Goal: Task Accomplishment & Management: Manage account settings

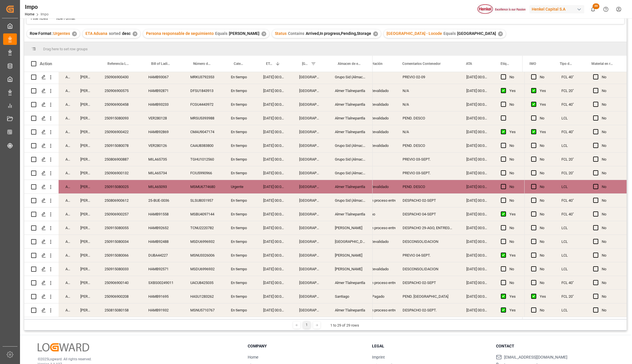
scroll to position [76, 0]
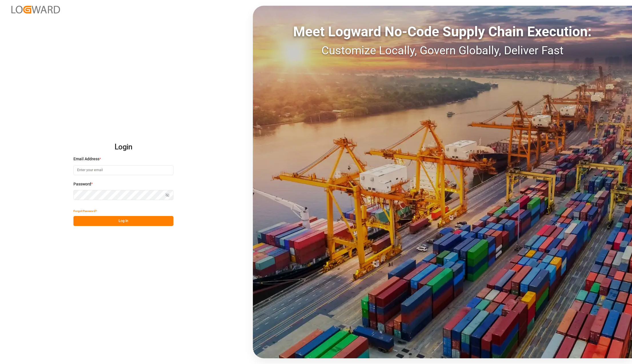
type input "karla.chavez@leschaco.com"
click at [112, 221] on button "Log In" at bounding box center [123, 221] width 100 height 10
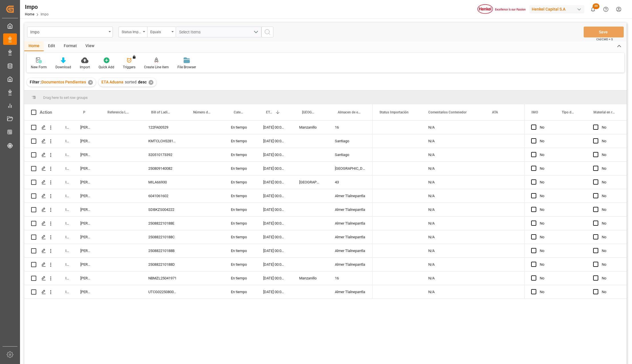
click at [337, 36] on div "Impo Status Importación Equals Select Items Save Ctrl/CMD + S" at bounding box center [325, 32] width 602 height 19
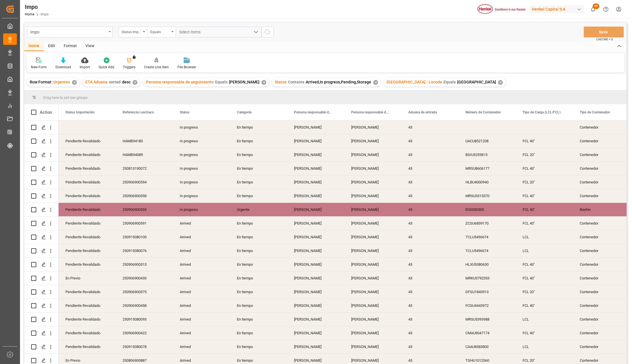
click at [94, 45] on div "View" at bounding box center [89, 46] width 17 height 10
click at [69, 62] on div at bounding box center [65, 60] width 29 height 6
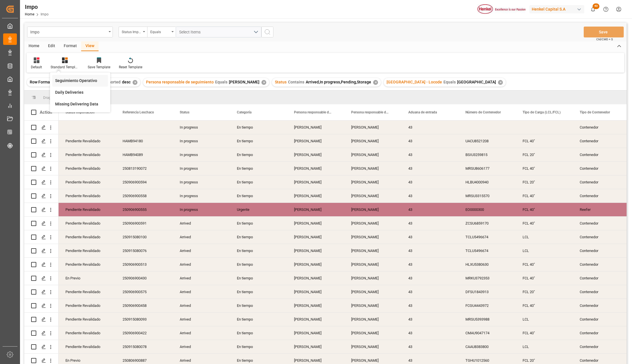
click at [70, 75] on div "Seguimiento Operativo" at bounding box center [80, 81] width 56 height 12
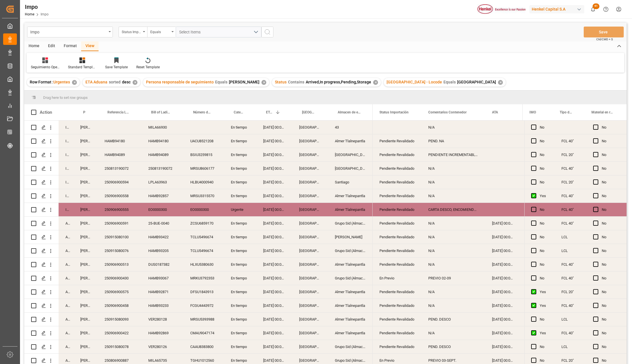
click at [67, 43] on div "Format" at bounding box center [70, 46] width 22 height 10
click at [41, 63] on icon at bounding box center [39, 60] width 5 height 6
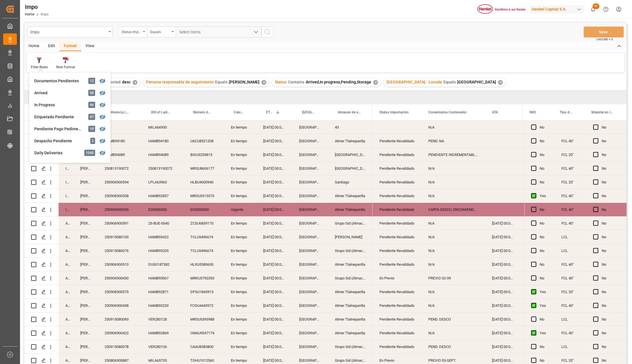
click at [66, 62] on icon at bounding box center [66, 60] width 6 height 6
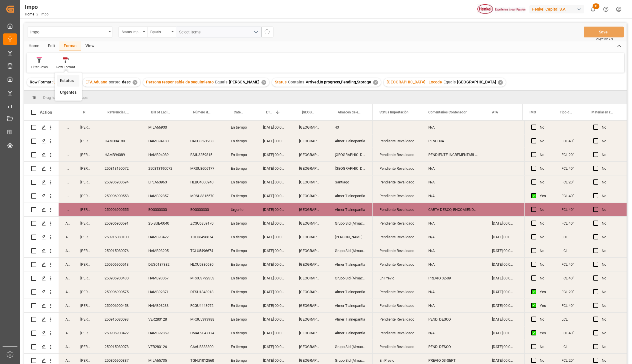
click at [67, 77] on div "Impo Status Importación Equals Select Items Save Ctrl/CMD + S Home Edit Format …" at bounding box center [325, 201] width 602 height 356
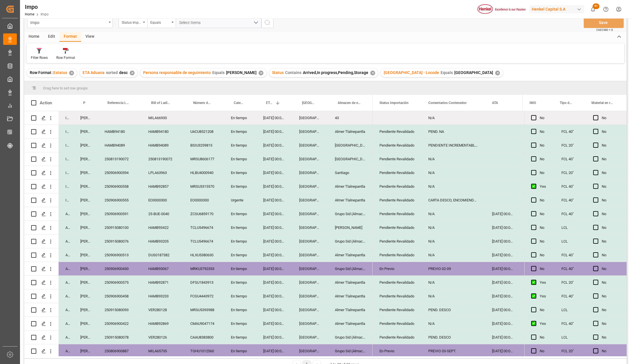
scroll to position [8, 0]
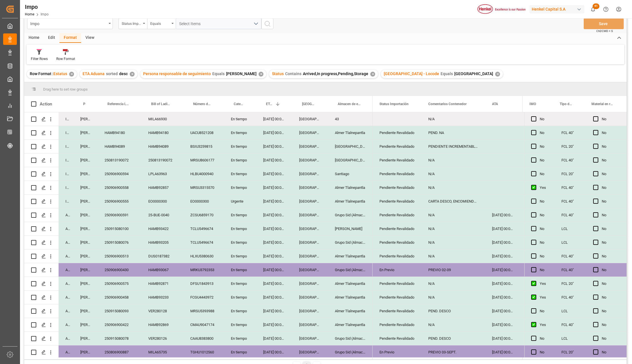
click at [230, 224] on div "En tiempo" at bounding box center [240, 228] width 32 height 13
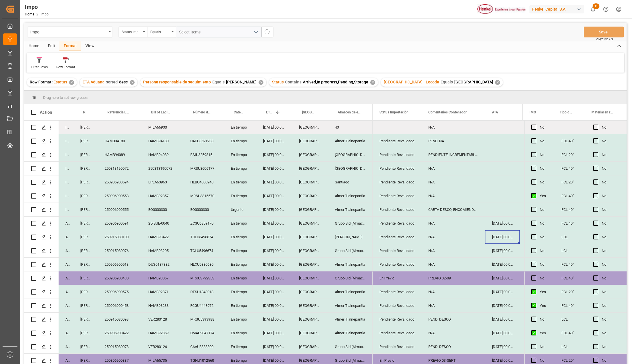
scroll to position [0, 83]
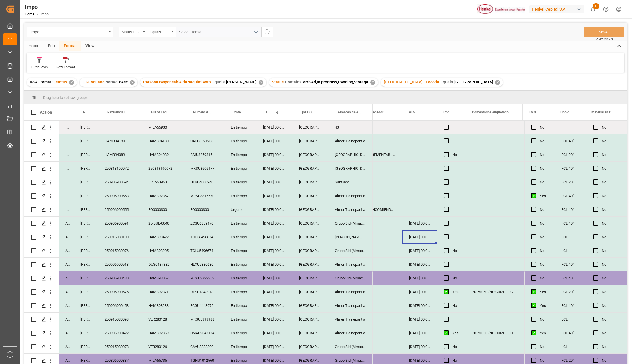
click at [453, 152] on div "No" at bounding box center [455, 154] width 6 height 13
drag, startPoint x: 452, startPoint y: 141, endPoint x: 451, endPoint y: 260, distance: 118.5
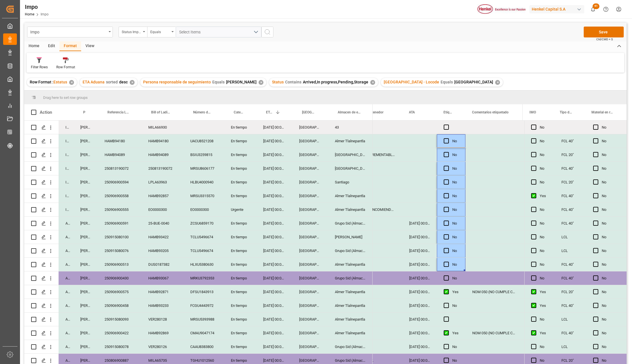
click at [454, 241] on div "No" at bounding box center [455, 236] width 6 height 13
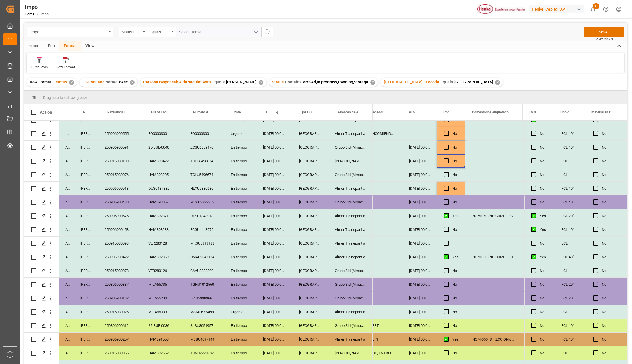
click at [457, 241] on div "Press SPACE to select this row." at bounding box center [451, 242] width 29 height 13
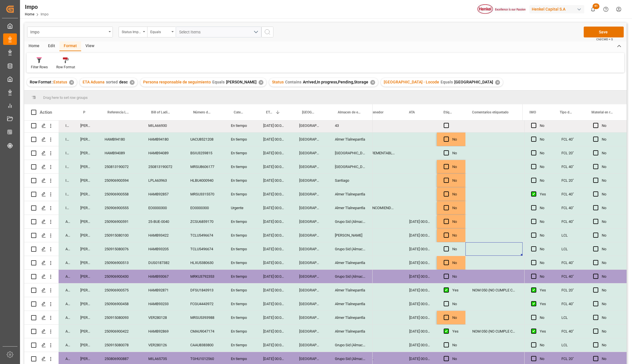
scroll to position [0, 0]
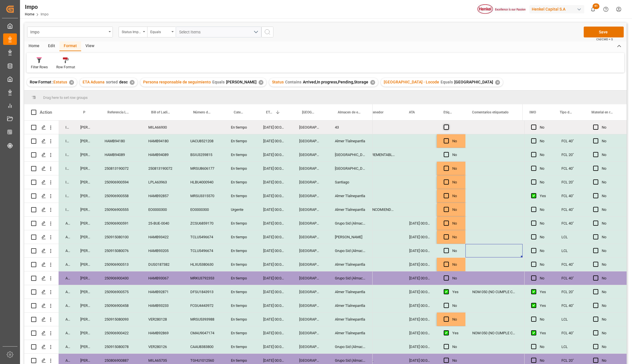
click at [447, 128] on span "Press SPACE to select this row." at bounding box center [445, 126] width 5 height 5
click at [448, 124] on input "Press SPACE to select this row." at bounding box center [448, 124] width 0 height 0
drag, startPoint x: 444, startPoint y: 126, endPoint x: 447, endPoint y: 127, distance: 3.1
click at [443, 126] on span "Press SPACE to select this row." at bounding box center [445, 126] width 5 height 5
click at [448, 124] on input "Press SPACE to select this row." at bounding box center [448, 124] width 0 height 0
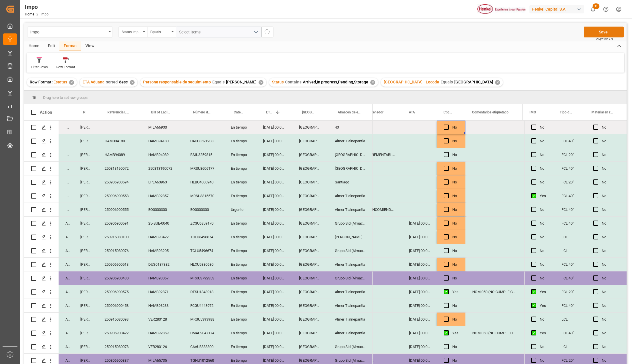
click at [611, 32] on button "Save" at bounding box center [603, 32] width 40 height 11
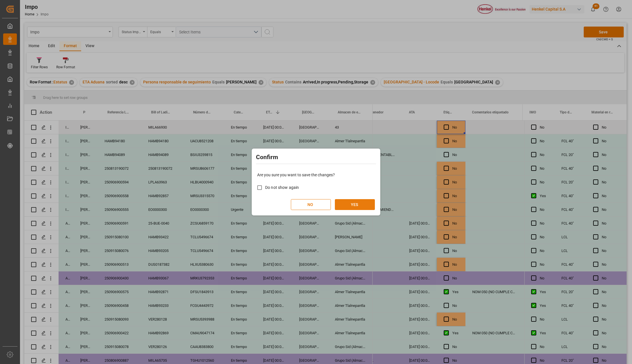
click at [355, 204] on button "YES" at bounding box center [355, 204] width 40 height 11
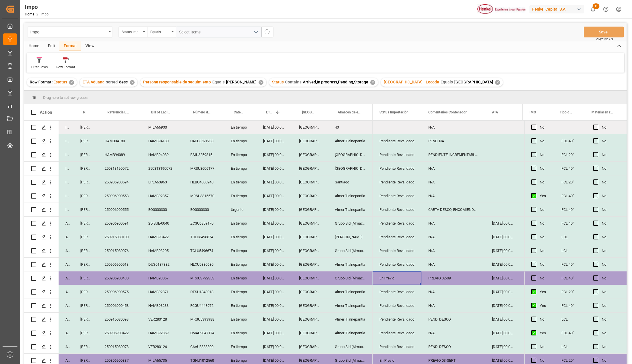
click at [410, 277] on div "En Previo" at bounding box center [396, 278] width 35 height 13
click at [411, 280] on icon "open menu" at bounding box center [410, 281] width 7 height 7
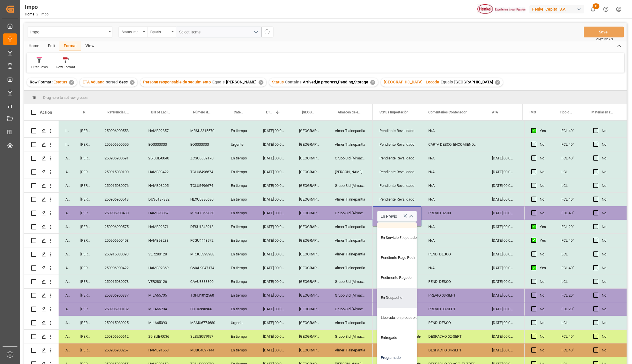
scroll to position [76, 0]
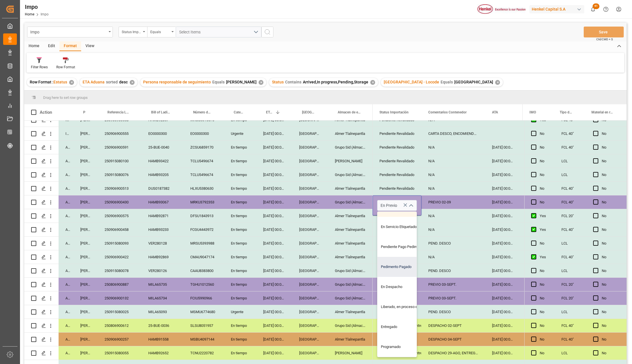
click at [391, 267] on div "Pedimento Pagado" at bounding box center [404, 267] width 54 height 20
type input "Pedimento Pagado"
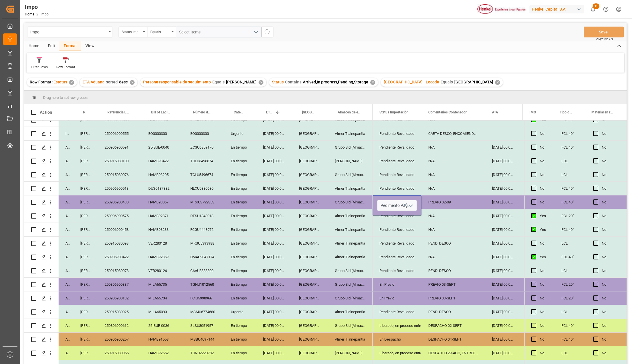
click at [433, 273] on div "PEND. DESCO" at bounding box center [453, 270] width 64 height 13
click at [438, 198] on div "PREVIO 02-09" at bounding box center [453, 201] width 64 height 13
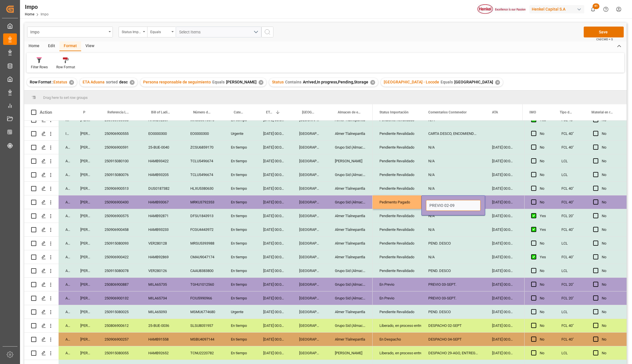
click at [445, 204] on input "PREVIO 02-09" at bounding box center [453, 205] width 55 height 11
type input "PEND. DESPACHO"
click at [118, 206] on div "250906900430" at bounding box center [120, 201] width 44 height 13
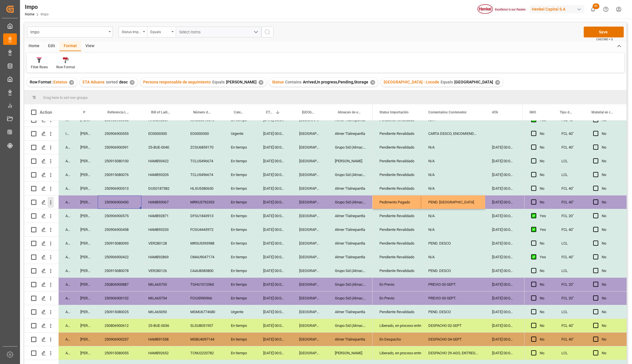
click at [52, 201] on icon "open menu" at bounding box center [51, 202] width 6 height 6
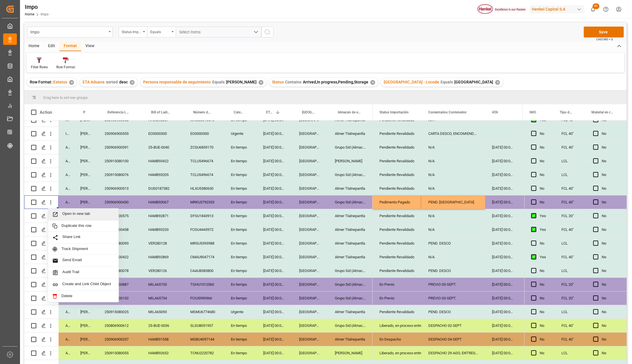
click at [58, 214] on icon "Press SPACE to select this row." at bounding box center [55, 214] width 6 height 6
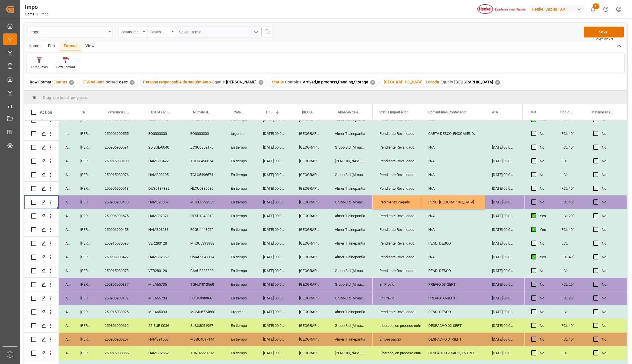
click at [577, 12] on div "Henkel Capital S.A" at bounding box center [556, 9] width 55 height 8
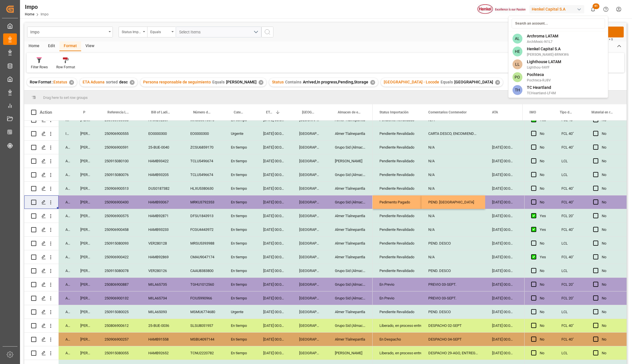
click at [461, 52] on html "Created by potrace 1.15, written by Peter Selinger 2001-2017 Created by potrace…" at bounding box center [316, 182] width 632 height 364
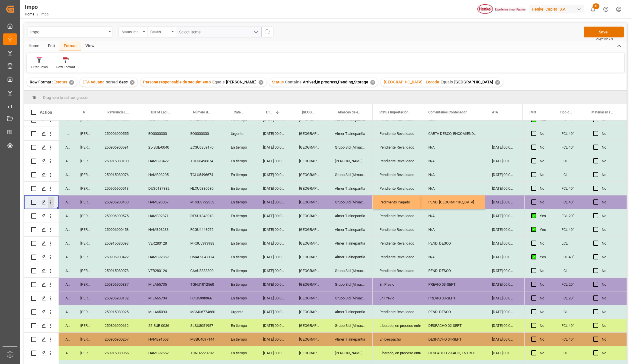
click at [50, 200] on icon "open menu" at bounding box center [51, 202] width 6 height 6
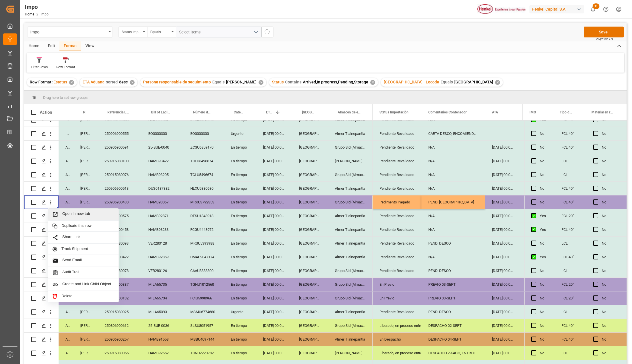
click at [78, 215] on span "Open in new tab" at bounding box center [88, 214] width 52 height 6
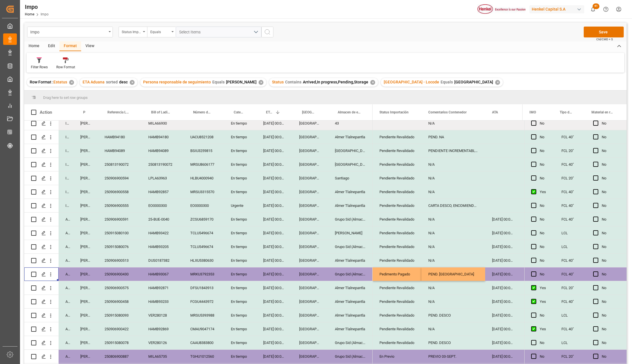
scroll to position [0, 0]
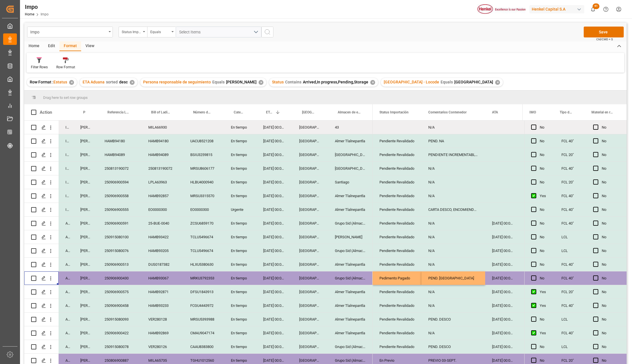
click at [239, 239] on div "En tiempo" at bounding box center [240, 236] width 32 height 13
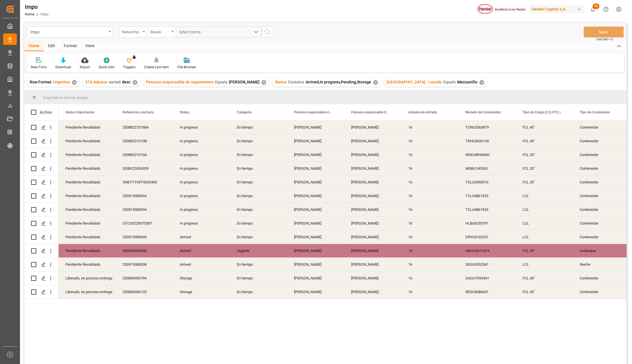
click at [92, 47] on div "View" at bounding box center [89, 46] width 17 height 10
click at [69, 62] on div at bounding box center [65, 60] width 29 height 6
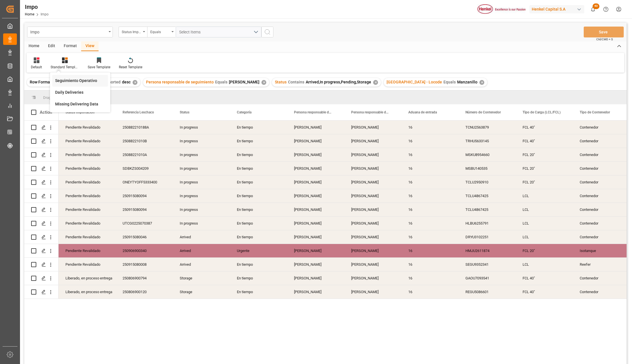
click at [72, 79] on div "Seguimiento Operativo" at bounding box center [80, 81] width 50 height 6
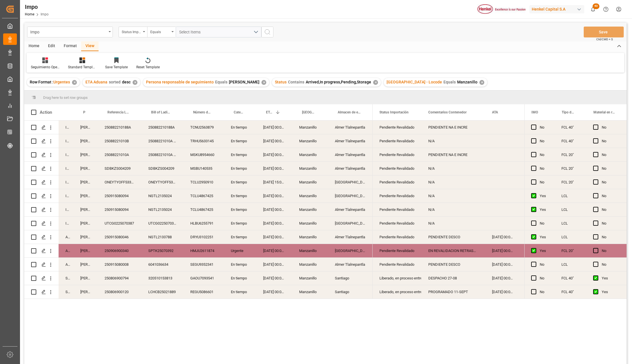
click at [440, 291] on div "PROGRAMADO 11-SEPT" at bounding box center [453, 291] width 64 height 13
click at [430, 276] on div "DESPACHO 27-08" at bounding box center [453, 277] width 64 height 13
click at [73, 46] on div "Format" at bounding box center [70, 46] width 22 height 10
drag, startPoint x: 73, startPoint y: 46, endPoint x: 64, endPoint y: 65, distance: 20.6
click at [64, 65] on div "Row Format" at bounding box center [65, 67] width 19 height 5
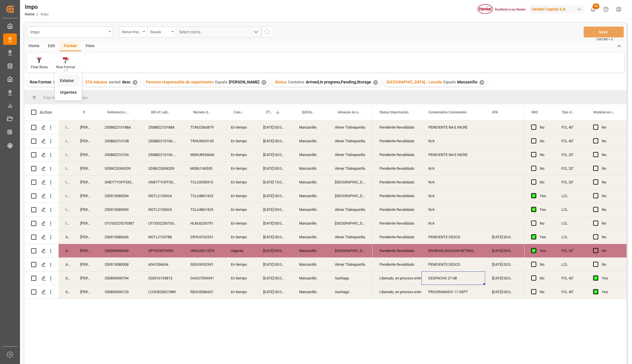
click at [67, 79] on div "Estatus" at bounding box center [67, 81] width 14 height 6
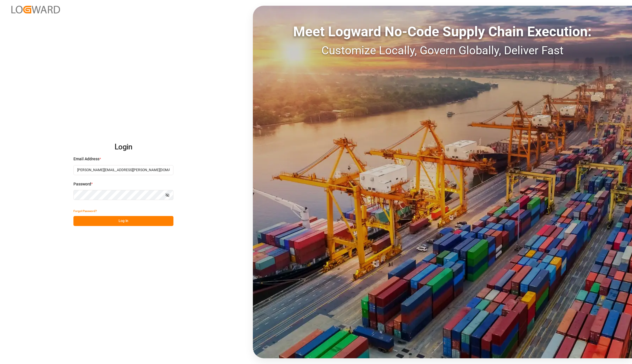
click at [109, 222] on button "Log In" at bounding box center [123, 221] width 100 height 10
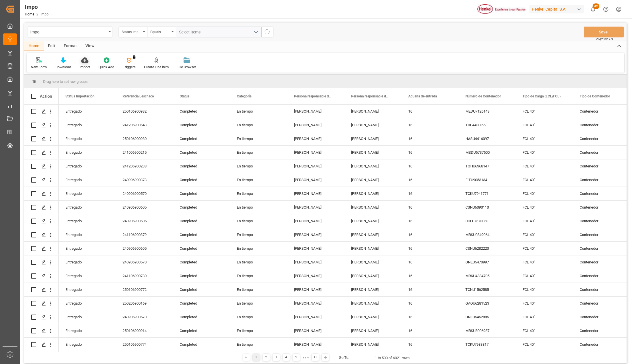
click at [85, 62] on icon at bounding box center [84, 60] width 7 height 6
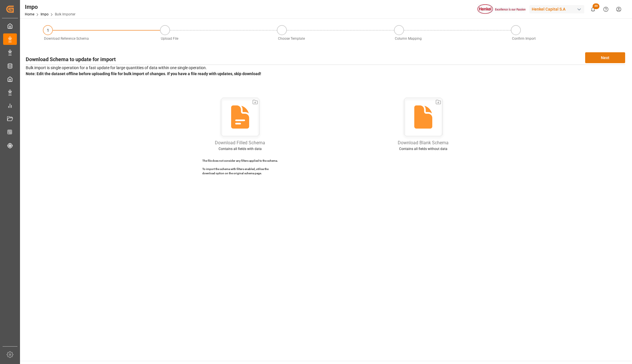
click at [600, 58] on button "Next" at bounding box center [605, 57] width 40 height 11
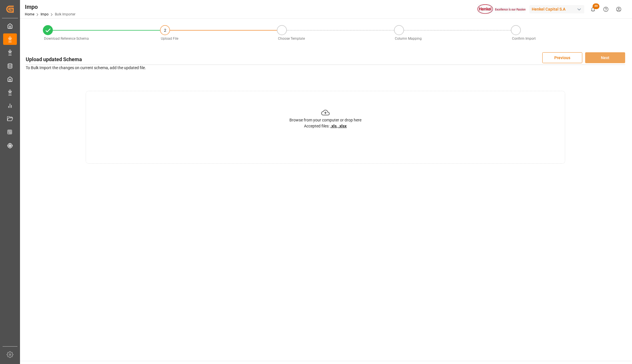
click at [350, 187] on main "Download Reference Schema 2 Upload File Choose Template Column Mapping Confirm …" at bounding box center [325, 189] width 610 height 342
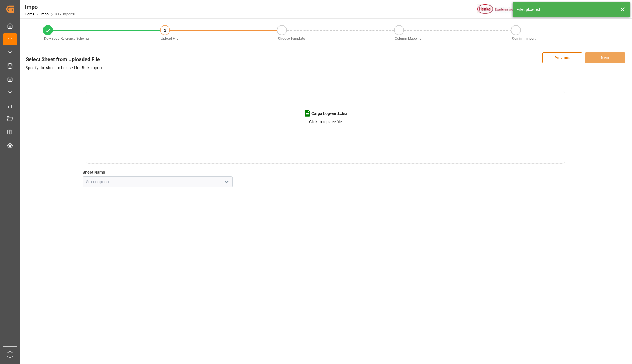
click at [223, 181] on icon "open menu" at bounding box center [226, 181] width 7 height 7
click at [119, 203] on div "Line Item" at bounding box center [157, 207] width 149 height 13
type input "Line Item"
click at [595, 55] on button "Next" at bounding box center [605, 57] width 40 height 11
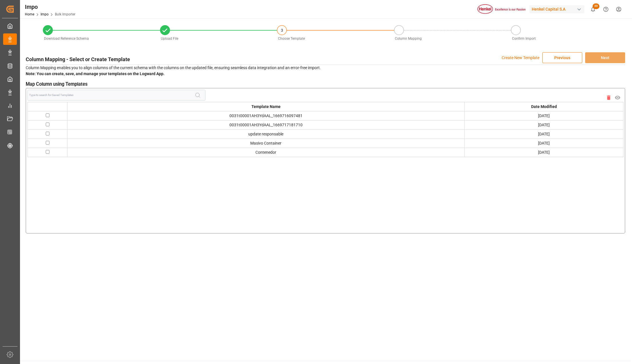
click at [47, 144] on input "checkbox" at bounding box center [48, 143] width 4 height 4
checkbox input "true"
click at [577, 57] on button "Previous" at bounding box center [562, 57] width 40 height 11
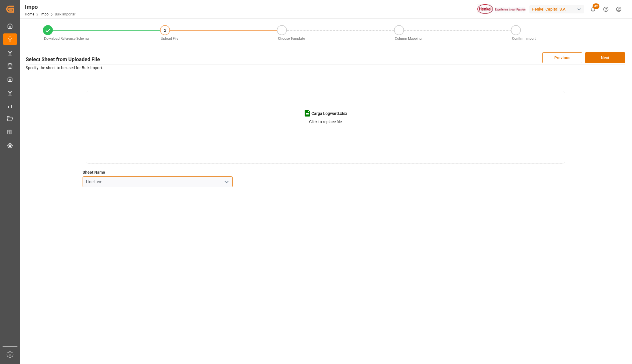
click at [219, 186] on input "Line Item" at bounding box center [158, 181] width 150 height 11
click at [223, 182] on icon "open menu" at bounding box center [226, 181] width 7 height 7
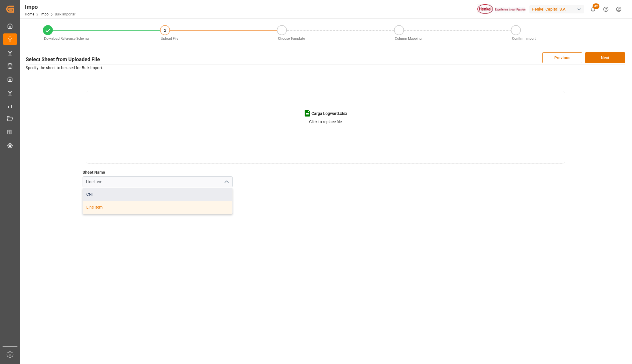
click at [127, 198] on div "CNT" at bounding box center [157, 194] width 149 height 13
type input "CNT"
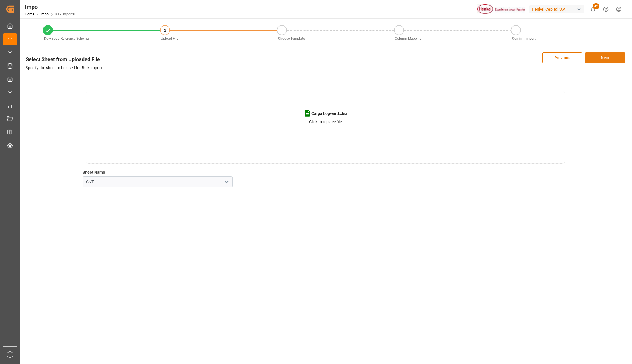
click at [615, 58] on button "Next" at bounding box center [605, 57] width 40 height 11
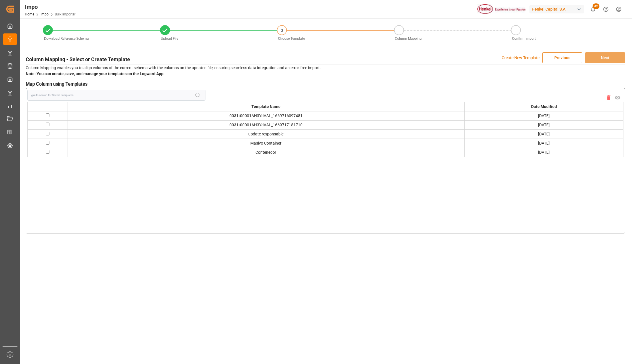
click at [49, 143] on td at bounding box center [48, 142] width 40 height 9
click at [50, 144] on td at bounding box center [48, 142] width 40 height 9
click at [47, 144] on input "checkbox" at bounding box center [48, 143] width 4 height 4
checkbox input "true"
click at [598, 59] on button "Next" at bounding box center [605, 57] width 40 height 11
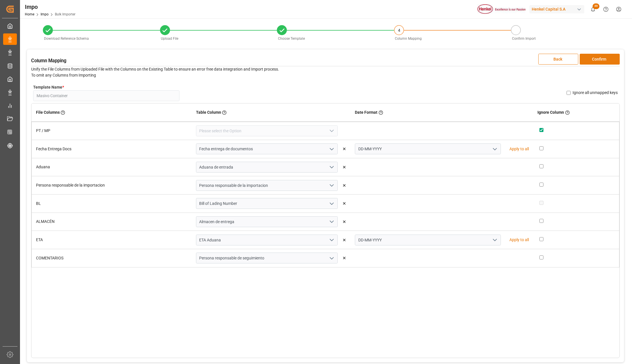
click at [600, 54] on button "Confirm" at bounding box center [599, 59] width 40 height 11
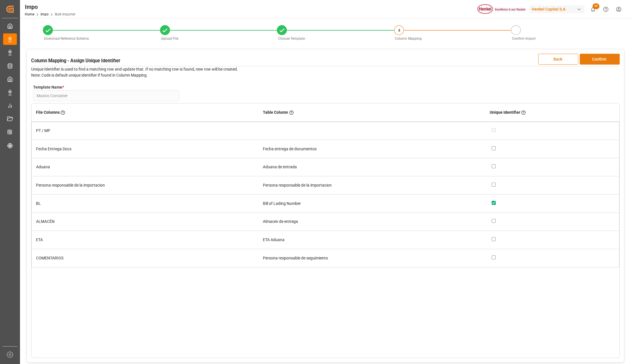
click at [601, 54] on button "Confirm" at bounding box center [599, 59] width 40 height 11
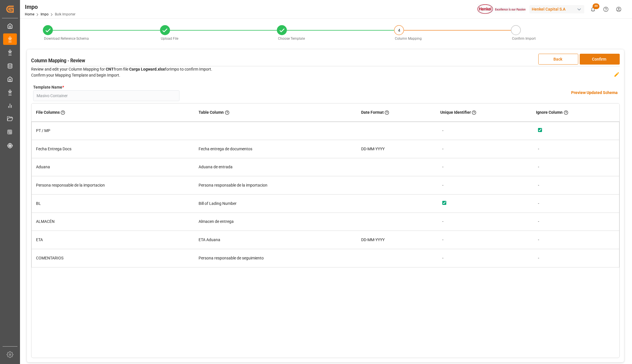
click at [601, 54] on button "Confirm" at bounding box center [599, 59] width 40 height 11
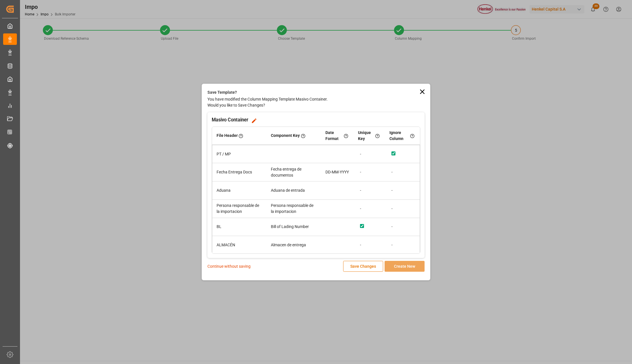
click at [238, 265] on p "Continue without saving" at bounding box center [228, 266] width 43 height 6
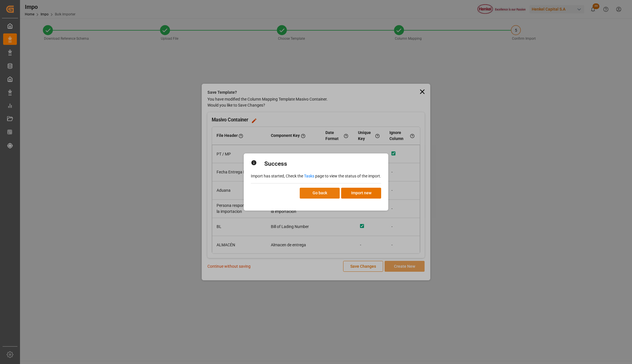
click at [321, 194] on button "Go back" at bounding box center [320, 193] width 40 height 11
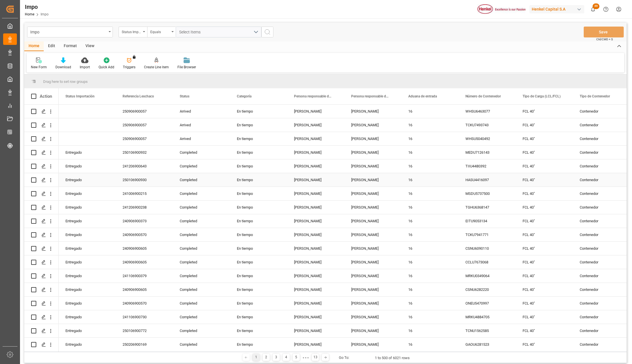
click at [164, 139] on div "250906900057" at bounding box center [144, 138] width 57 height 13
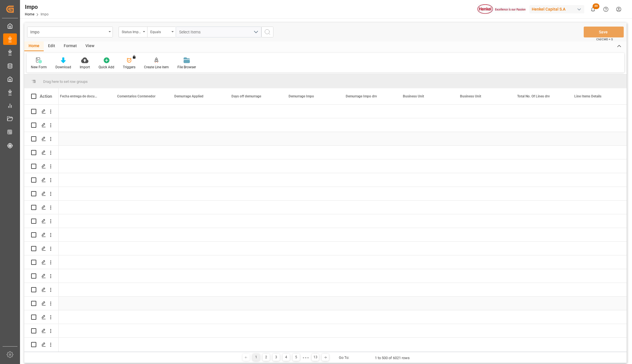
scroll to position [0, 976]
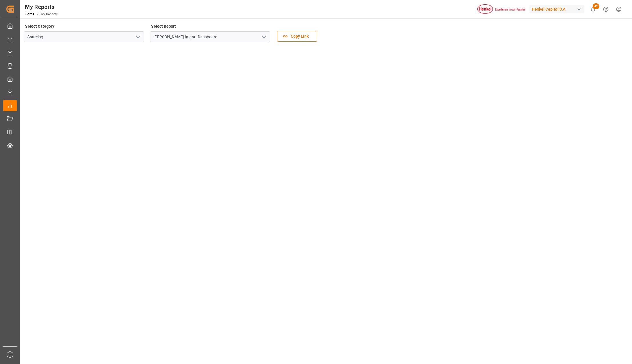
scroll to position [195, 0]
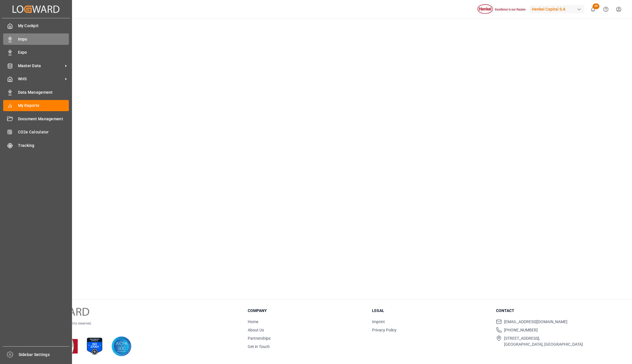
click at [21, 39] on span "Impo" at bounding box center [43, 39] width 51 height 6
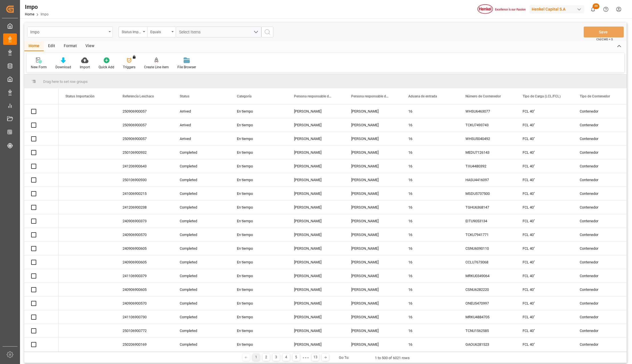
click at [107, 32] on div "Impo" at bounding box center [70, 32] width 86 height 11
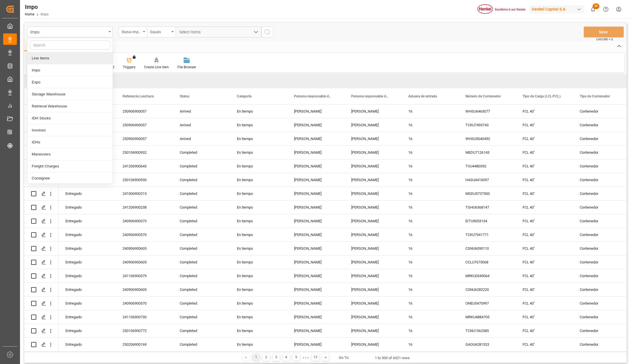
click at [44, 57] on div "Line Items" at bounding box center [69, 58] width 85 height 12
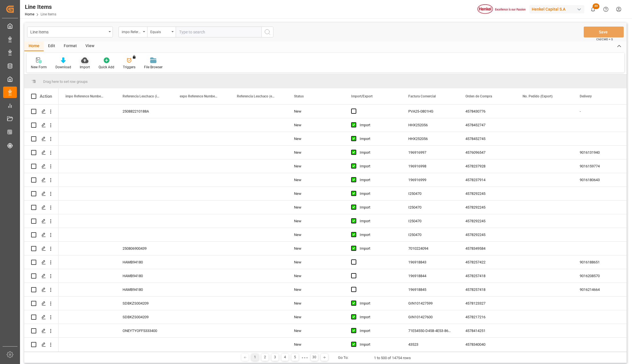
click at [81, 63] on div "Import" at bounding box center [84, 63] width 19 height 13
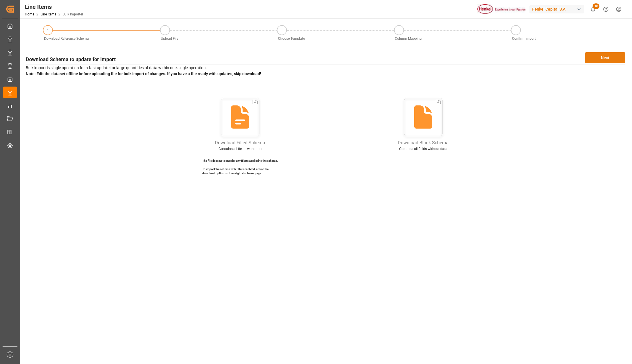
click at [595, 57] on button "Next" at bounding box center [605, 57] width 40 height 11
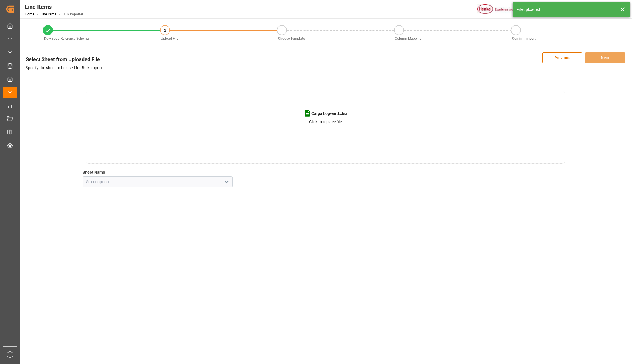
click at [222, 182] on button "open menu" at bounding box center [226, 181] width 9 height 9
click at [132, 204] on div "Line Item" at bounding box center [157, 207] width 149 height 13
type input "Line Item"
click at [610, 57] on button "Next" at bounding box center [605, 57] width 40 height 11
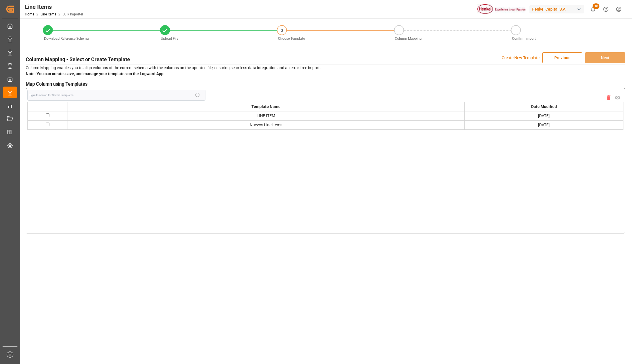
click at [47, 126] on td at bounding box center [48, 124] width 40 height 9
click at [47, 125] on input "checkbox" at bounding box center [48, 124] width 4 height 4
checkbox input "true"
click at [598, 57] on button "Next" at bounding box center [605, 57] width 40 height 11
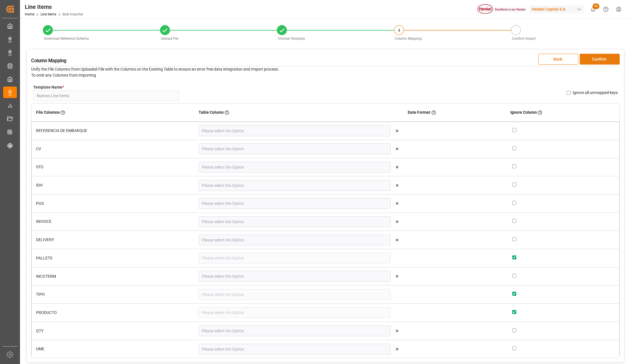
type input "Comentarios"
type input "Division"
type input "Orden de Compra"
type input "IDH"
type input "Posición"
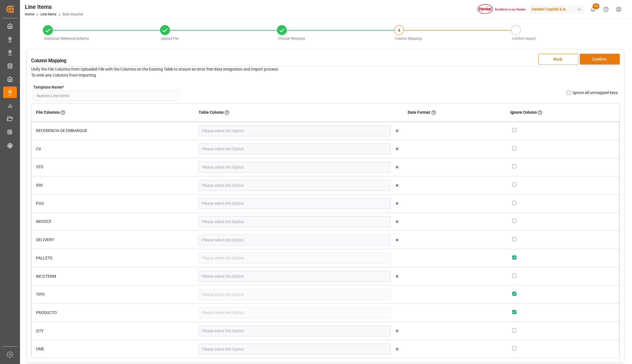
type input "Factura Comercial"
type input "Delivery"
type input "Incoterm"
type input "QTY - Factura"
type input "UOM"
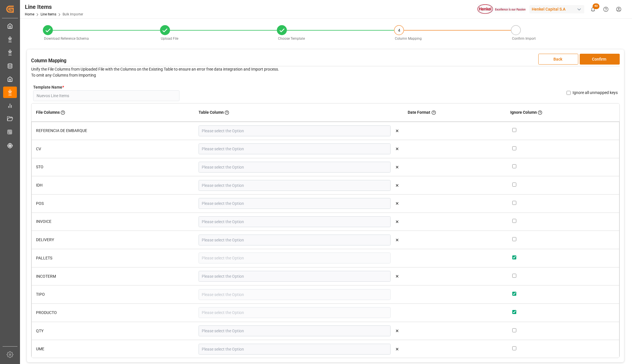
type input "Peso Neto - Factura"
type input "Peso Bruto - Factura"
click at [598, 58] on button "Confirm" at bounding box center [599, 59] width 40 height 11
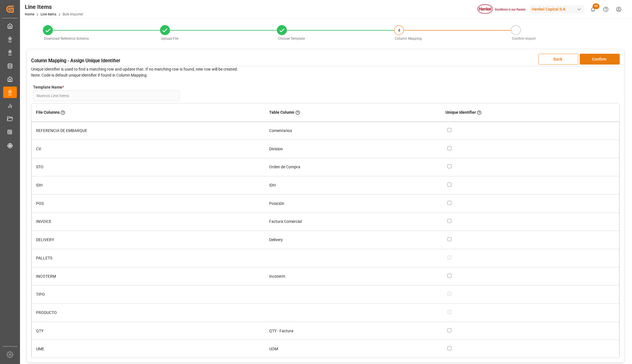
click at [599, 59] on button "Confirm" at bounding box center [599, 59] width 40 height 11
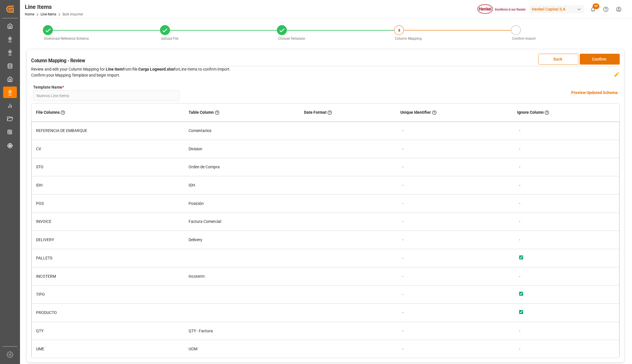
click at [588, 90] on h4 "Preview Updated Schema" at bounding box center [594, 93] width 47 height 6
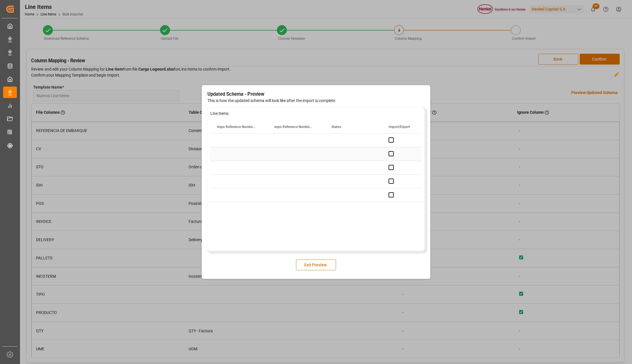
click at [236, 156] on div "Press SPACE to select this row." at bounding box center [238, 153] width 57 height 13
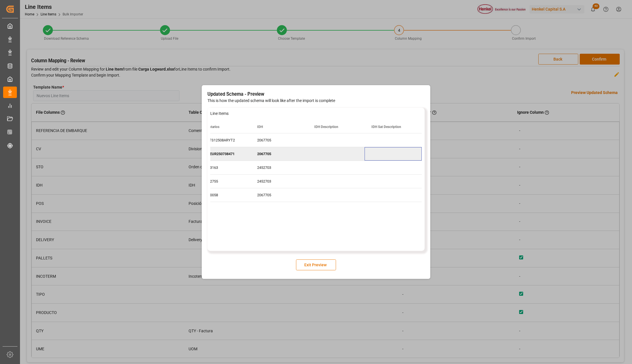
scroll to position [0, 588]
click at [325, 263] on button "Exit Preview" at bounding box center [316, 264] width 40 height 11
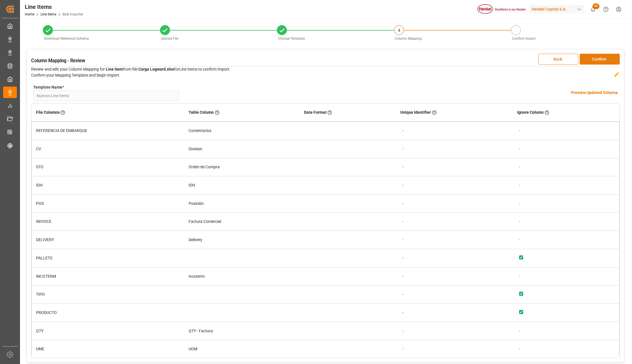
click at [590, 60] on button "Confirm" at bounding box center [599, 59] width 40 height 11
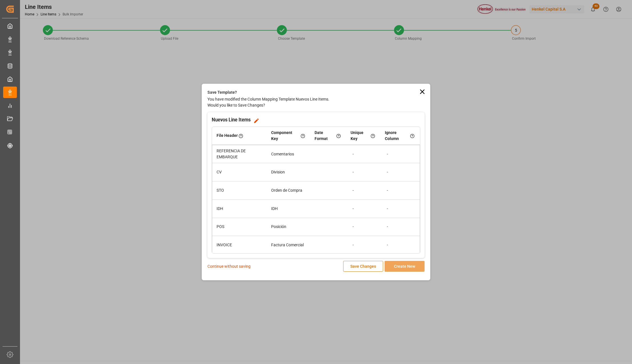
click at [241, 267] on p "Continue without saving" at bounding box center [228, 266] width 43 height 6
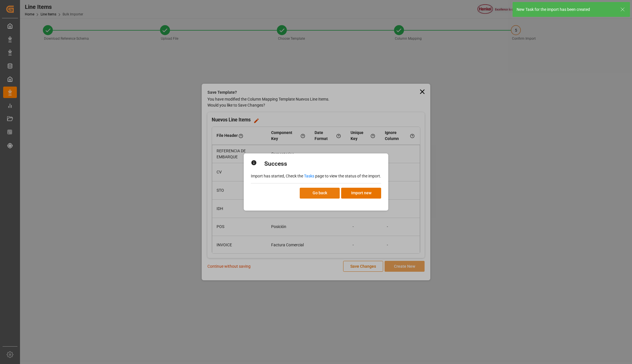
click at [319, 190] on button "Go back" at bounding box center [320, 193] width 40 height 11
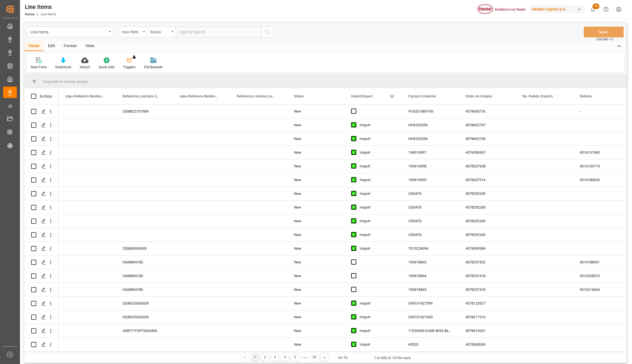
click at [354, 112] on span "Press SPACE to select this row." at bounding box center [353, 111] width 5 height 5
click at [355, 109] on input "Press SPACE to select this row." at bounding box center [355, 109] width 0 height 0
click at [356, 110] on div "Press SPACE to select this row." at bounding box center [355, 111] width 9 height 13
click at [362, 248] on div "Import" at bounding box center [376, 248] width 35 height 13
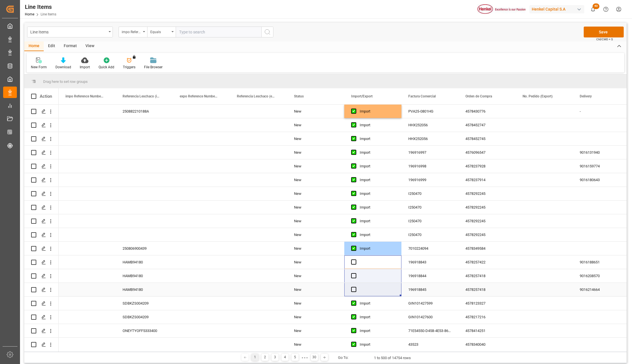
drag, startPoint x: 369, startPoint y: 288, endPoint x: 369, endPoint y: 293, distance: 4.3
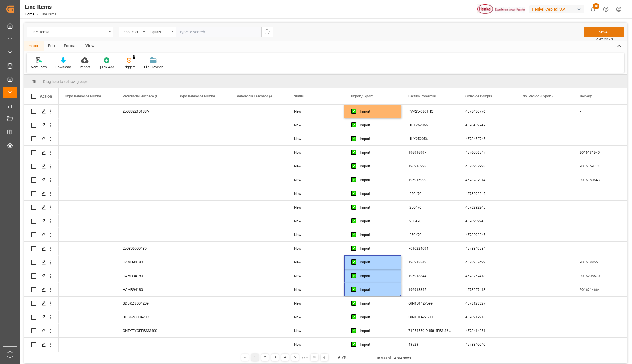
click at [595, 31] on button "Save" at bounding box center [603, 32] width 40 height 11
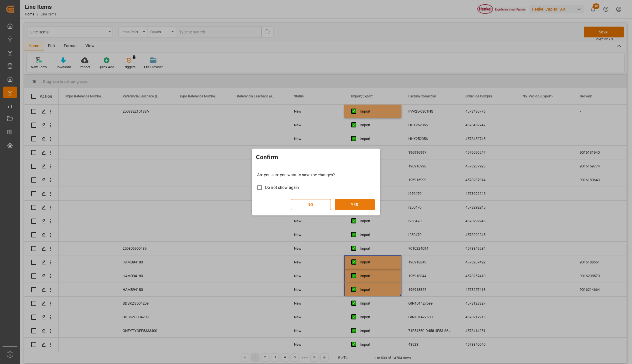
click at [367, 204] on button "YES" at bounding box center [355, 204] width 40 height 11
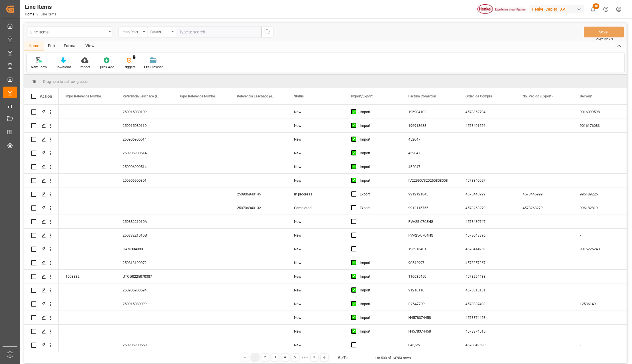
scroll to position [304, 0]
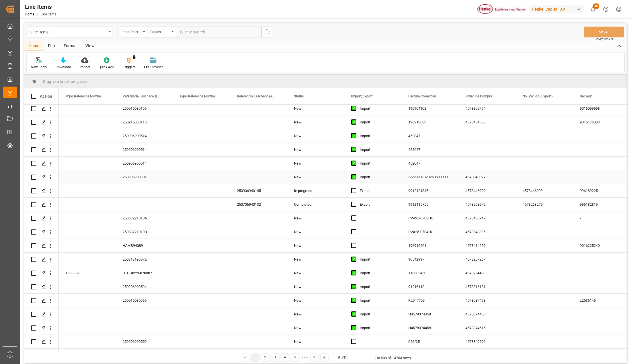
click at [368, 177] on div "Import" at bounding box center [376, 176] width 35 height 13
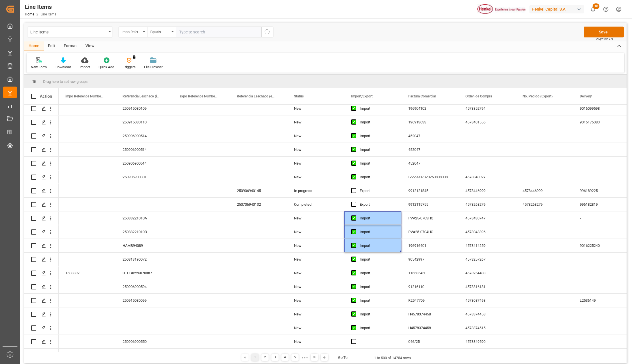
scroll to position [457, 0]
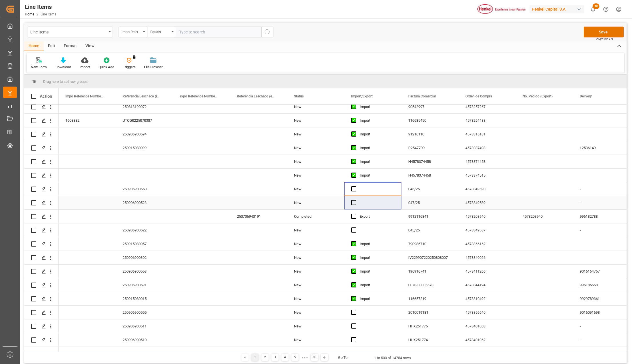
drag, startPoint x: 363, startPoint y: 202, endPoint x: 365, endPoint y: 229, distance: 27.0
click at [365, 229] on div "Press SPACE to select this row." at bounding box center [372, 229] width 57 height 13
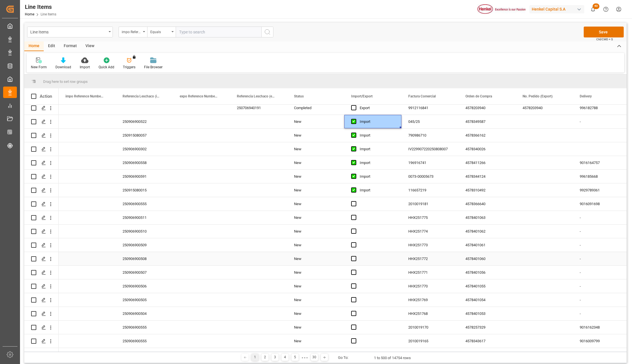
scroll to position [571, 0]
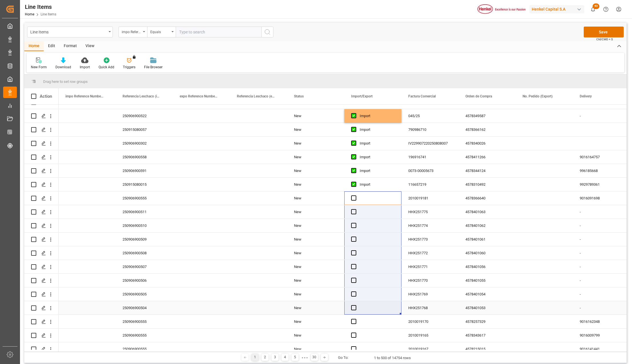
drag, startPoint x: 363, startPoint y: 242, endPoint x: 371, endPoint y: 288, distance: 47.2
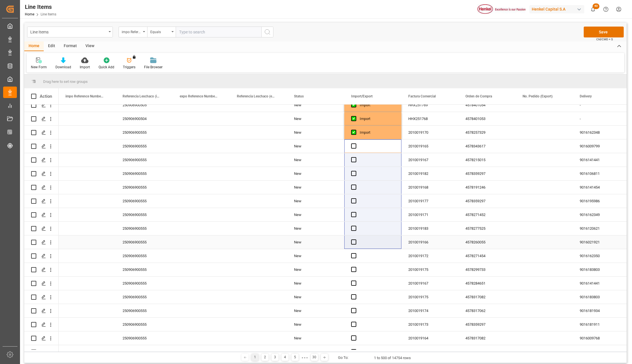
scroll to position [761, 0]
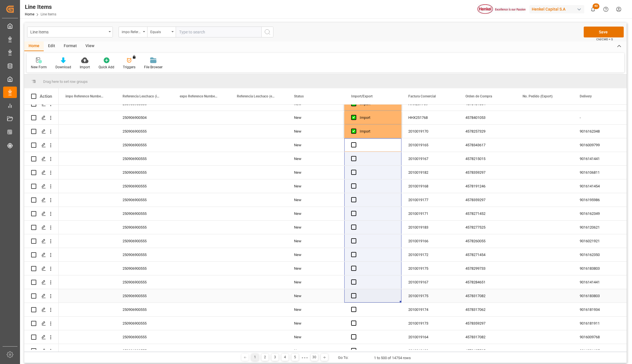
drag, startPoint x: 367, startPoint y: 240, endPoint x: 382, endPoint y: 268, distance: 31.9
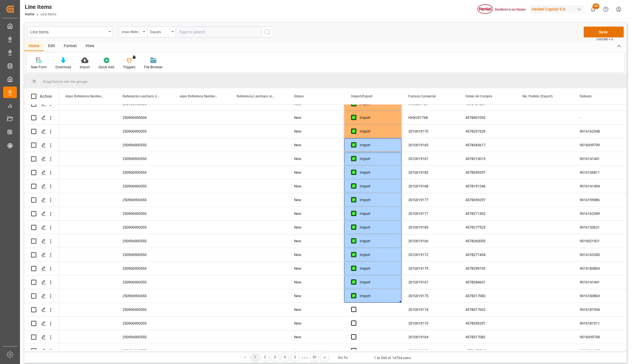
scroll to position [875, 0]
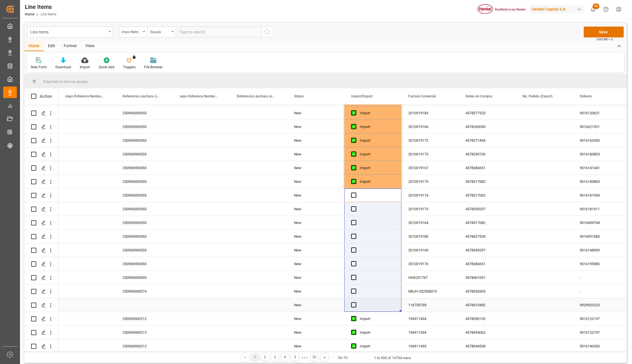
drag, startPoint x: 364, startPoint y: 295, endPoint x: 364, endPoint y: 304, distance: 8.6
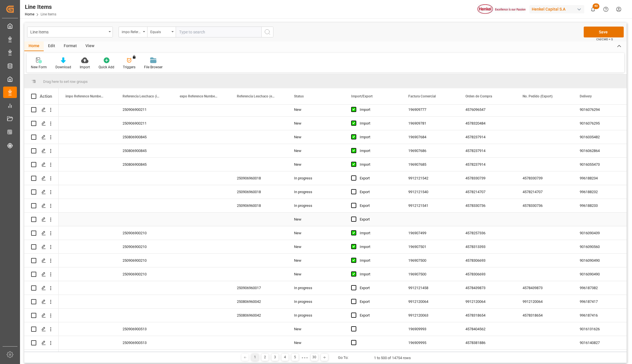
scroll to position [1294, 0]
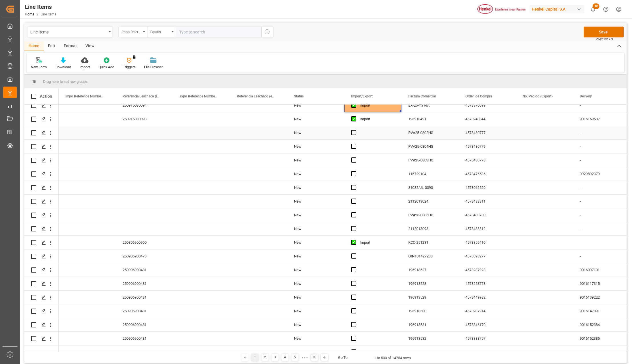
scroll to position [1485, 0]
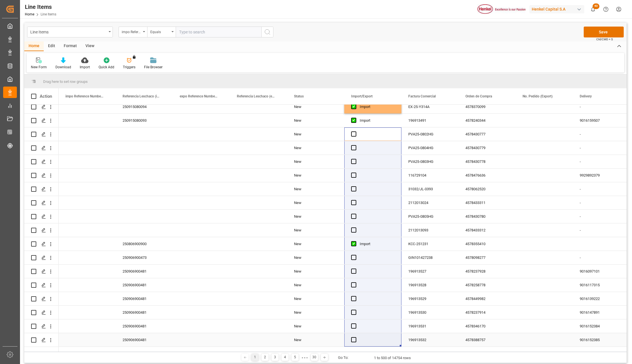
drag, startPoint x: 365, startPoint y: 130, endPoint x: 363, endPoint y: 339, distance: 209.6
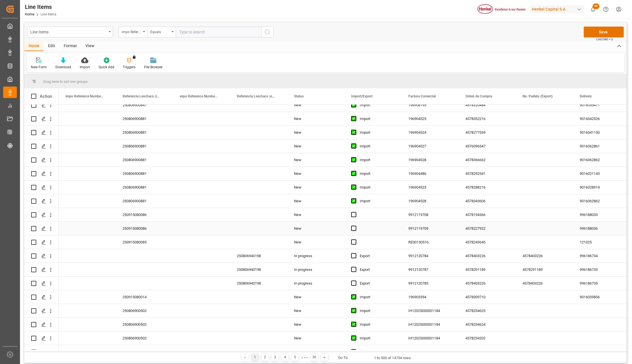
scroll to position [2132, 0]
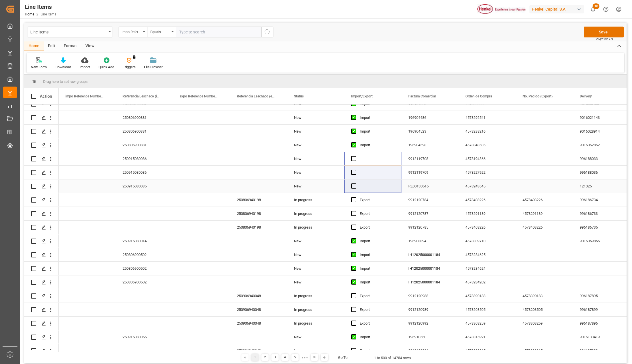
drag, startPoint x: 363, startPoint y: 190, endPoint x: 363, endPoint y: 194, distance: 3.4
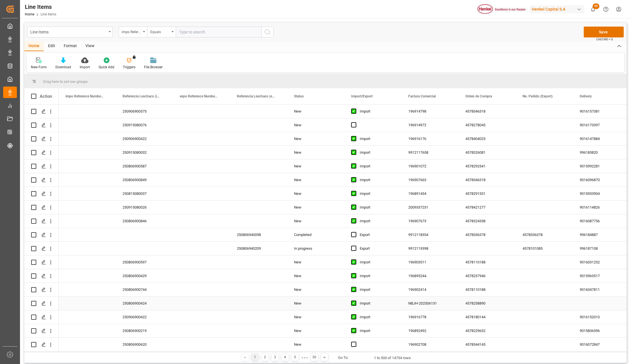
scroll to position [2627, 0]
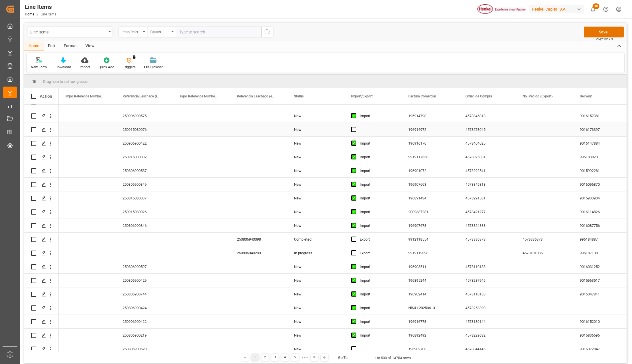
click at [363, 129] on div "Press SPACE to select this row." at bounding box center [372, 129] width 57 height 13
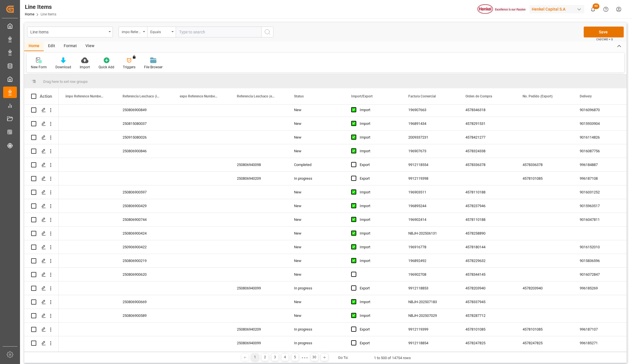
scroll to position [2779, 0]
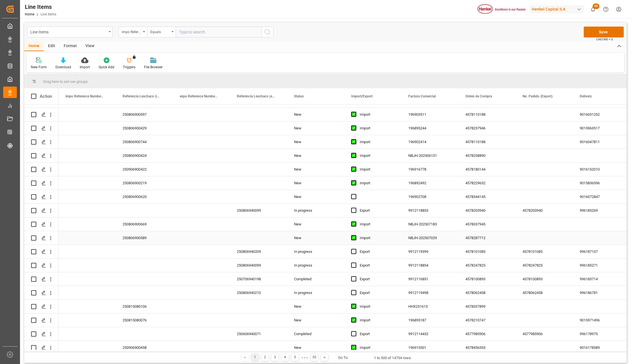
click at [365, 198] on div "Press SPACE to select this row." at bounding box center [372, 196] width 57 height 13
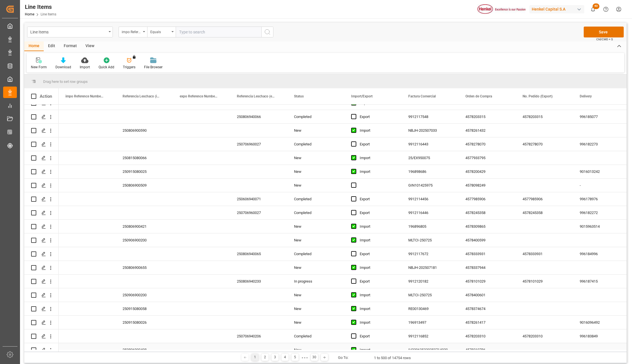
scroll to position [3122, 0]
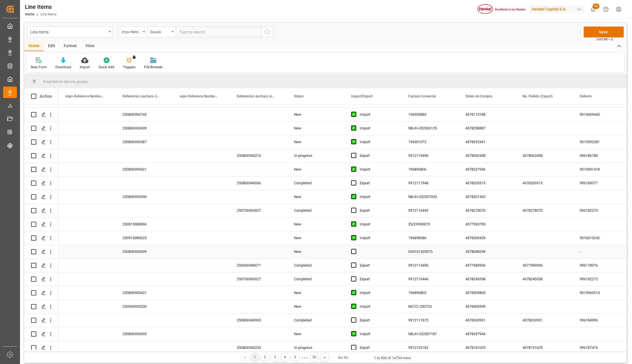
click at [361, 251] on div "Press SPACE to select this row." at bounding box center [372, 251] width 57 height 13
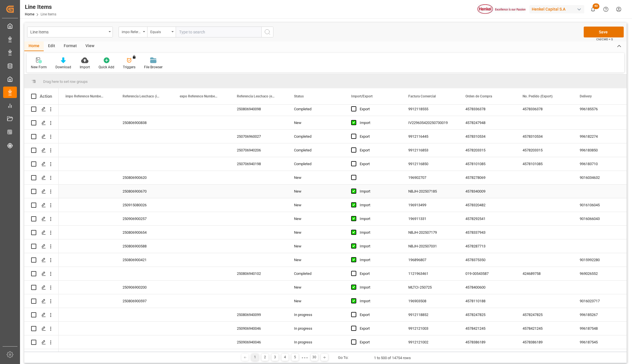
scroll to position [3579, 0]
click at [362, 177] on div "Press SPACE to select this row." at bounding box center [372, 178] width 57 height 13
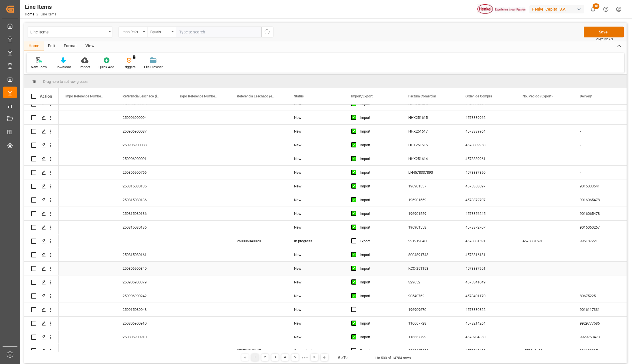
scroll to position [4683, 0]
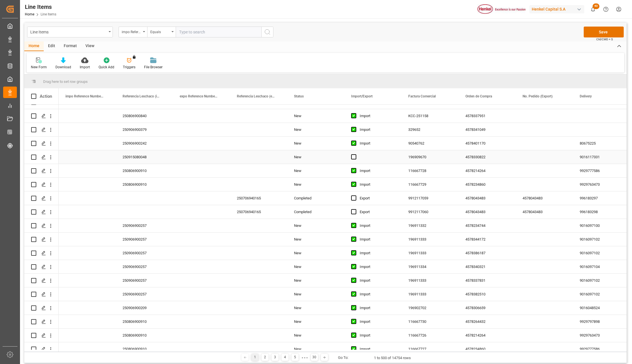
click at [369, 153] on div "Press SPACE to select this row." at bounding box center [372, 156] width 57 height 13
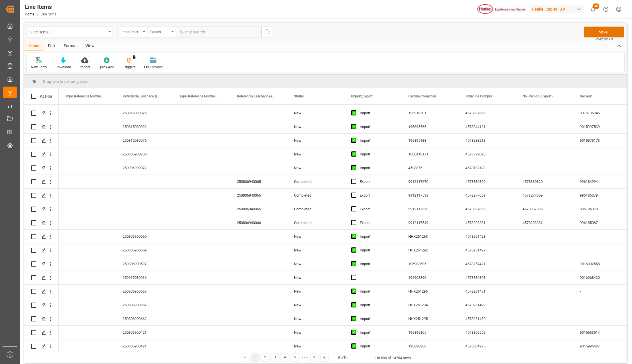
scroll to position [5368, 0]
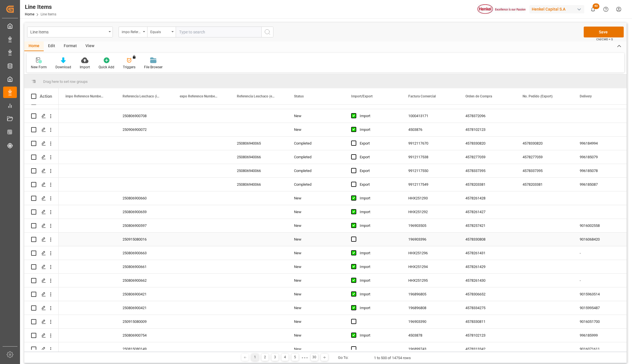
click at [363, 239] on div "Press SPACE to select this row." at bounding box center [372, 238] width 57 height 13
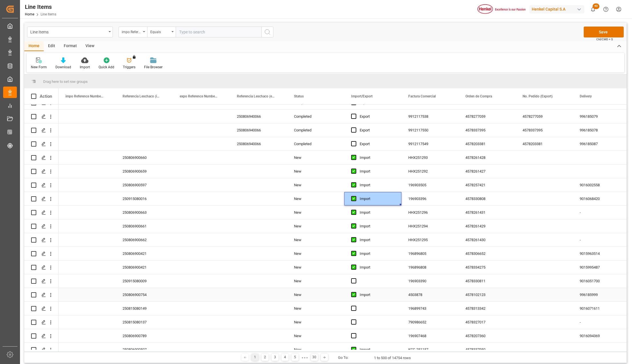
scroll to position [5596, 0]
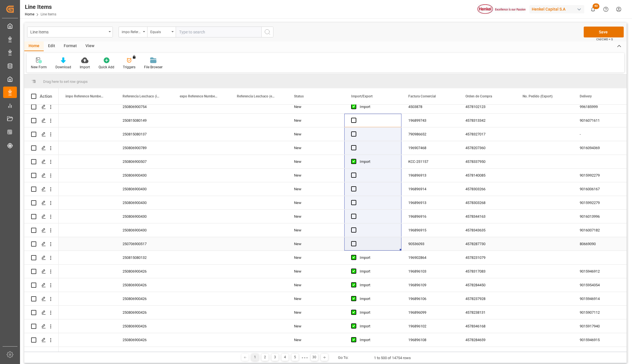
drag, startPoint x: 363, startPoint y: 118, endPoint x: 368, endPoint y: 249, distance: 131.4
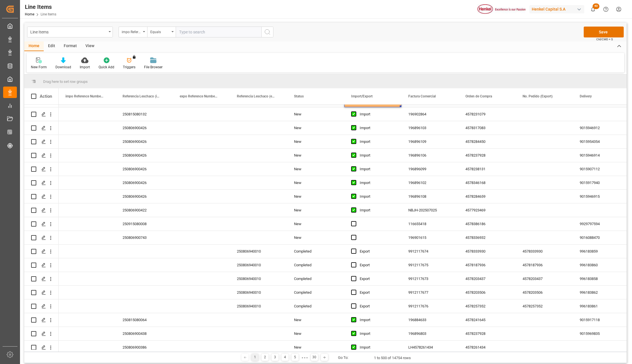
scroll to position [5825, 0]
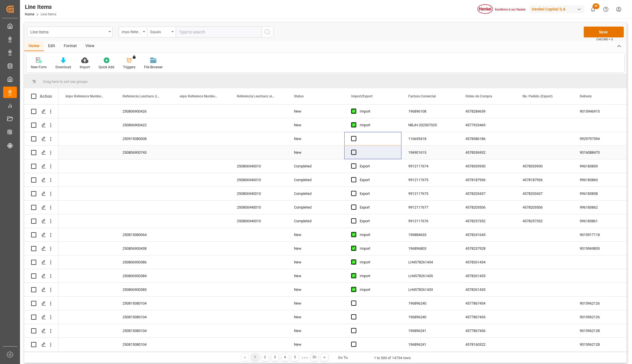
drag, startPoint x: 367, startPoint y: 138, endPoint x: 367, endPoint y: 152, distance: 14.0
click at [373, 350] on div "Action impo Reference Number WF Referencia Leschaco (impo) expo Reference Numbe…" at bounding box center [325, 219] width 602 height 263
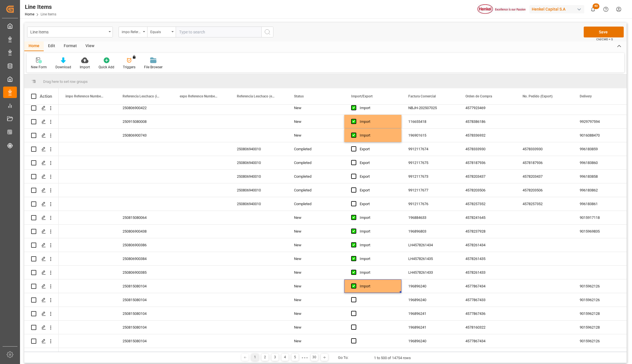
scroll to position [5988, 0]
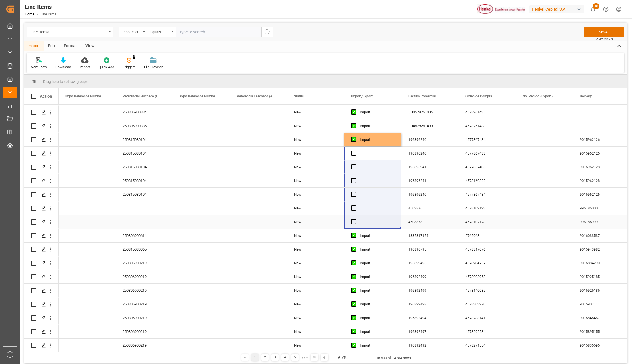
drag, startPoint x: 368, startPoint y: 156, endPoint x: 367, endPoint y: 221, distance: 64.8
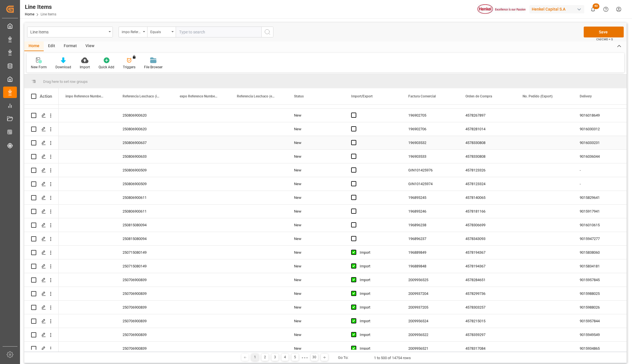
scroll to position [6331, 0]
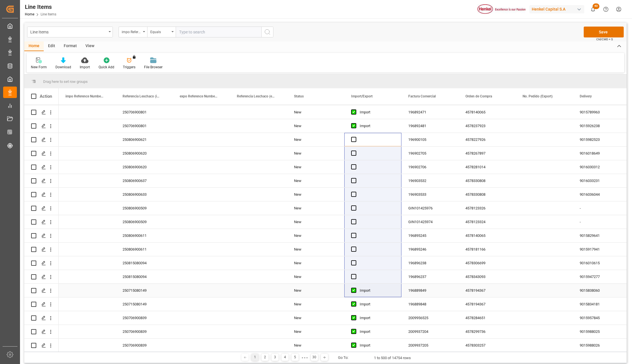
drag, startPoint x: 366, startPoint y: 142, endPoint x: 366, endPoint y: 284, distance: 141.3
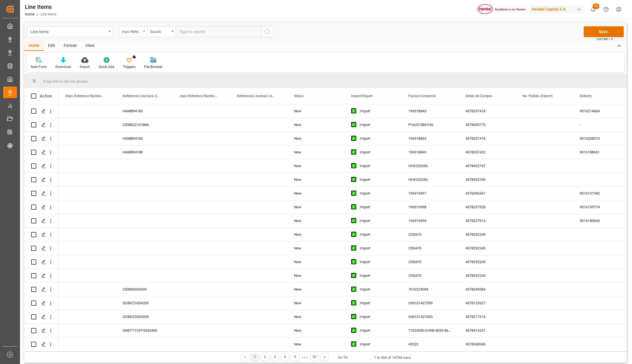
scroll to position [0, 0]
click at [601, 29] on button "Save" at bounding box center [603, 32] width 40 height 11
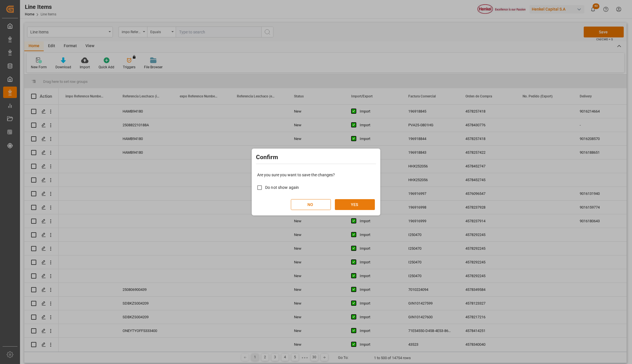
click at [364, 206] on button "YES" at bounding box center [355, 204] width 40 height 11
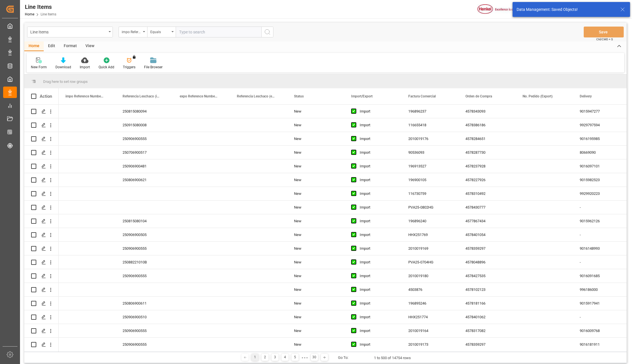
click at [622, 7] on icon at bounding box center [622, 9] width 7 height 7
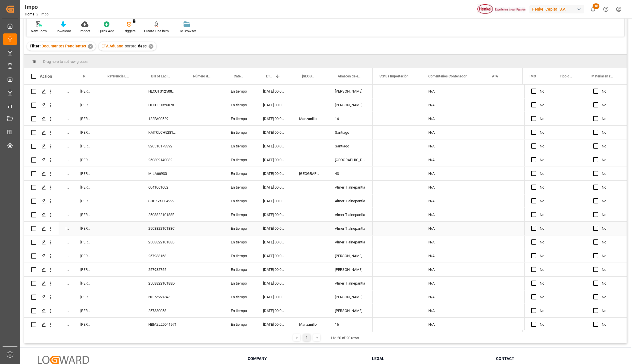
scroll to position [8, 0]
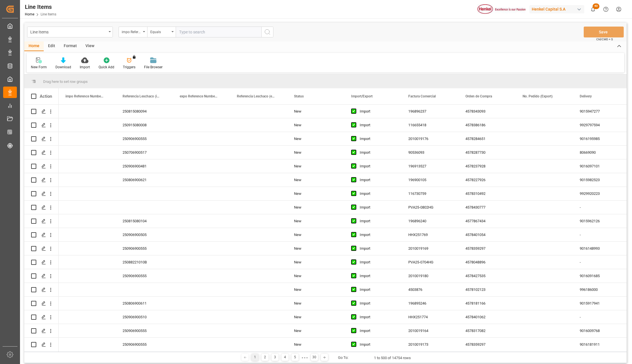
click at [51, 47] on div "Edit" at bounding box center [52, 46] width 16 height 10
click at [99, 70] on div "Bulk Duplicate Bulk Delete Configuration Schema Edit You don't have permission …" at bounding box center [325, 63] width 597 height 20
click at [102, 62] on div at bounding box center [97, 60] width 21 height 6
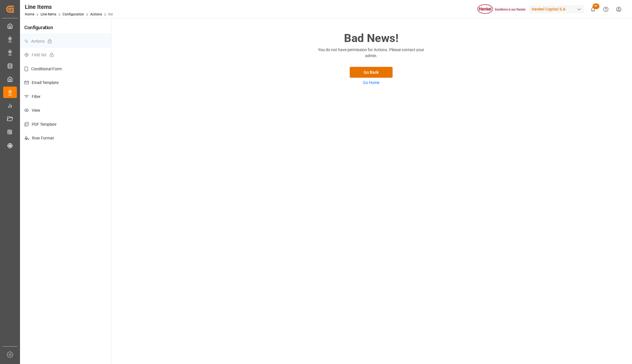
click at [177, 141] on div "Bad News! You do not have permission for Actions. Please contact your admin. Go…" at bounding box center [370, 190] width 519 height 345
click at [47, 11] on div "Line Items" at bounding box center [69, 7] width 88 height 9
click at [47, 15] on link "Line Items" at bounding box center [49, 14] width 16 height 4
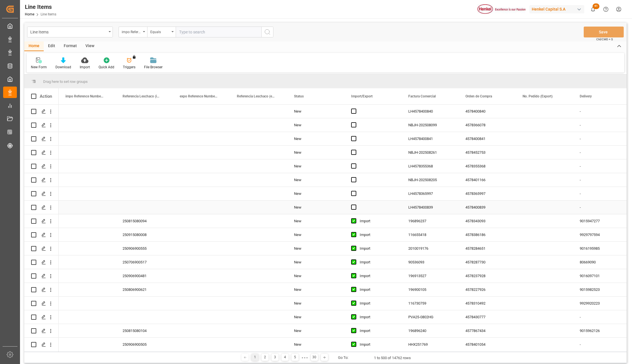
click at [433, 209] on div "LH4578400839" at bounding box center [429, 206] width 57 height 13
click at [423, 154] on div "NBJH-202508261" at bounding box center [429, 152] width 57 height 13
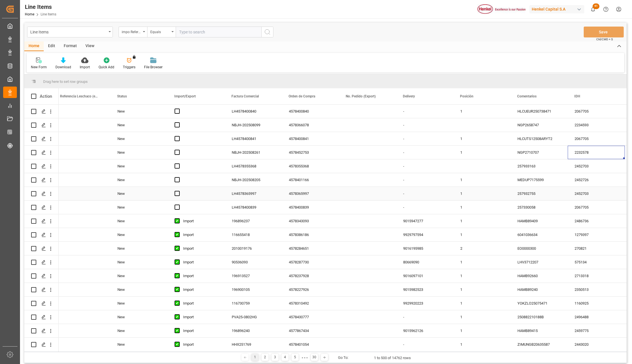
click at [241, 180] on div "NBJH-202508205" at bounding box center [253, 179] width 57 height 13
click at [174, 100] on div "Import/Export" at bounding box center [193, 96] width 38 height 16
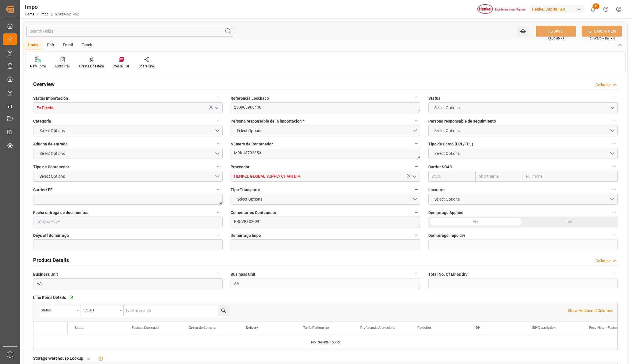
type input "3"
type input "50"
type input "24"
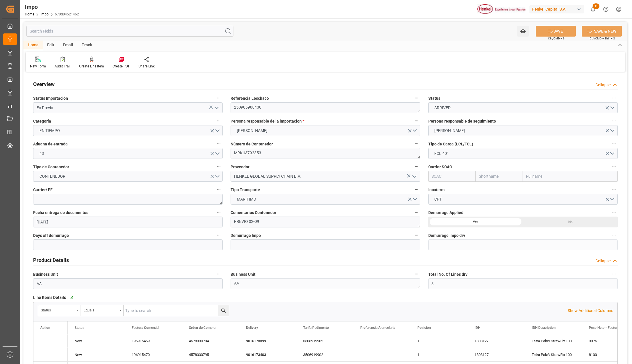
type input "[DATE]"
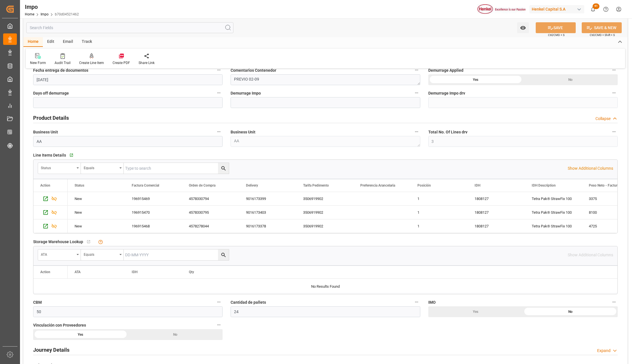
scroll to position [228, 0]
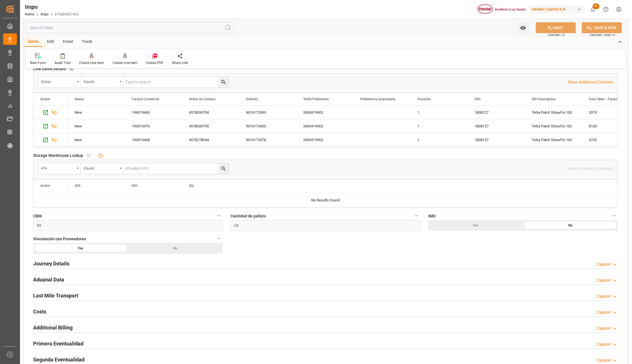
click at [53, 278] on h2 "Aduanal Data" at bounding box center [48, 280] width 31 height 8
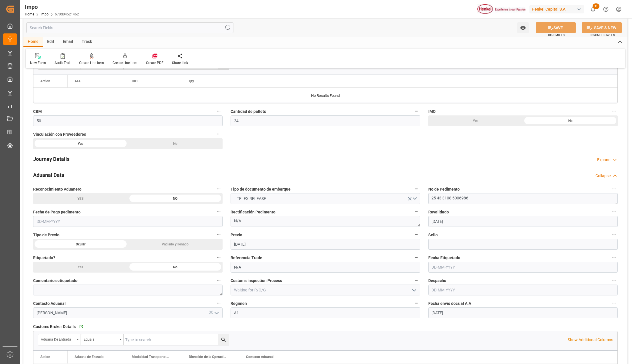
scroll to position [343, 0]
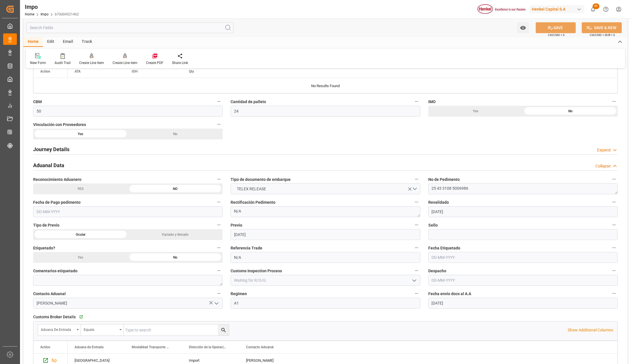
click at [70, 216] on input "text" at bounding box center [127, 211] width 189 height 11
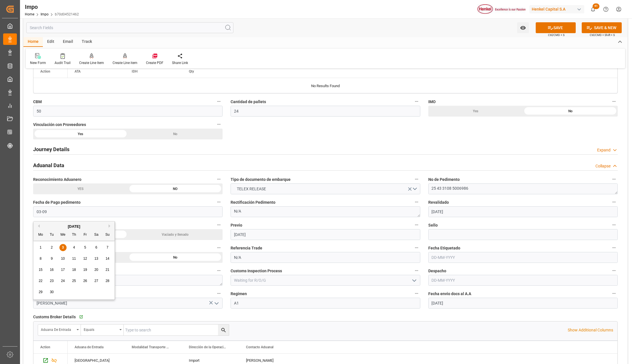
type input "[DATE]"
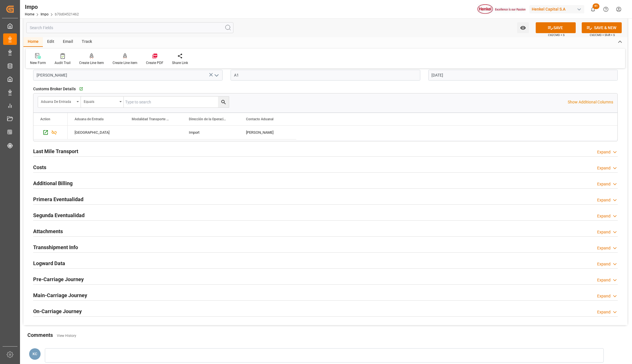
scroll to position [571, 0]
click at [44, 202] on h2 "Primera Eventualidad" at bounding box center [58, 199] width 50 height 8
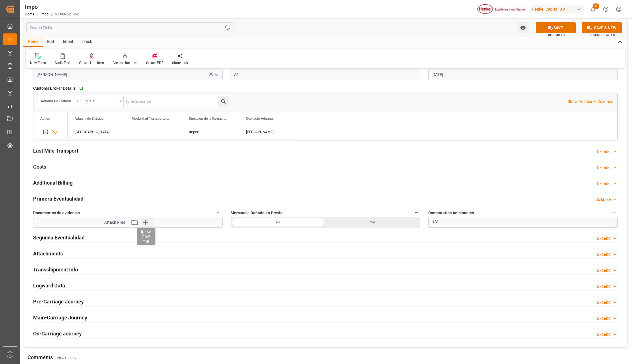
click at [146, 224] on icon "button" at bounding box center [144, 222] width 5 height 5
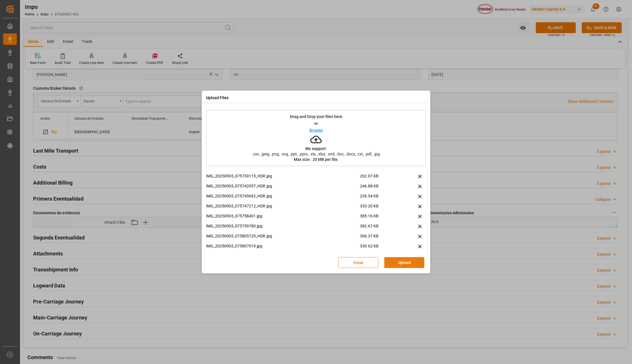
click at [401, 263] on button "Upload" at bounding box center [404, 262] width 40 height 11
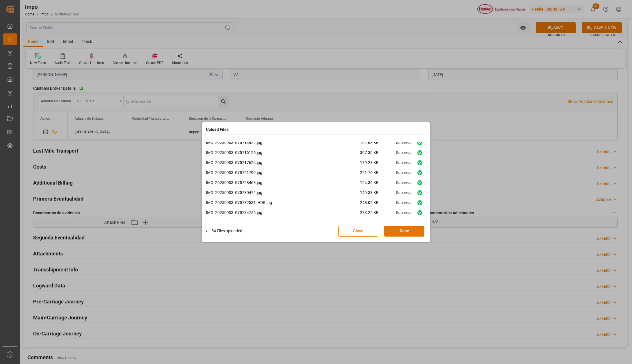
scroll to position [464, 0]
click at [399, 230] on button "Done" at bounding box center [404, 231] width 40 height 11
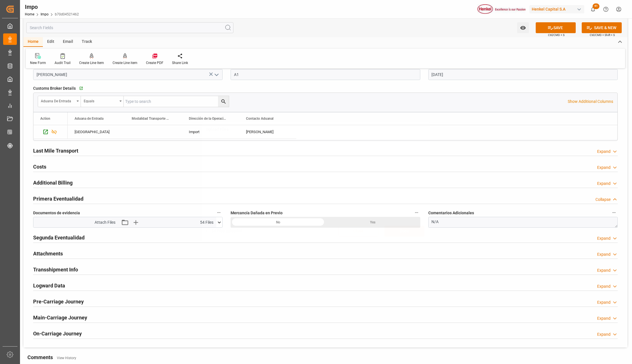
scroll to position [0, 0]
click at [552, 28] on button "SAVE" at bounding box center [555, 27] width 40 height 11
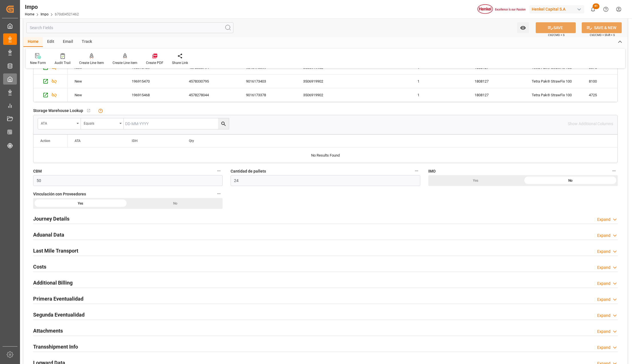
scroll to position [266, 0]
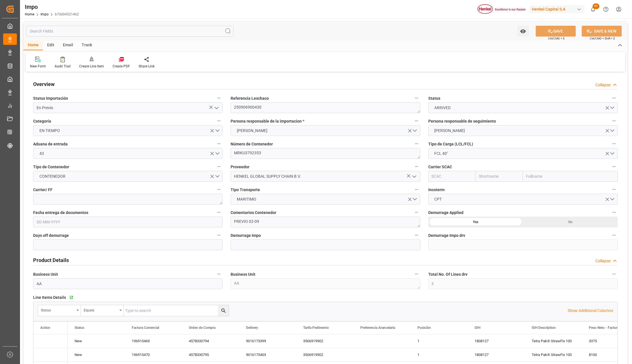
type input "3"
type input "50"
type input "24"
type input "[DATE]"
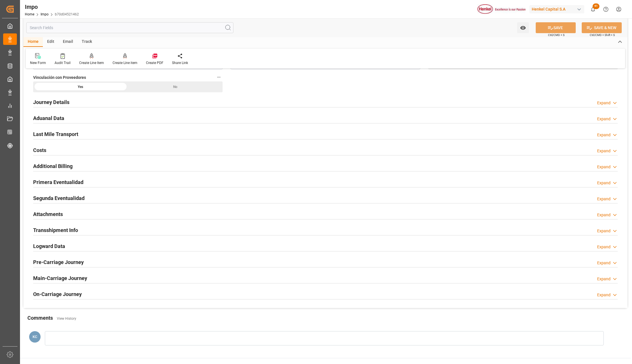
scroll to position [343, 0]
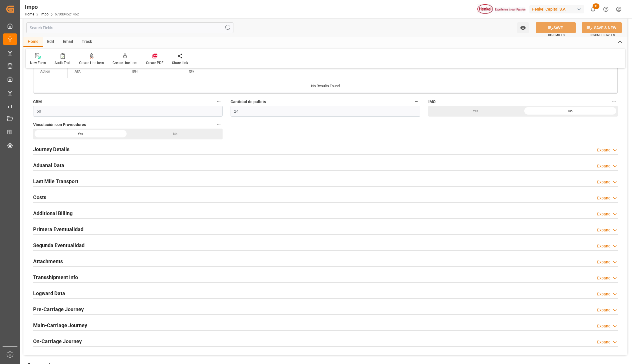
click at [47, 261] on h2 "Attachments" at bounding box center [48, 261] width 30 height 8
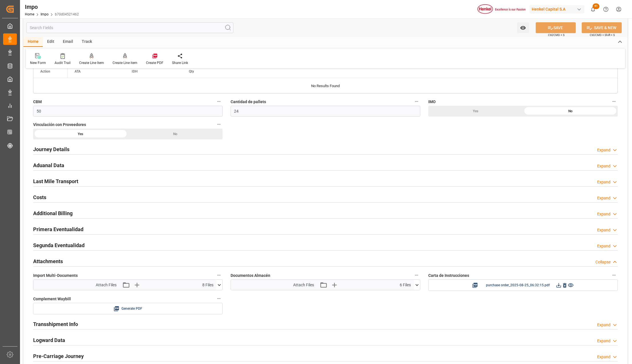
click at [219, 286] on icon at bounding box center [219, 285] width 6 height 6
click at [138, 289] on icon "button" at bounding box center [136, 284] width 9 height 9
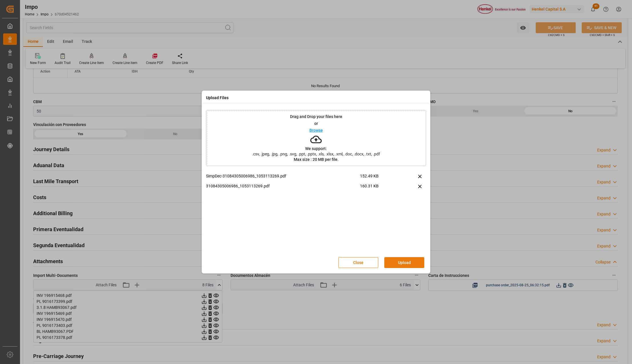
click at [413, 259] on button "Upload" at bounding box center [404, 262] width 40 height 11
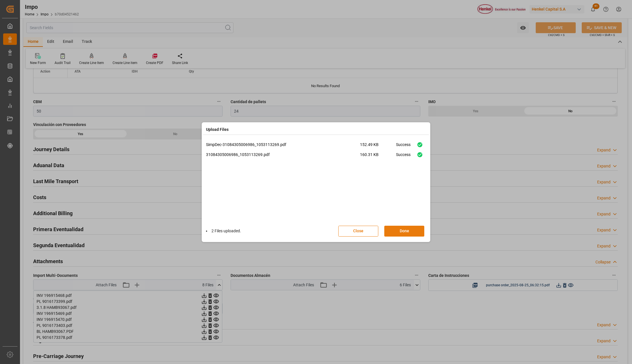
click at [413, 231] on button "Done" at bounding box center [404, 231] width 40 height 11
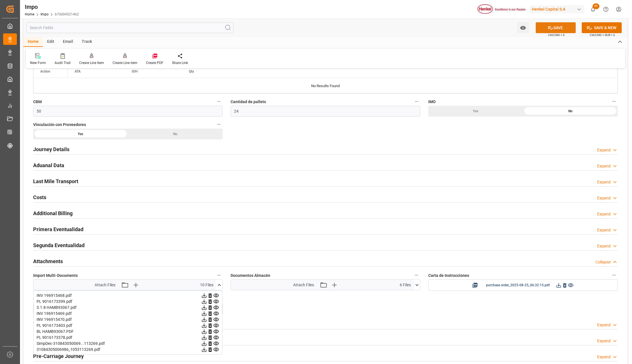
click at [557, 29] on button "SAVE" at bounding box center [555, 27] width 40 height 11
click at [280, 310] on div "Overview Collapse Status Importación En Previo Referencia Leschaco 250906900430…" at bounding box center [325, 66] width 604 height 671
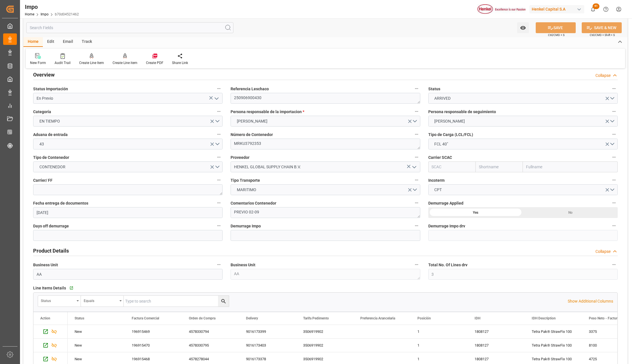
scroll to position [0, 0]
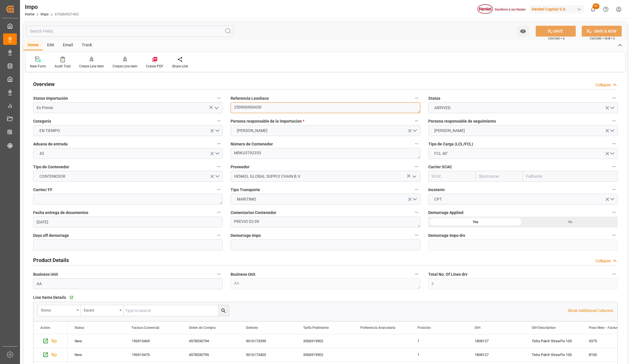
click at [248, 108] on textarea "250906900430" at bounding box center [324, 107] width 189 height 11
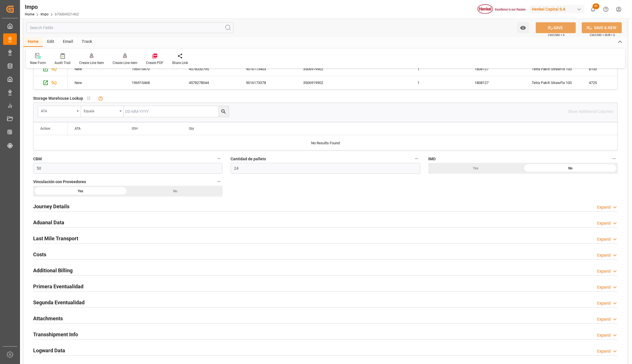
scroll to position [304, 0]
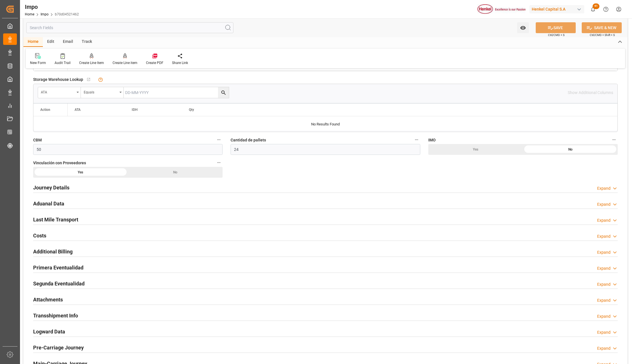
click at [46, 303] on h2 "Attachments" at bounding box center [48, 300] width 30 height 8
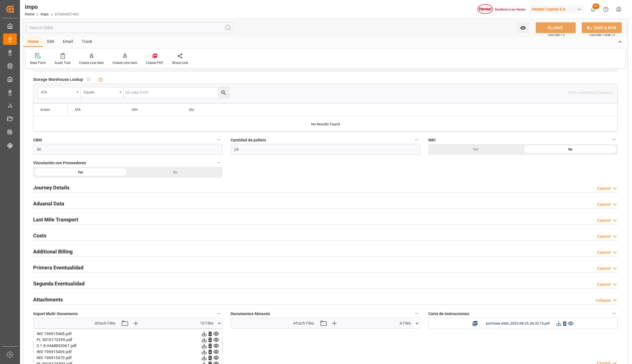
scroll to position [343, 0]
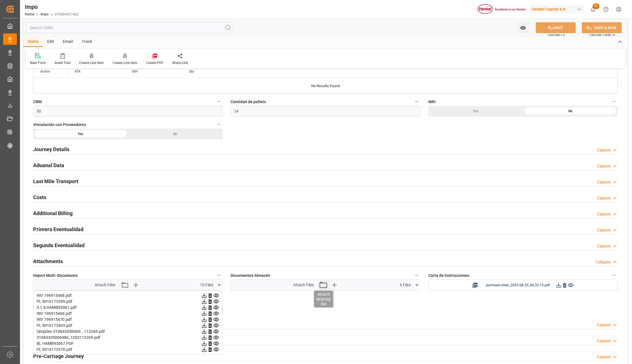
click at [320, 287] on icon "button" at bounding box center [322, 284] width 9 height 9
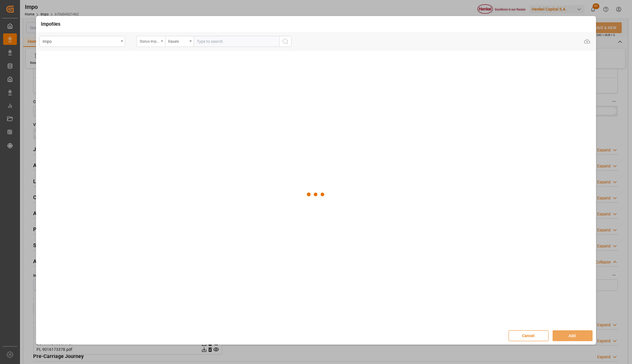
click at [160, 42] on div "Status Importación" at bounding box center [150, 41] width 29 height 11
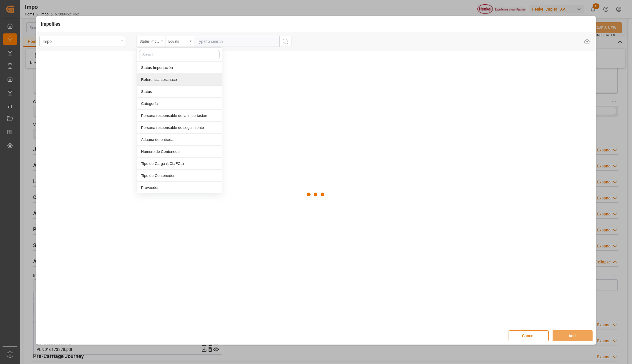
click at [166, 81] on div "Referencia Leschaco" at bounding box center [179, 80] width 85 height 12
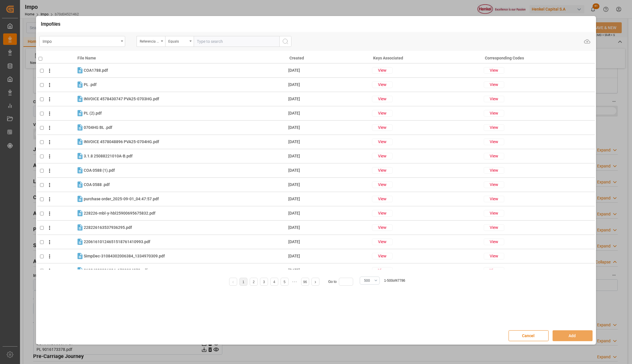
drag, startPoint x: 228, startPoint y: 43, endPoint x: 230, endPoint y: 47, distance: 4.1
click at [228, 45] on input "text" at bounding box center [237, 41] width 86 height 11
paste input "250906900430"
type input "250906900430"
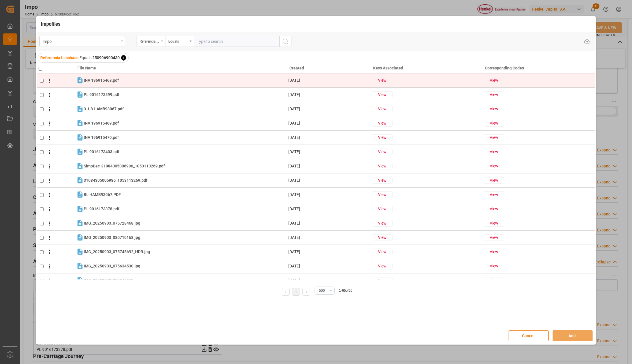
click at [44, 84] on td at bounding box center [56, 80] width 39 height 14
checkbox input "true"
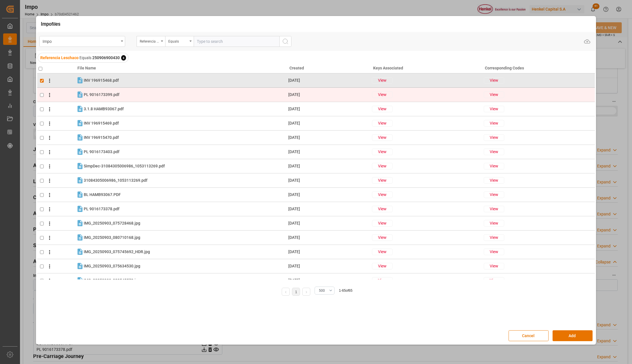
click at [43, 93] on input "checkbox" at bounding box center [42, 95] width 4 height 4
checkbox input "true"
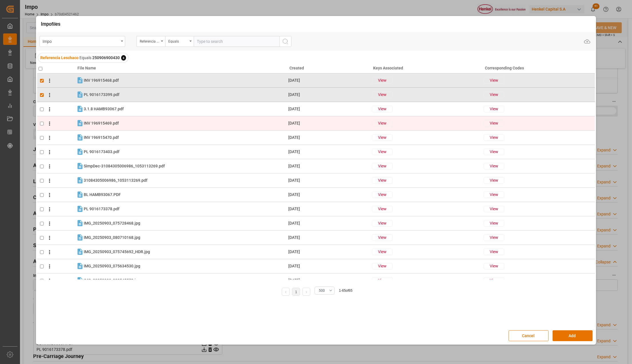
click at [41, 122] on input "checkbox" at bounding box center [42, 124] width 4 height 4
checkbox input "true"
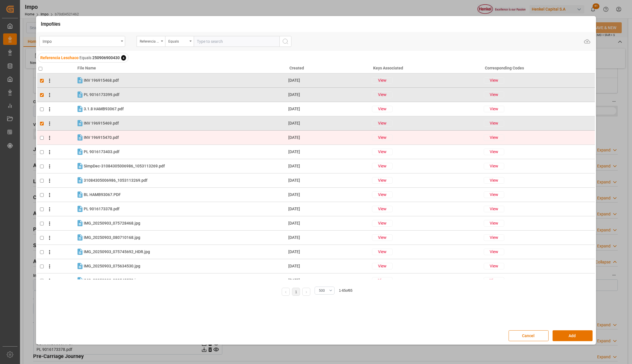
click at [43, 136] on input "checkbox" at bounding box center [42, 138] width 4 height 4
checkbox input "true"
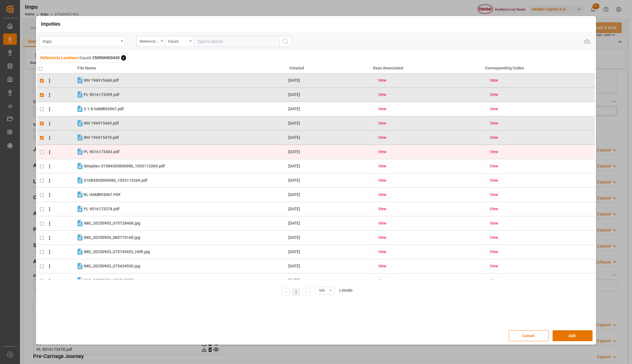
click at [41, 152] on input "checkbox" at bounding box center [42, 152] width 4 height 4
checkbox input "true"
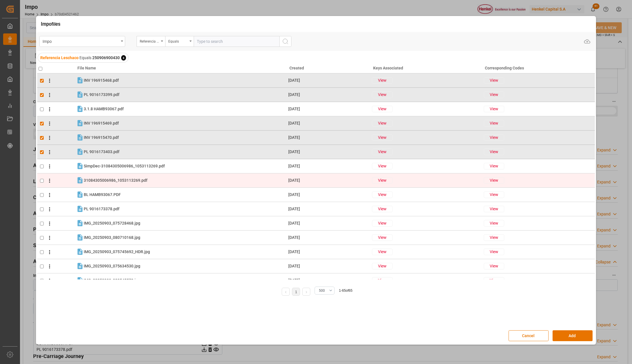
click at [42, 166] on input "checkbox" at bounding box center [42, 166] width 4 height 4
checkbox input "true"
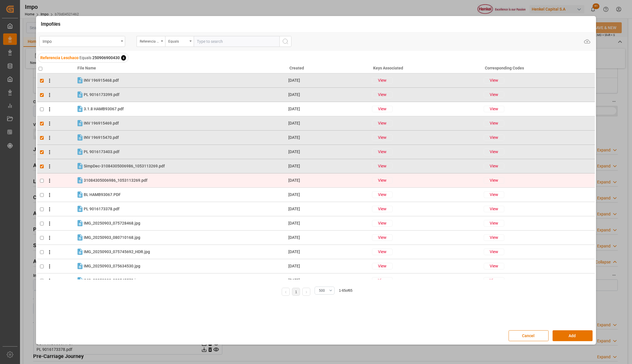
click at [41, 180] on input "checkbox" at bounding box center [42, 181] width 4 height 4
checkbox input "true"
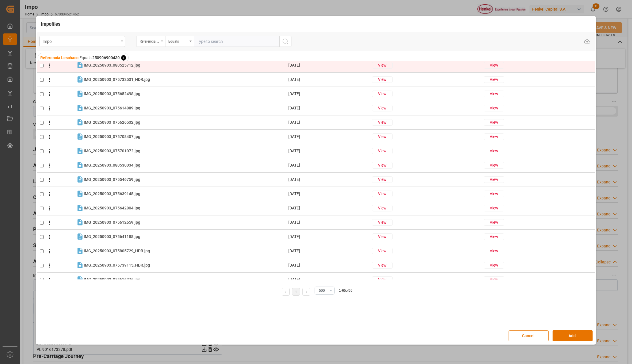
scroll to position [533, 0]
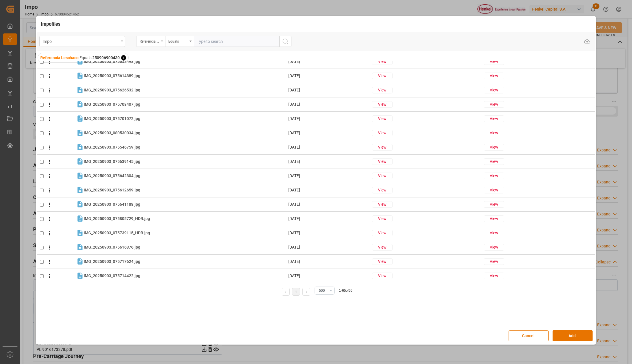
drag, startPoint x: 416, startPoint y: 22, endPoint x: 163, endPoint y: 14, distance: 252.5
click at [163, 14] on div "Impo files Impo Referencia Leschaco Equals Upload Referencia Leschaco Equals 25…" at bounding box center [316, 182] width 632 height 364
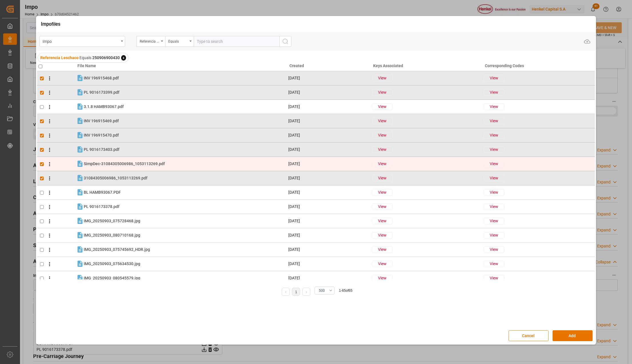
scroll to position [0, 0]
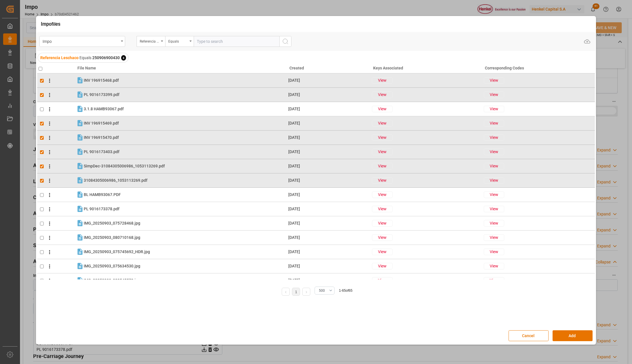
drag, startPoint x: 73, startPoint y: 20, endPoint x: 39, endPoint y: 21, distance: 33.7
click at [39, 21] on div "Impo files Impo Referencia Leschaco Equals Upload Referencia Leschaco Equals 25…" at bounding box center [316, 180] width 560 height 329
click at [575, 335] on button "Add" at bounding box center [572, 335] width 40 height 11
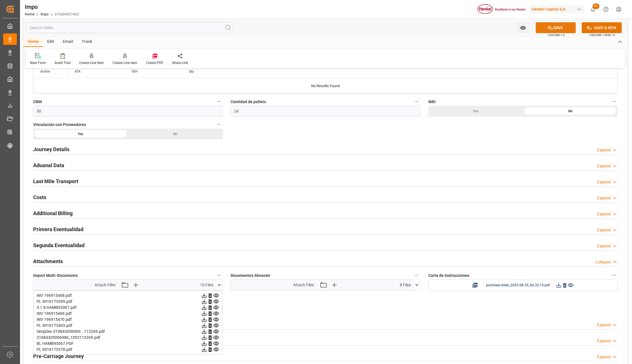
click at [549, 32] on button "SAVE" at bounding box center [555, 27] width 40 height 11
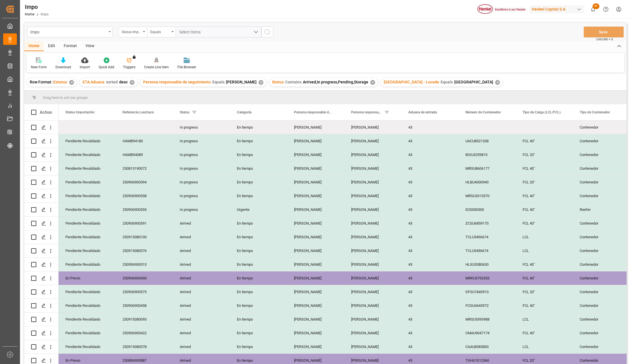
click at [93, 45] on div "View" at bounding box center [89, 46] width 17 height 10
drag, startPoint x: 73, startPoint y: 62, endPoint x: 72, endPoint y: 70, distance: 8.3
click at [72, 62] on div at bounding box center [65, 60] width 29 height 6
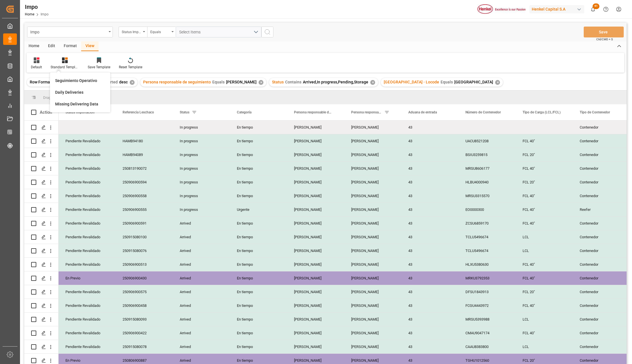
click at [71, 79] on div "Seguimiento Operativo" at bounding box center [80, 81] width 50 height 6
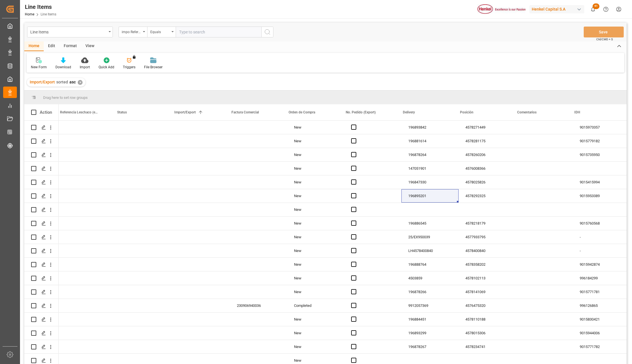
scroll to position [0, 176]
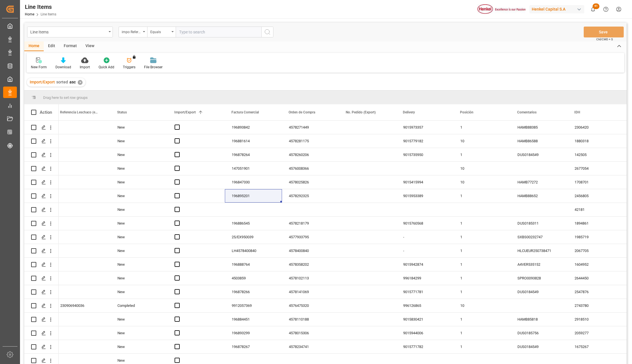
click at [71, 45] on div "Format" at bounding box center [70, 46] width 22 height 10
click at [43, 63] on div "Filter Rows" at bounding box center [39, 63] width 25 height 13
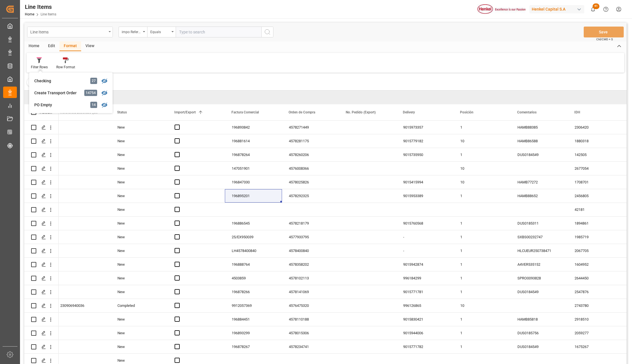
click at [43, 36] on div "Line Items" at bounding box center [70, 32] width 86 height 11
click at [43, 71] on div "Impo" at bounding box center [69, 70] width 85 height 12
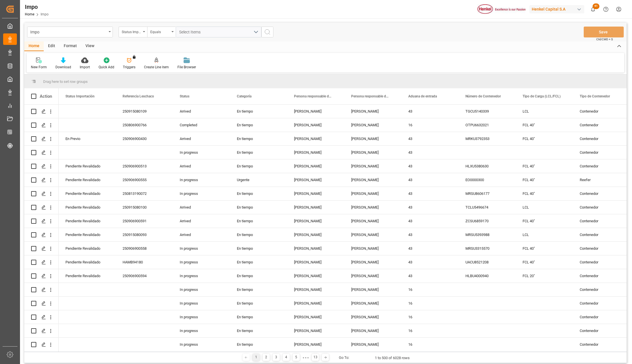
click at [68, 46] on div "Format" at bounding box center [70, 46] width 22 height 10
click at [33, 61] on div at bounding box center [39, 60] width 17 height 6
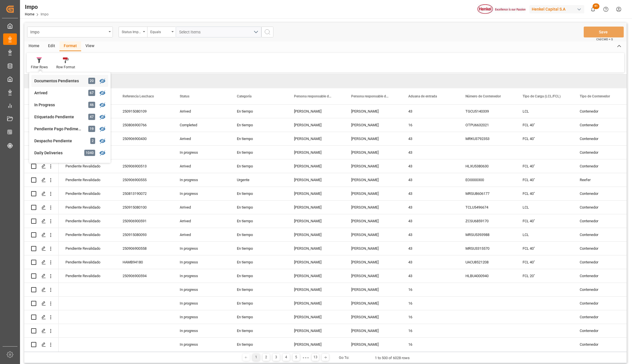
click at [52, 79] on div "Documentos Pendientes" at bounding box center [59, 81] width 50 height 6
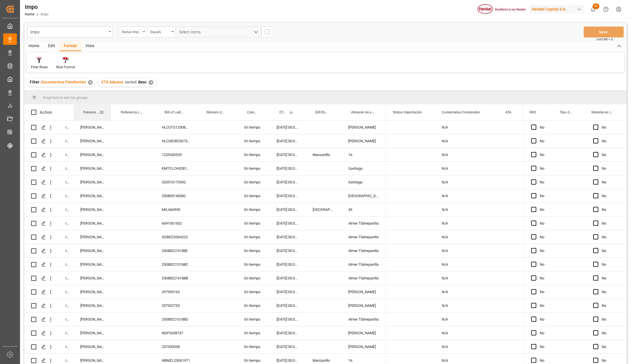
drag, startPoint x: 96, startPoint y: 107, endPoint x: 110, endPoint y: 108, distance: 13.5
click at [110, 108] on div at bounding box center [111, 112] width 2 height 16
click at [98, 166] on div "Karla Chavez" at bounding box center [92, 168] width 38 height 13
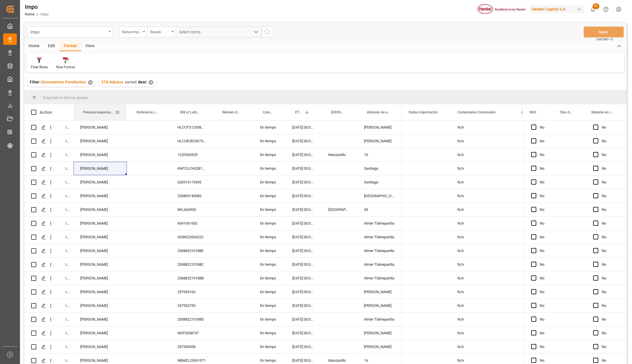
drag, startPoint x: 110, startPoint y: 105, endPoint x: 126, endPoint y: 107, distance: 16.2
click at [126, 107] on div at bounding box center [127, 112] width 2 height 16
click at [120, 111] on span at bounding box center [117, 112] width 5 height 5
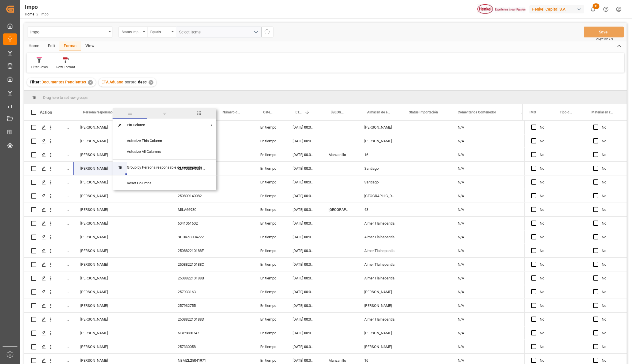
click at [163, 111] on span "filter" at bounding box center [164, 113] width 5 height 5
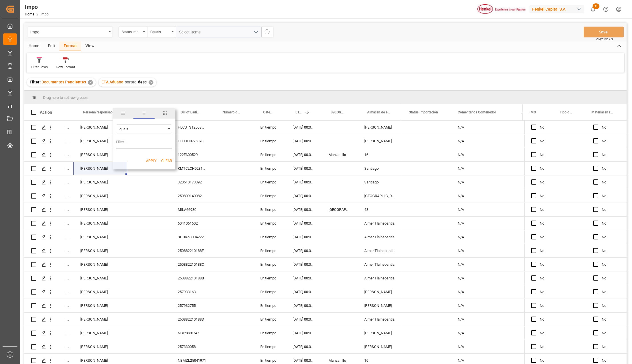
click at [139, 147] on input "Filter Value" at bounding box center [144, 142] width 56 height 11
type input "Karla Chavez"
click at [150, 159] on button "Apply" at bounding box center [151, 161] width 11 height 6
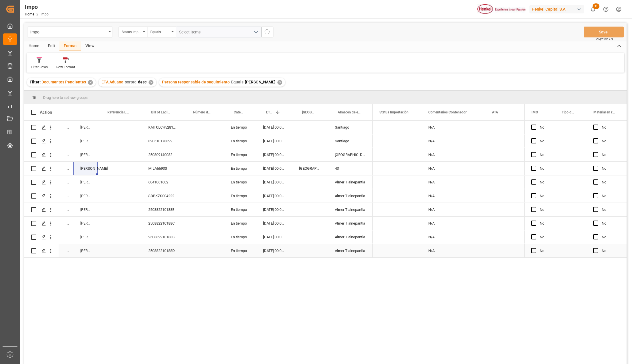
click at [155, 248] on div "250882210188D" at bounding box center [162, 250] width 42 height 13
click at [178, 293] on div "In progress Karla Chavez KMTCLCH5281875 En tiempo 21-09-2025 00:00:00 Santiago …" at bounding box center [325, 242] width 602 height 245
click at [167, 273] on div "In progress Karla Chavez KMTCLCH5281875 En tiempo 21-09-2025 00:00:00 Santiago …" at bounding box center [325, 242] width 602 height 245
click at [186, 345] on div "In progress Karla Chavez KMTCLCH5281875 En tiempo 21-09-2025 00:00:00 Santiago …" at bounding box center [325, 242] width 602 height 245
click at [189, 292] on div "In progress Karla Chavez KMTCLCH5281875 En tiempo 21-09-2025 00:00:00 Santiago …" at bounding box center [325, 242] width 602 height 245
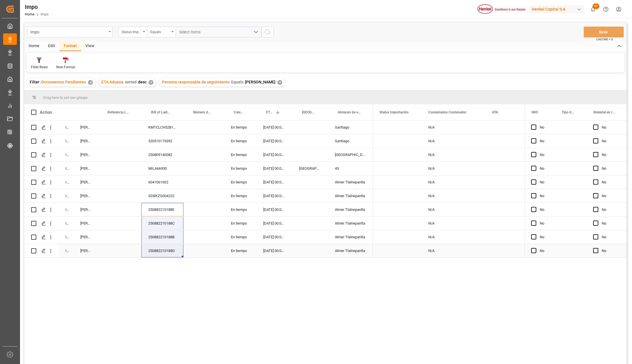
drag, startPoint x: 168, startPoint y: 208, endPoint x: 166, endPoint y: 251, distance: 42.3
click at [166, 251] on div "In progress Karla Chavez KMTCLCH5281875 En tiempo 21-09-2025 00:00:00 Santiago …" at bounding box center [198, 188] width 348 height 137
click at [164, 210] on div "250882210188E" at bounding box center [162, 209] width 42 height 13
click at [168, 250] on div "250882210188D" at bounding box center [162, 250] width 42 height 13
click at [162, 170] on div "MILA66930" at bounding box center [162, 168] width 42 height 13
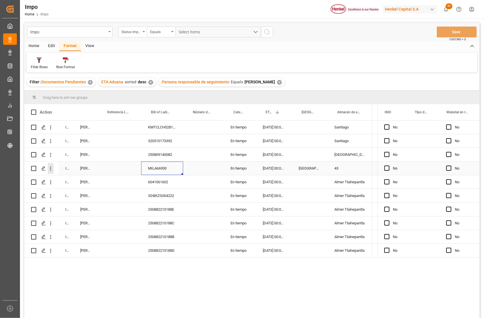
click at [51, 170] on icon "open menu" at bounding box center [50, 169] width 1 height 4
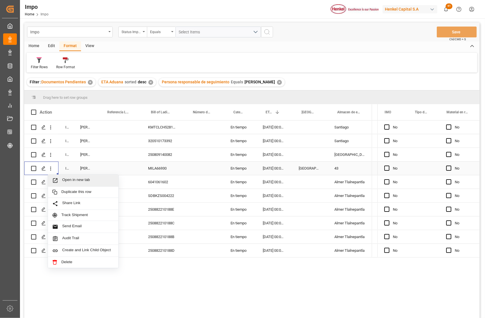
click at [58, 178] on span "Press SPACE to select this row." at bounding box center [57, 181] width 10 height 6
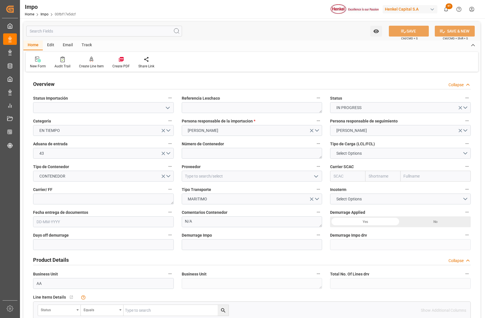
type input "[DATE]"
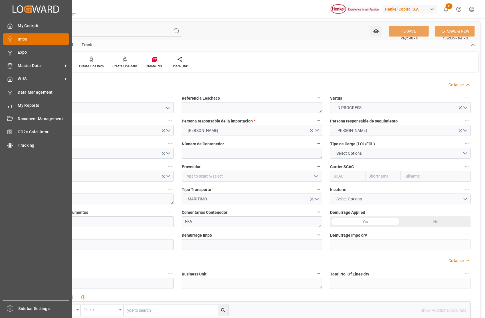
click at [41, 39] on span "Impo" at bounding box center [43, 39] width 51 height 6
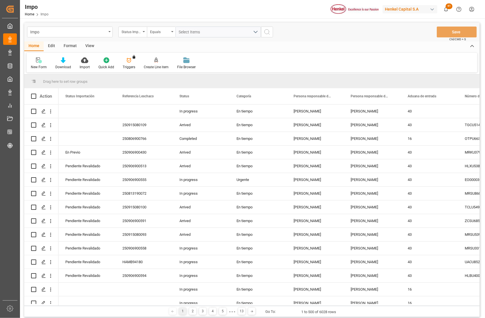
click at [254, 60] on div "New Form Download Import Quick Add Triggers You do not have permission for Trig…" at bounding box center [252, 63] width 451 height 20
click at [72, 45] on div "Format" at bounding box center [70, 46] width 22 height 10
click at [40, 65] on div "Filter Rows" at bounding box center [39, 67] width 17 height 5
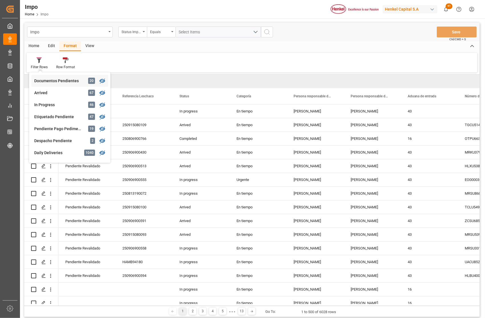
click at [52, 81] on div "Documentos Pendientes" at bounding box center [59, 81] width 50 height 6
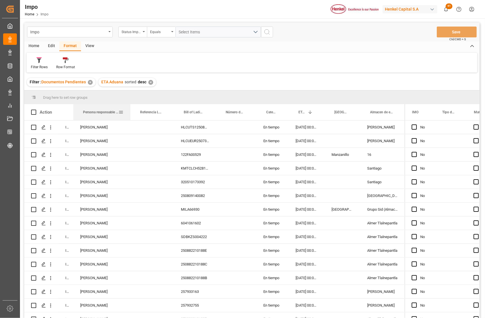
drag, startPoint x: 96, startPoint y: 107, endPoint x: 129, endPoint y: 110, distance: 32.9
click at [129, 110] on div at bounding box center [130, 112] width 2 height 16
click at [91, 170] on div "[PERSON_NAME]" at bounding box center [101, 168] width 57 height 13
click at [120, 112] on span at bounding box center [120, 112] width 5 height 5
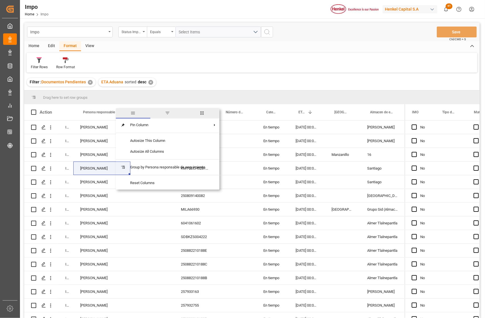
click at [169, 114] on span "filter" at bounding box center [167, 113] width 5 height 5
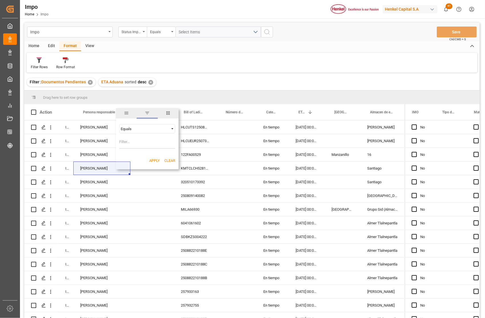
click at [129, 142] on input "Filter Value" at bounding box center [147, 142] width 56 height 11
type input "[PERSON_NAME]"
click at [152, 160] on button "Apply" at bounding box center [154, 161] width 11 height 6
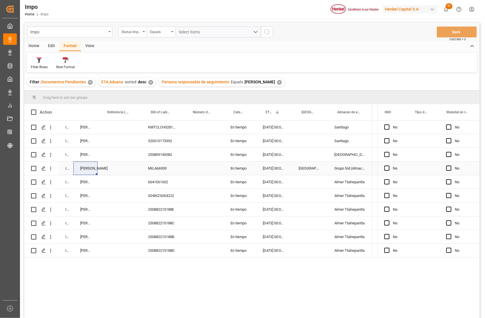
click at [168, 167] on div "MILA66930" at bounding box center [162, 168] width 42 height 13
click at [175, 110] on span at bounding box center [173, 112] width 5 height 5
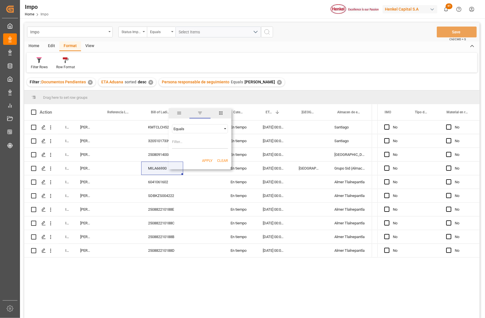
click at [177, 141] on input "Filter Value" at bounding box center [200, 142] width 56 height 11
click at [183, 144] on input "[PERSON_NAME]" at bounding box center [200, 142] width 56 height 11
paste input "MILA66930"
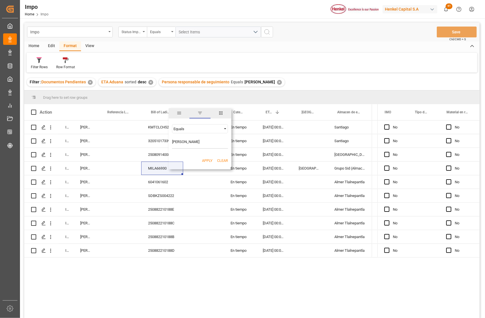
type input "MILA66930"
click at [324, 47] on div "Home Edit Format View" at bounding box center [252, 46] width 456 height 10
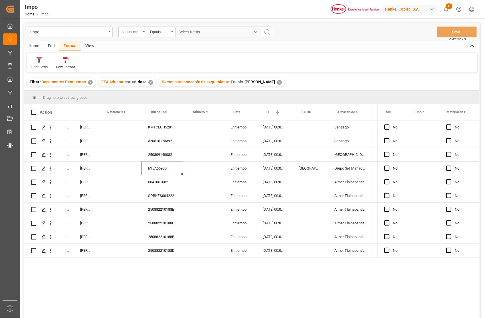
click at [330, 46] on div "Home Edit Format View" at bounding box center [252, 46] width 456 height 10
click at [53, 169] on icon "open menu" at bounding box center [51, 169] width 6 height 6
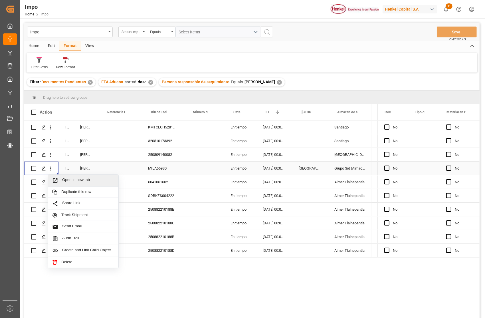
click at [61, 180] on span "Press SPACE to select this row." at bounding box center [57, 181] width 10 height 6
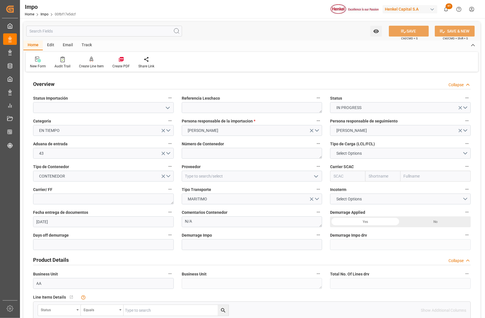
type input "[DATE]"
drag, startPoint x: 69, startPoint y: 98, endPoint x: 29, endPoint y: 99, distance: 39.7
click at [29, 99] on div "Status Importación" at bounding box center [103, 103] width 149 height 23
drag, startPoint x: 29, startPoint y: 99, endPoint x: 68, endPoint y: 97, distance: 38.9
click at [68, 97] on label "Status Importación" at bounding box center [103, 98] width 141 height 8
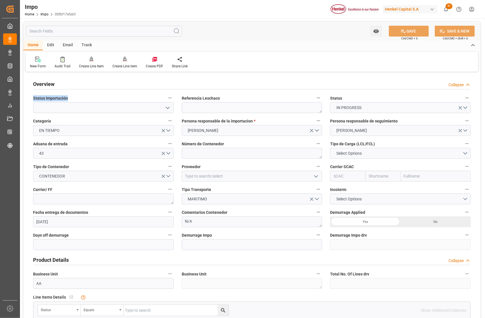
click at [166, 97] on button "Status Importación" at bounding box center [169, 97] width 7 height 7
drag, startPoint x: 67, startPoint y: 101, endPoint x: 28, endPoint y: 97, distance: 39.6
click at [28, 97] on div at bounding box center [242, 159] width 485 height 318
click at [168, 111] on button "open menu" at bounding box center [167, 107] width 9 height 9
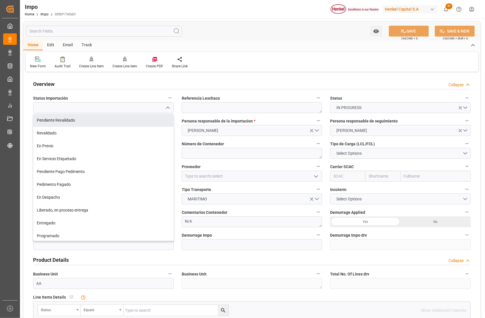
click at [200, 231] on label "Demurrage Impo" at bounding box center [252, 235] width 141 height 8
click at [315, 231] on button "Demurrage Impo" at bounding box center [318, 234] width 7 height 7
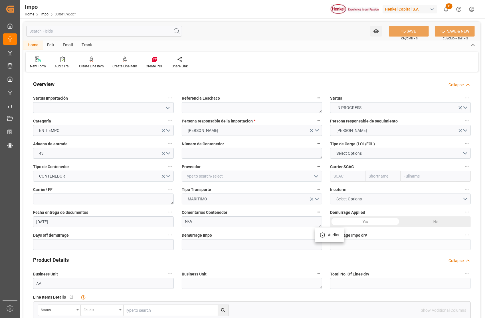
drag, startPoint x: 200, startPoint y: 221, endPoint x: 182, endPoint y: 222, distance: 18.0
click at [182, 222] on div at bounding box center [242, 159] width 485 height 318
click at [191, 221] on textarea "N/A" at bounding box center [252, 221] width 141 height 11
drag, startPoint x: 199, startPoint y: 214, endPoint x: 180, endPoint y: 212, distance: 19.2
click at [180, 212] on div "Comentarios Contenedor N/A" at bounding box center [252, 217] width 149 height 23
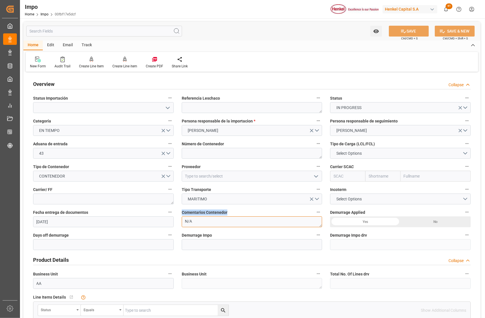
drag, startPoint x: 180, startPoint y: 212, endPoint x: 193, endPoint y: 223, distance: 16.8
click at [193, 223] on textarea "N/A" at bounding box center [252, 221] width 141 height 11
drag, startPoint x: 189, startPoint y: 222, endPoint x: 183, endPoint y: 221, distance: 6.8
click at [183, 221] on textarea "N/A" at bounding box center [252, 221] width 141 height 11
click at [168, 105] on icon "open menu" at bounding box center [167, 108] width 7 height 7
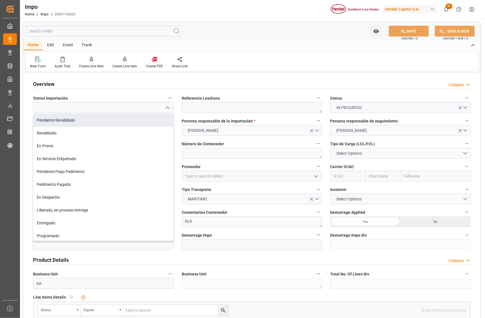
click at [73, 120] on div "Pendiente Revalidado" at bounding box center [103, 120] width 140 height 13
type input "Pendiente Revalidado"
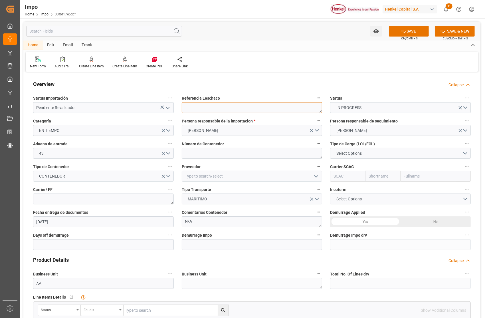
click at [193, 107] on textarea at bounding box center [252, 107] width 141 height 11
click at [227, 106] on textarea at bounding box center [252, 107] width 141 height 11
paste textarea "MILA66930"
type textarea "MILA66930"
click at [191, 154] on textarea at bounding box center [252, 153] width 141 height 11
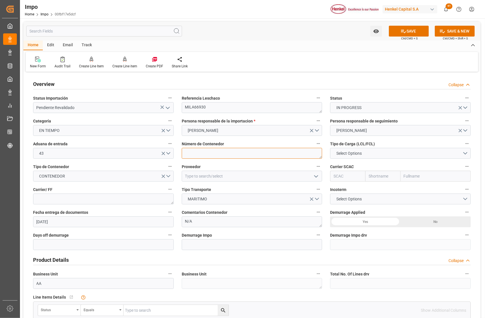
click at [201, 153] on textarea at bounding box center [252, 153] width 141 height 11
paste textarea "HLBU4004740"
type textarea "HLBU4004740"
click at [360, 151] on span "Select Options" at bounding box center [349, 153] width 31 height 6
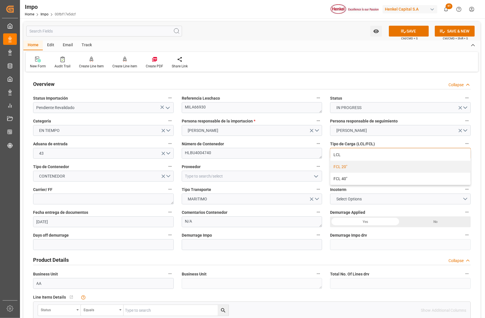
click at [348, 168] on div "FCL 20"" at bounding box center [401, 167] width 140 height 12
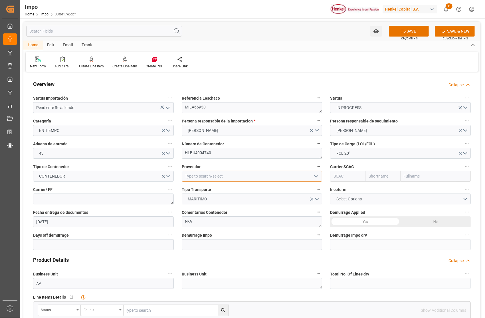
click at [221, 175] on input at bounding box center [252, 176] width 141 height 11
type input "N"
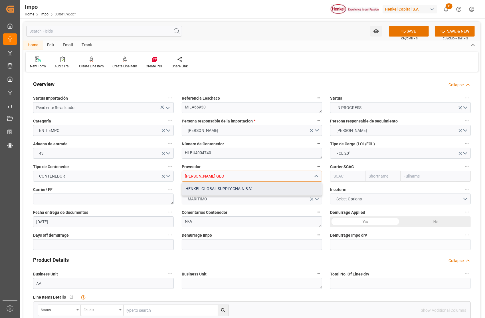
click at [281, 188] on div "HENKEL GLOBAL SUPPLY CHAIN B.V." at bounding box center [252, 188] width 140 height 13
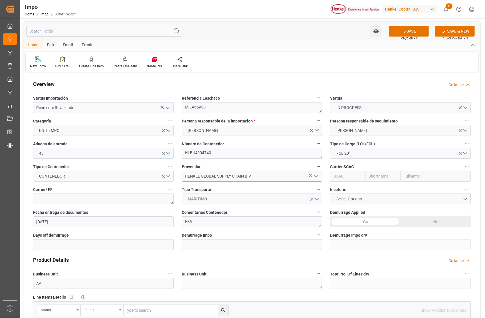
type input "HENKEL GLOBAL SUPPLY CHAIN B.V."
click at [408, 177] on input "text" at bounding box center [436, 176] width 70 height 11
type input "HAPAG"
click at [417, 190] on b "Hapag [PERSON_NAME] Aktiengesellschaft" at bounding box center [427, 191] width 44 height 11
type input "HLCU"
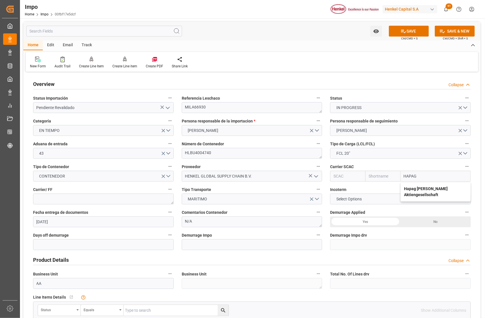
type input "Hapag [PERSON_NAME]"
type input "Hapag [PERSON_NAME] Aktiengesellschaft"
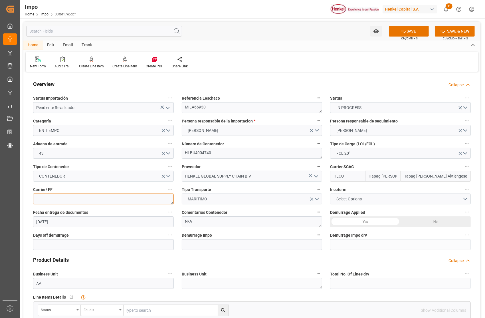
click at [41, 198] on textarea at bounding box center [103, 199] width 141 height 11
type textarea "DHL"
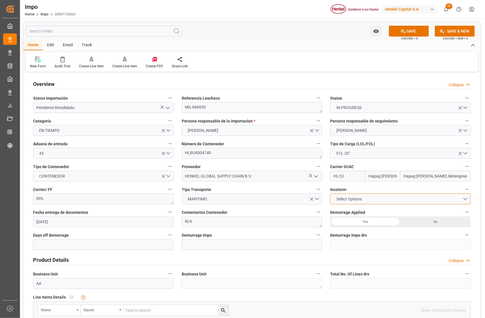
click at [381, 200] on button "Select Options" at bounding box center [400, 199] width 141 height 11
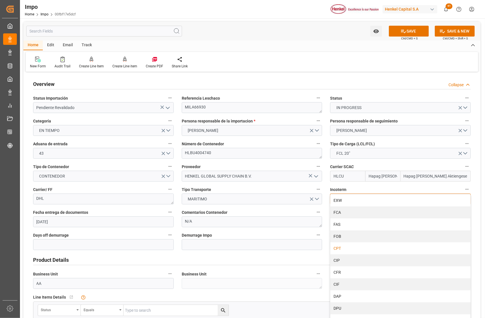
click at [348, 250] on div "CPT" at bounding box center [401, 248] width 140 height 12
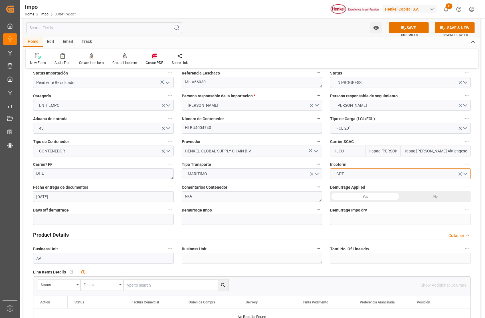
scroll to position [38, 0]
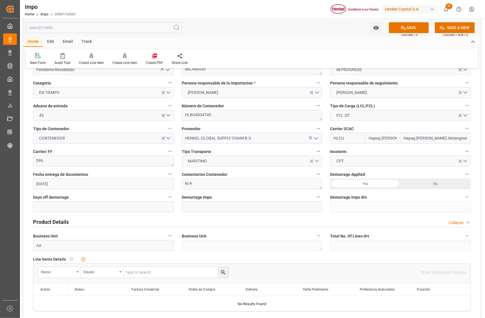
click at [374, 186] on div "Yes" at bounding box center [365, 183] width 70 height 11
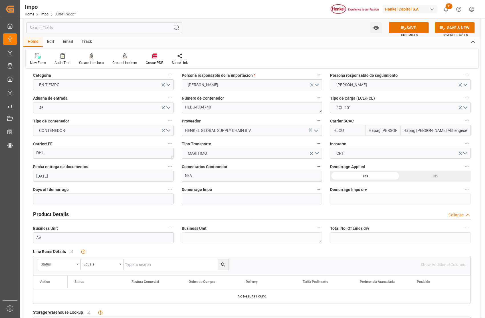
scroll to position [0, 0]
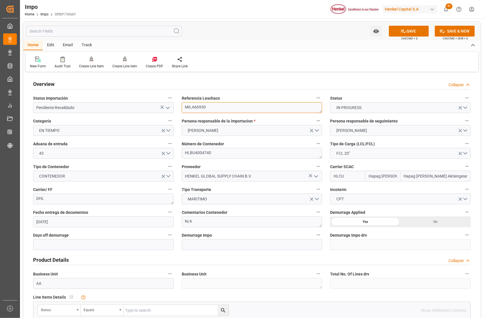
click at [192, 108] on textarea "MILA66930" at bounding box center [252, 107] width 141 height 11
click at [203, 105] on textarea "MILA66930" at bounding box center [252, 107] width 141 height 11
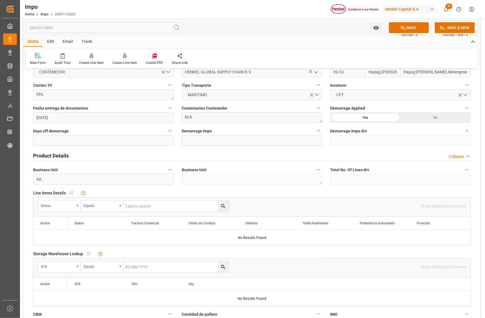
scroll to position [114, 0]
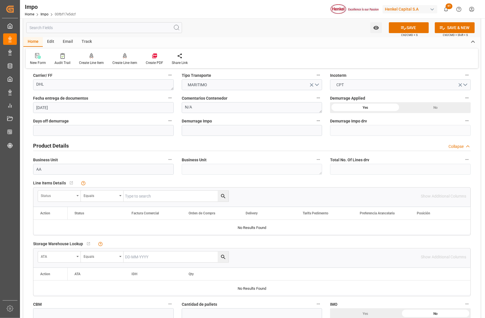
click at [78, 195] on div "Status" at bounding box center [59, 196] width 43 height 11
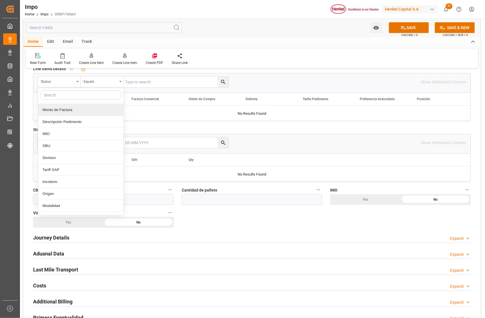
scroll to position [133, 0]
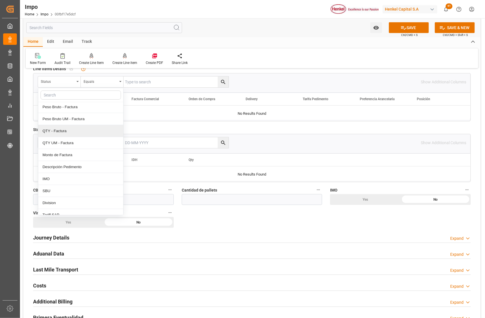
click at [290, 61] on div "New Form Audit Trail Create Line Item Create Line item Create PDF Share Link" at bounding box center [252, 59] width 453 height 20
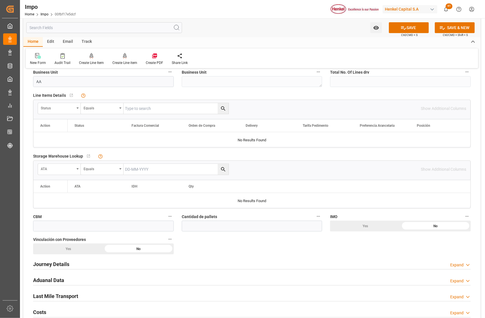
scroll to position [190, 0]
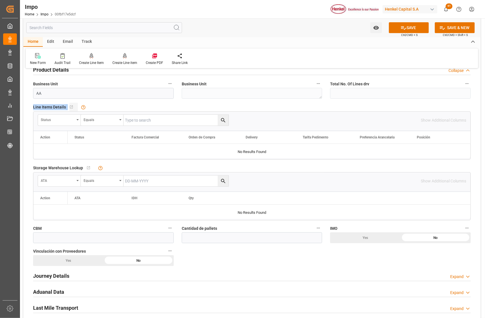
click at [69, 107] on div "Line Items Details   No child Object linked Status Equals Show Additional Colum…" at bounding box center [252, 131] width 446 height 61
drag, startPoint x: 69, startPoint y: 107, endPoint x: 39, endPoint y: 121, distance: 32.7
click at [39, 121] on div "Status" at bounding box center [59, 120] width 43 height 11
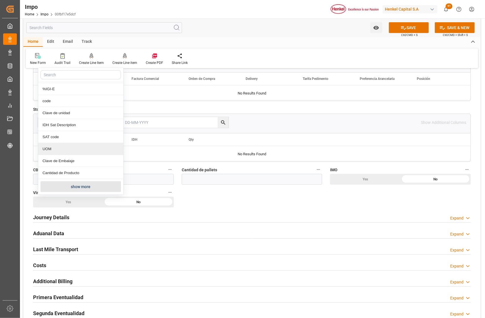
scroll to position [304, 0]
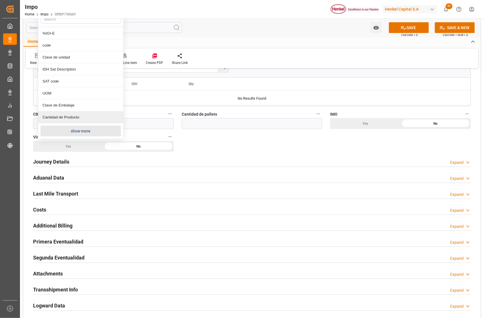
click at [69, 132] on button "show more" at bounding box center [81, 131] width 81 height 11
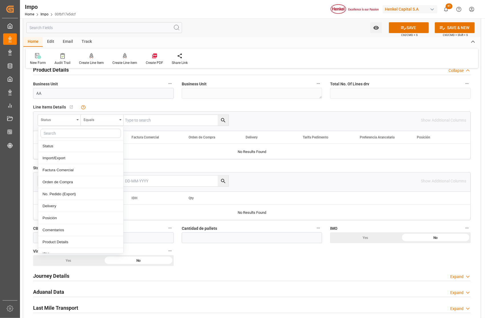
scroll to position [76, 0]
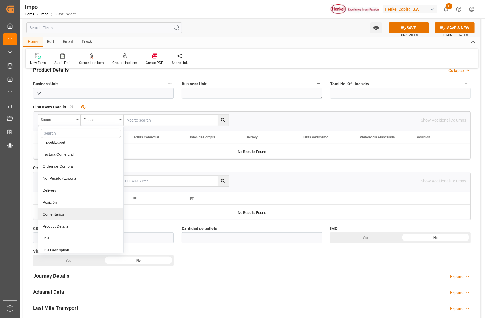
click at [58, 213] on div "Comentarios" at bounding box center [80, 214] width 85 height 12
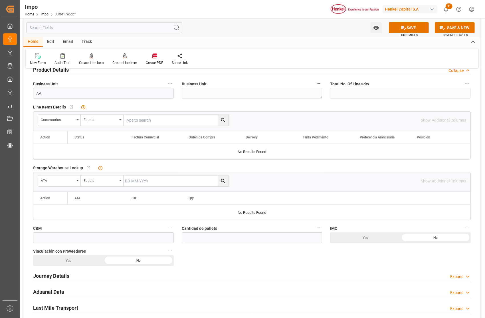
click at [147, 124] on input "text" at bounding box center [176, 120] width 105 height 11
type input "V"
paste input "MILA66930"
type input "MILA66930"
click at [225, 120] on icon "search button" at bounding box center [223, 120] width 6 height 6
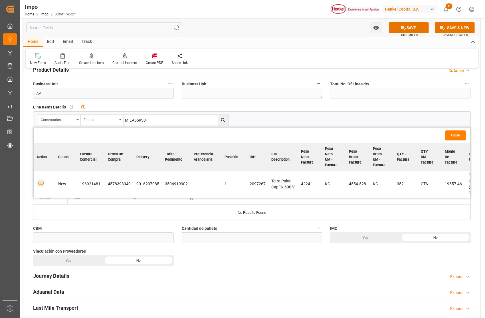
click at [41, 183] on icon "button" at bounding box center [41, 183] width 6 height 3
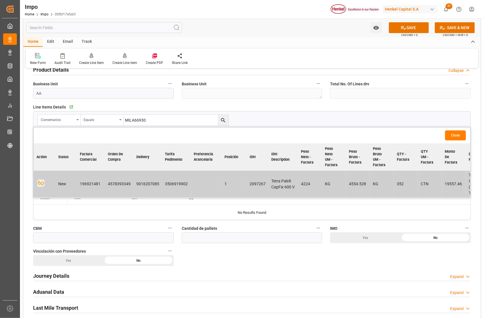
click at [452, 136] on button "Close" at bounding box center [455, 135] width 21 height 10
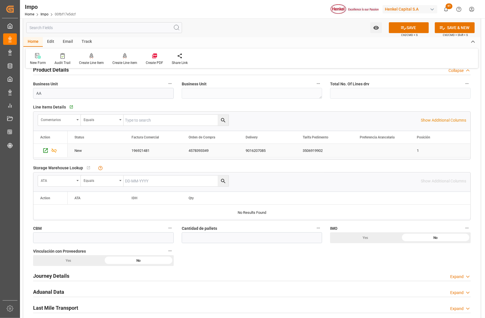
click at [212, 149] on div "4578393349" at bounding box center [210, 150] width 57 height 13
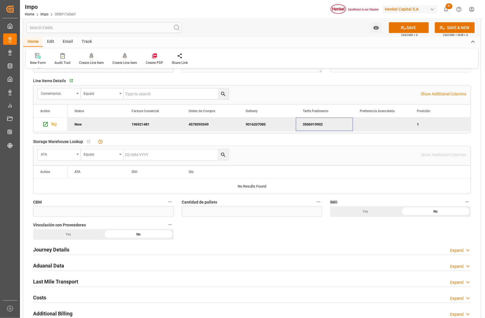
scroll to position [266, 0]
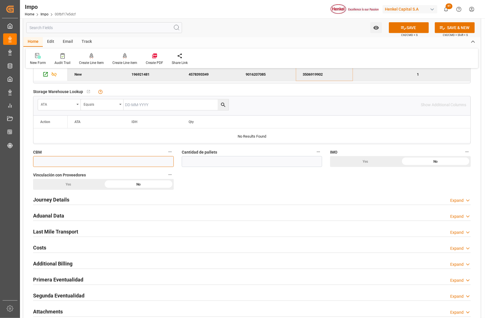
click at [82, 163] on input "text" at bounding box center [103, 161] width 141 height 11
type input "15.89"
click at [218, 159] on input "text" at bounding box center [252, 161] width 141 height 11
type input "11"
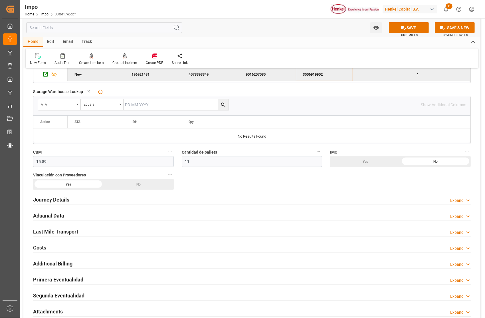
click at [61, 200] on h2 "Journey Details" at bounding box center [51, 200] width 36 height 8
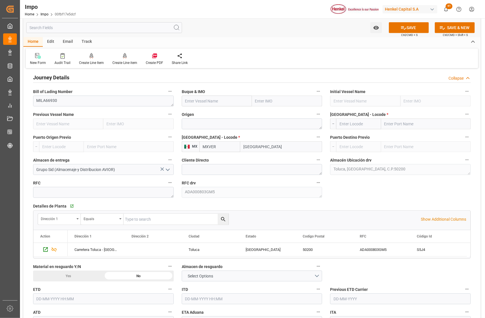
scroll to position [343, 0]
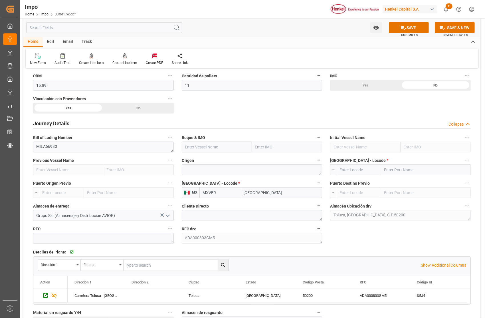
click at [281, 144] on input "text" at bounding box center [287, 147] width 70 height 11
click at [257, 148] on input "text" at bounding box center [287, 147] width 70 height 11
paste input "RDO CONCORD"
type input "RDO CONCORD"
click at [272, 160] on span "9401283 - RDO CONCORD" at bounding box center [278, 159] width 45 height 5
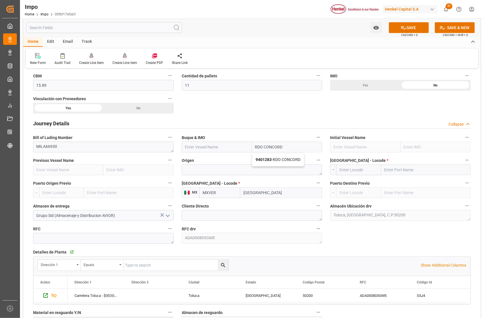
type input "RDO CONCORD"
type input "9401283"
click at [200, 170] on textarea at bounding box center [252, 169] width 141 height 11
type textarea "AMSTERDAM"
click at [396, 176] on div "Puerto de Carga - Locode * --" at bounding box center [400, 165] width 149 height 23
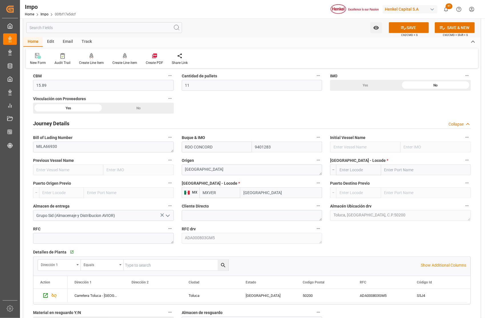
click at [396, 170] on input "text" at bounding box center [426, 169] width 90 height 11
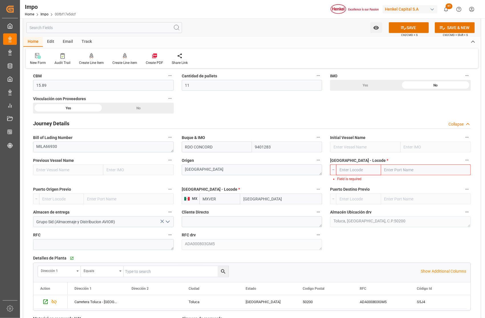
click at [398, 172] on input "text" at bounding box center [426, 169] width 90 height 11
type input "GENOVA"
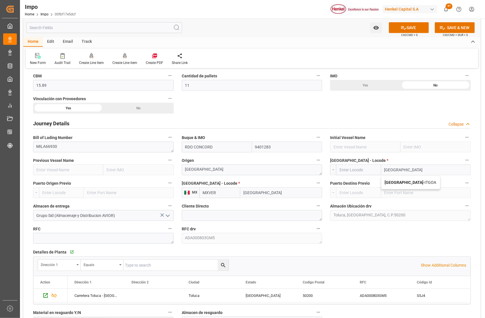
drag, startPoint x: 391, startPoint y: 184, endPoint x: 390, endPoint y: 188, distance: 4.4
click at [391, 184] on b "Genova" at bounding box center [404, 182] width 39 height 5
type input "ITGOA"
type input "Genova"
click at [262, 193] on input "[GEOGRAPHIC_DATA]" at bounding box center [281, 192] width 82 height 11
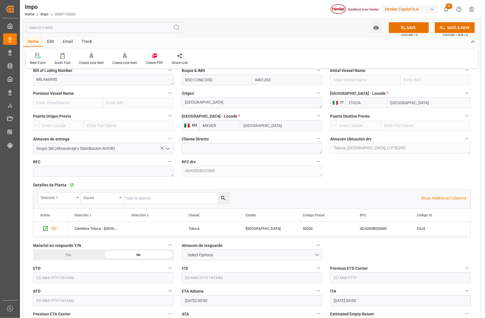
scroll to position [419, 0]
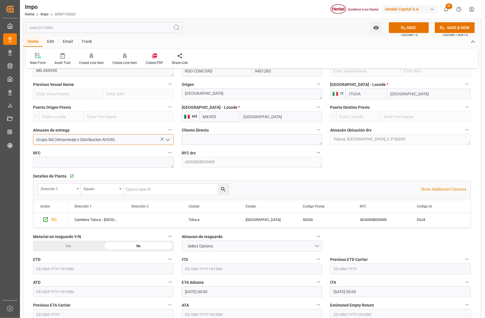
drag, startPoint x: 126, startPoint y: 140, endPoint x: 30, endPoint y: 139, distance: 96.5
click at [30, 139] on div "Grupo Sid (Almacenaje y Distribucion AVIOR)" at bounding box center [103, 139] width 149 height 11
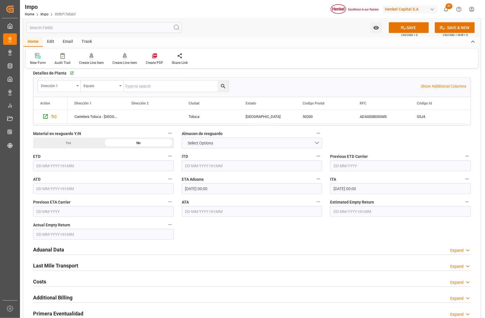
scroll to position [533, 0]
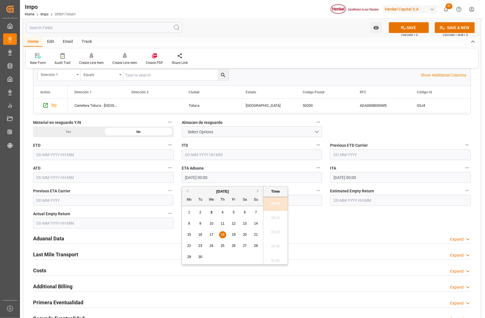
drag, startPoint x: 184, startPoint y: 178, endPoint x: 227, endPoint y: 179, distance: 42.5
click at [227, 179] on input "18-09-2025 00:00" at bounding box center [252, 177] width 141 height 11
click at [41, 238] on h2 "Aduanal Data" at bounding box center [48, 239] width 31 height 8
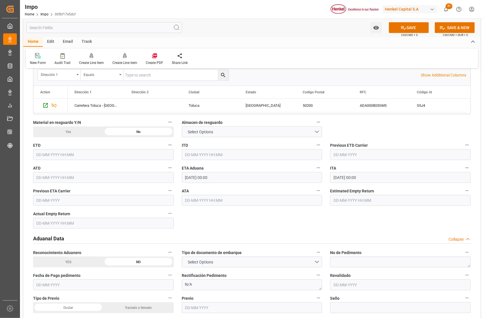
click at [44, 238] on h2 "Aduanal Data" at bounding box center [48, 239] width 31 height 8
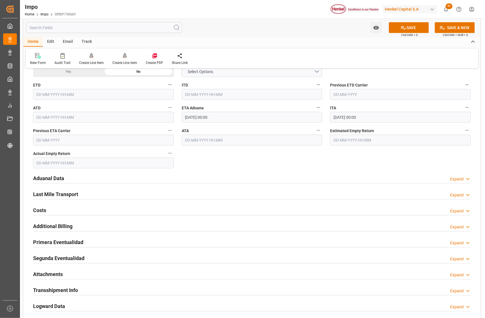
scroll to position [609, 0]
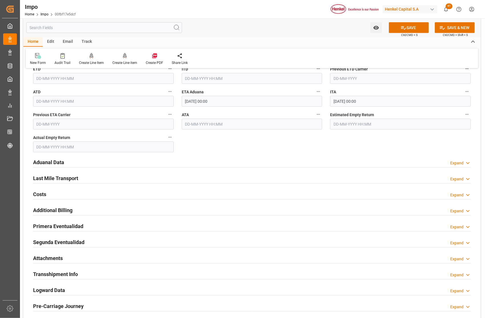
click at [51, 159] on h2 "Aduanal Data" at bounding box center [48, 162] width 31 height 8
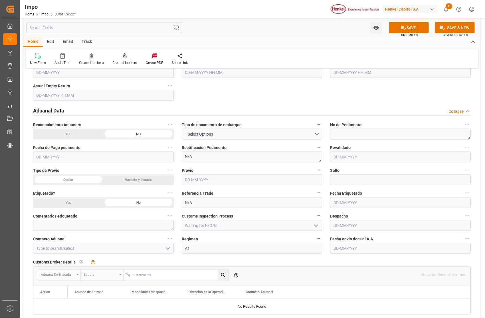
scroll to position [685, 0]
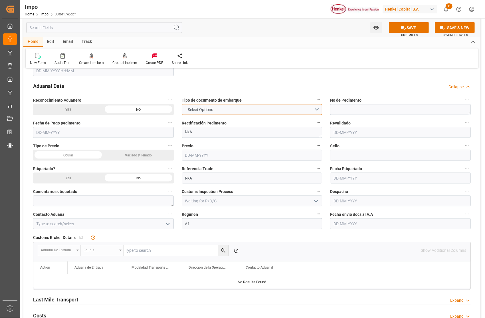
click at [316, 110] on button "Select Options" at bounding box center [252, 109] width 141 height 11
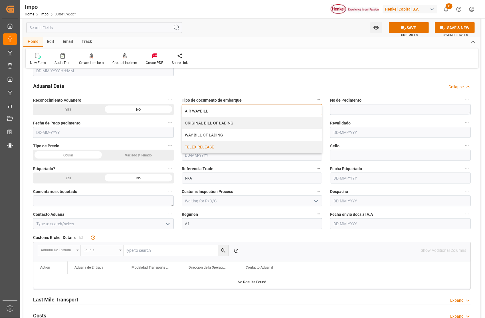
click at [204, 148] on div "TELEX RELEASE" at bounding box center [252, 147] width 140 height 12
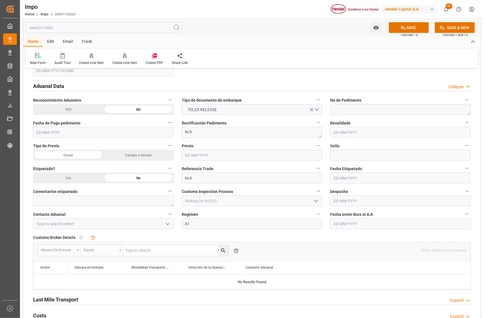
click at [168, 224] on icon "open menu" at bounding box center [167, 224] width 7 height 7
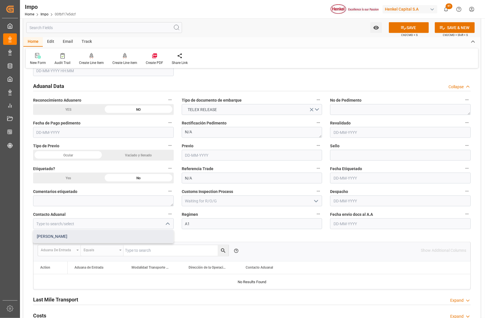
click at [65, 236] on div "[PERSON_NAME]" at bounding box center [103, 236] width 140 height 13
type input "[PERSON_NAME]"
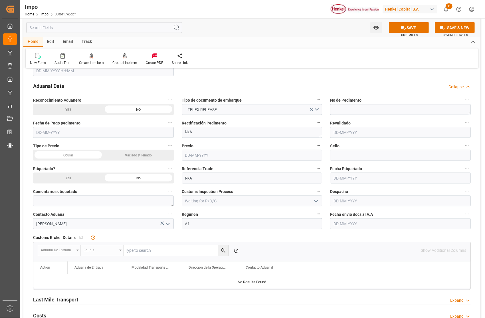
click at [341, 225] on input "text" at bounding box center [400, 223] width 141 height 11
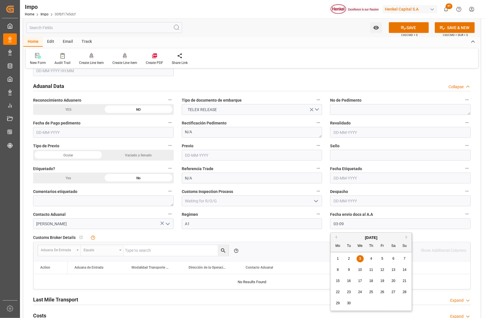
type input "03-09-2025"
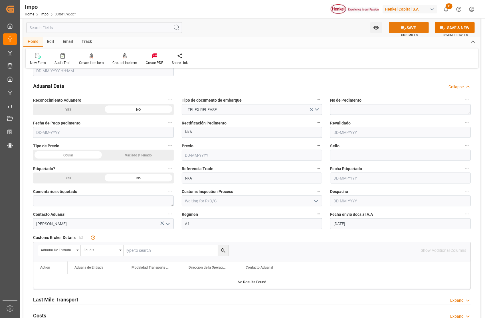
click at [402, 28] on icon at bounding box center [404, 28] width 6 height 6
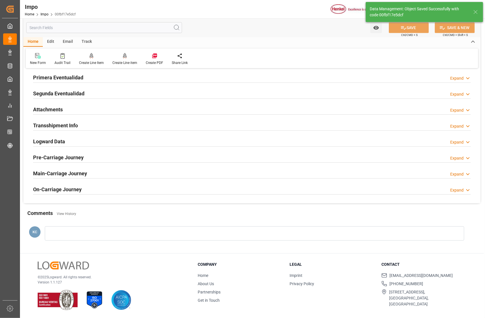
type textarea "AA"
type input "1"
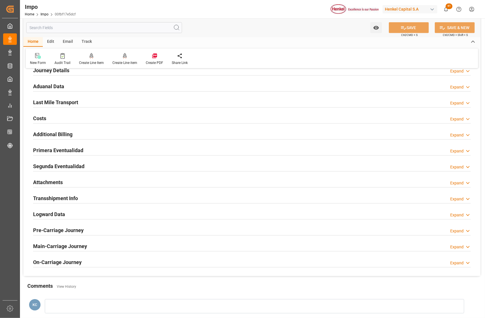
click at [48, 183] on h2 "Attachments" at bounding box center [48, 182] width 30 height 8
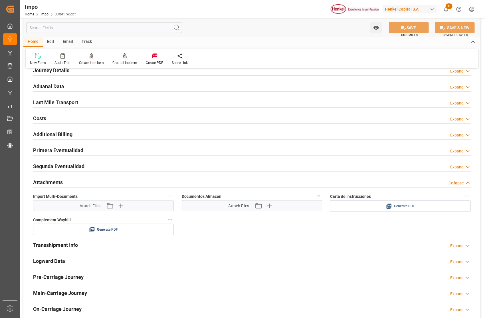
click at [408, 209] on span "Generate PDF" at bounding box center [404, 206] width 21 height 7
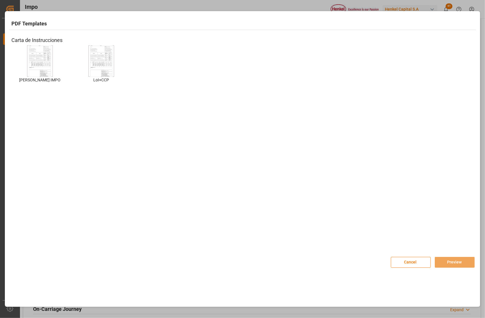
click at [40, 61] on img at bounding box center [40, 61] width 23 height 32
click at [446, 264] on button "Preview" at bounding box center [455, 262] width 40 height 11
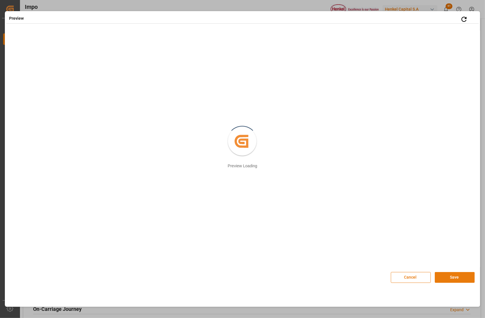
click at [456, 278] on button "Save" at bounding box center [455, 277] width 40 height 11
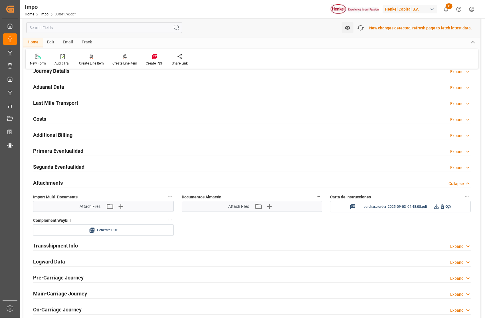
scroll to position [396, 0]
click at [365, 27] on icon "button" at bounding box center [360, 27] width 9 height 9
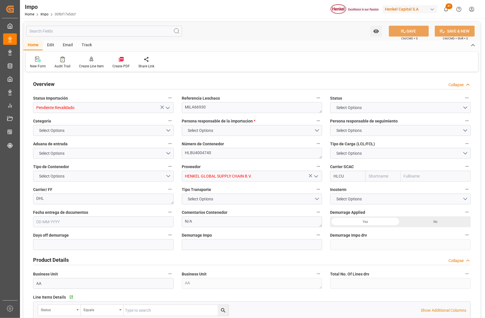
type input "Hapag [PERSON_NAME]"
type input "Hapag [PERSON_NAME] Aktiengesellschaft"
type input "1"
type input "15.89"
type input "11"
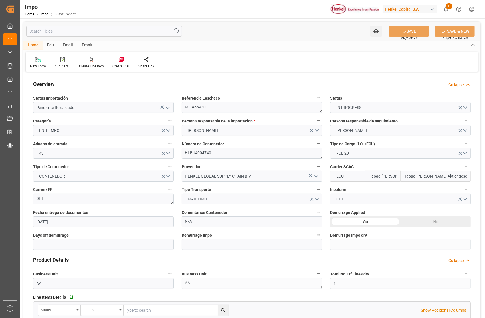
type input "[DATE]"
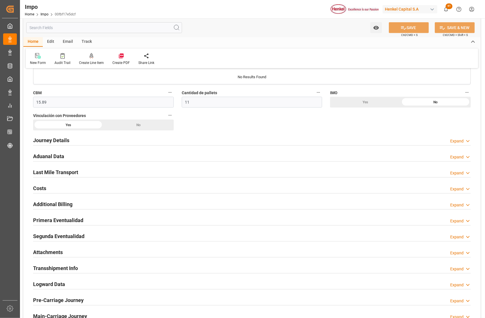
scroll to position [343, 0]
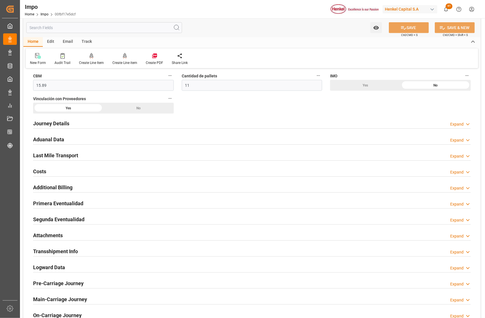
click at [54, 235] on h2 "Attachments" at bounding box center [48, 236] width 30 height 8
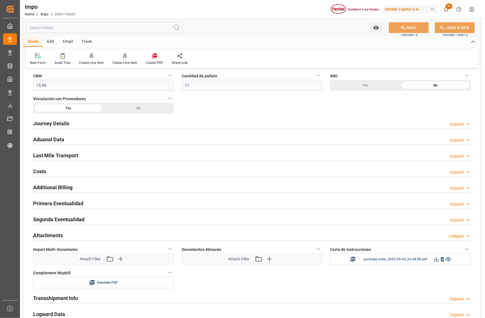
click at [436, 259] on icon at bounding box center [436, 259] width 5 height 5
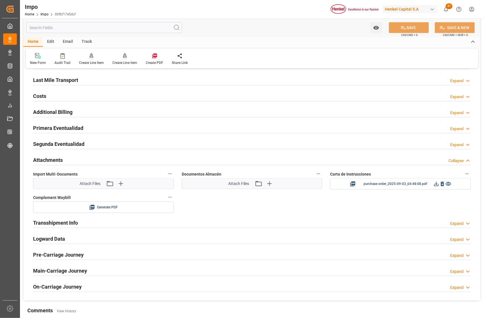
scroll to position [419, 0]
drag, startPoint x: 35, startPoint y: 159, endPoint x: 60, endPoint y: 160, distance: 24.6
click at [60, 160] on h2 "Attachments" at bounding box center [48, 160] width 30 height 8
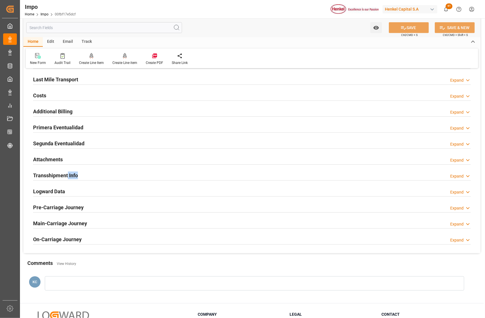
drag, startPoint x: 79, startPoint y: 178, endPoint x: 53, endPoint y: 162, distance: 31.2
click at [68, 176] on div "Transshipment Info Expand" at bounding box center [252, 175] width 438 height 11
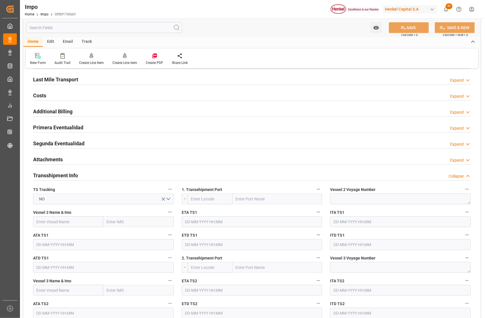
click at [52, 159] on h2 "Attachments" at bounding box center [48, 160] width 30 height 8
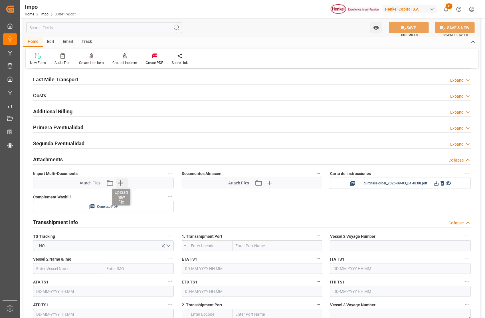
click at [118, 184] on icon "button" at bounding box center [120, 182] width 9 height 9
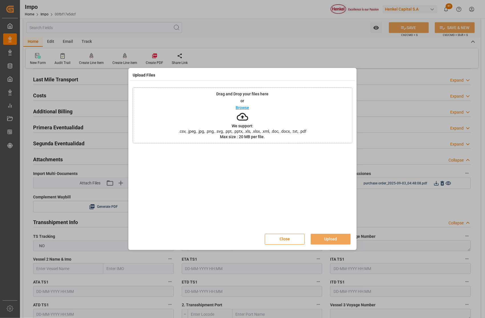
click at [294, 241] on button "Close" at bounding box center [285, 239] width 40 height 11
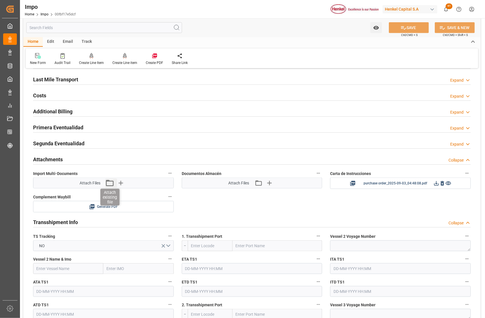
click at [109, 181] on icon "button" at bounding box center [110, 183] width 8 height 6
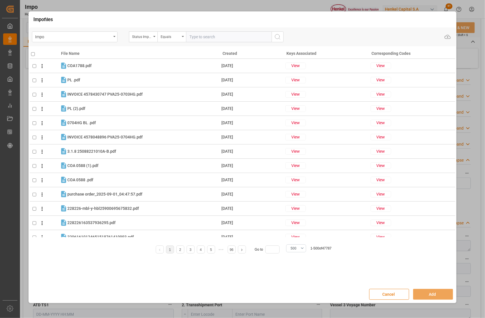
click at [402, 296] on button "Cancel" at bounding box center [389, 294] width 40 height 11
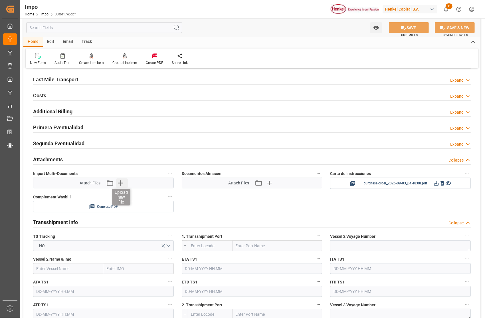
click at [121, 184] on icon "button" at bounding box center [120, 182] width 5 height 5
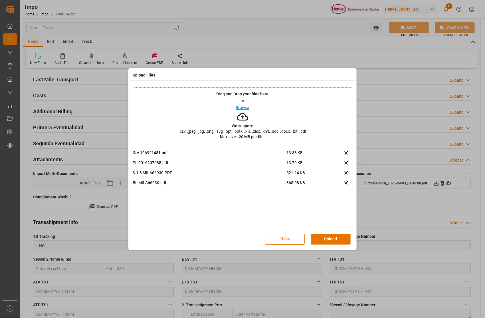
click at [338, 237] on button "Upload" at bounding box center [331, 239] width 40 height 11
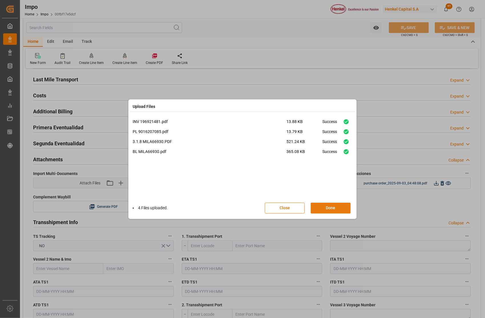
click at [331, 206] on button "Done" at bounding box center [331, 208] width 40 height 11
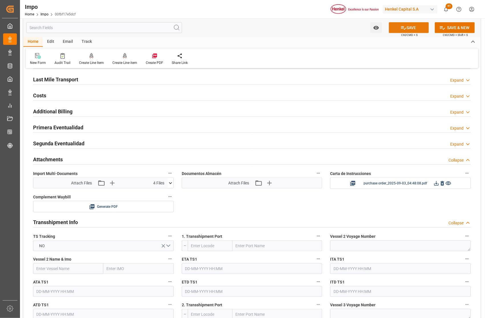
click at [409, 22] on button "SAVE" at bounding box center [409, 27] width 40 height 11
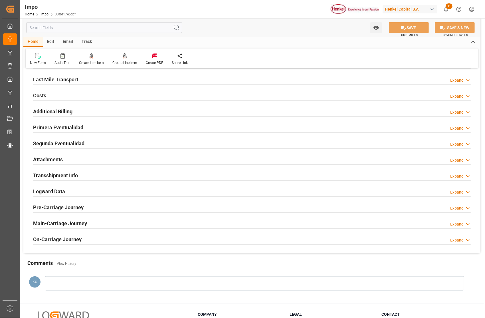
click at [58, 159] on h2 "Attachments" at bounding box center [48, 160] width 30 height 8
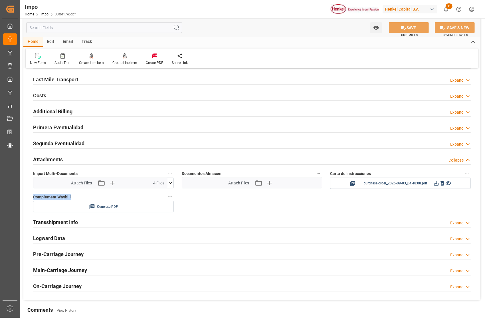
drag, startPoint x: 72, startPoint y: 195, endPoint x: 29, endPoint y: 195, distance: 43.4
click at [29, 195] on div "Complement Waybill Generate PDF" at bounding box center [103, 202] width 149 height 23
click at [116, 206] on span "Generate PDF" at bounding box center [107, 206] width 21 height 7
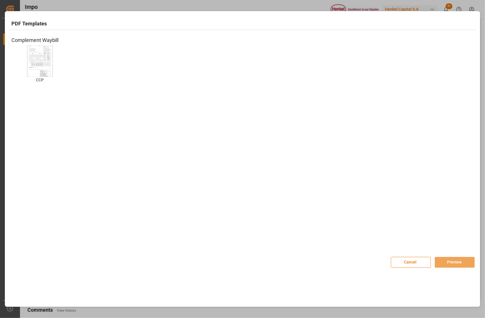
click at [42, 73] on img at bounding box center [40, 61] width 23 height 32
click at [435, 260] on button "Preview" at bounding box center [455, 262] width 40 height 11
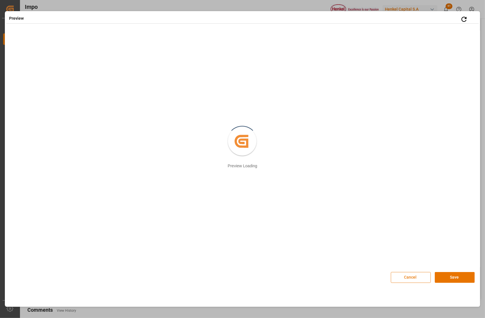
click at [417, 278] on button "Cancel" at bounding box center [411, 277] width 40 height 11
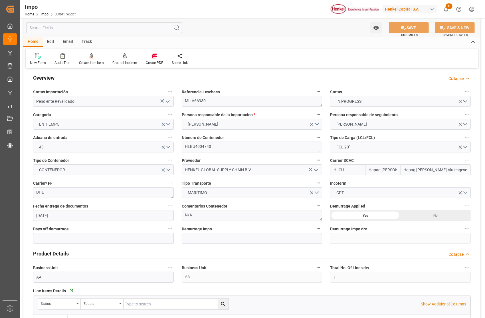
scroll to position [0, 0]
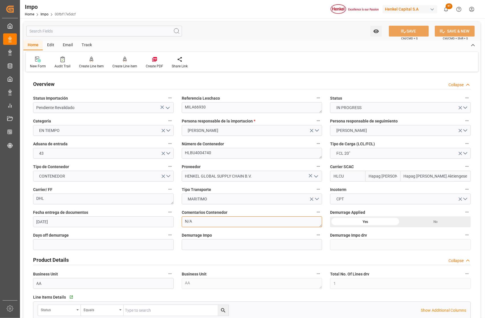
click at [198, 223] on textarea "N/A" at bounding box center [252, 221] width 141 height 11
type textarea "N"
type textarea "PEND. NA"
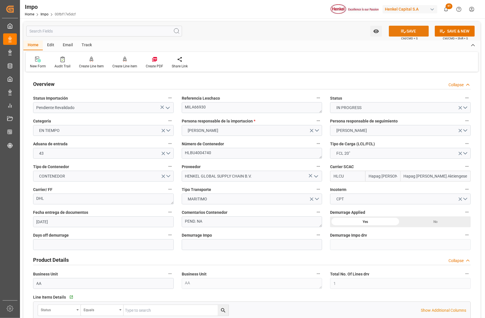
click at [417, 30] on button "SAVE" at bounding box center [409, 31] width 40 height 11
click at [206, 104] on textarea "MILA66930" at bounding box center [252, 107] width 141 height 11
click at [202, 107] on textarea "MILA66930" at bounding box center [252, 107] width 141 height 11
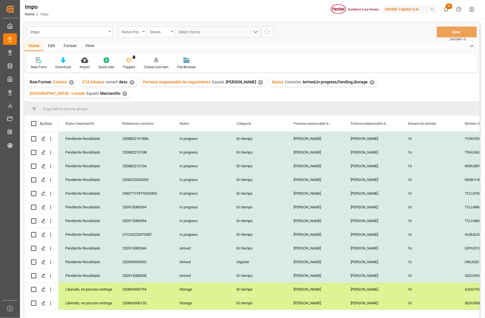
click at [85, 47] on div "View" at bounding box center [89, 46] width 17 height 10
click at [65, 64] on div "Standard Templates" at bounding box center [64, 63] width 37 height 13
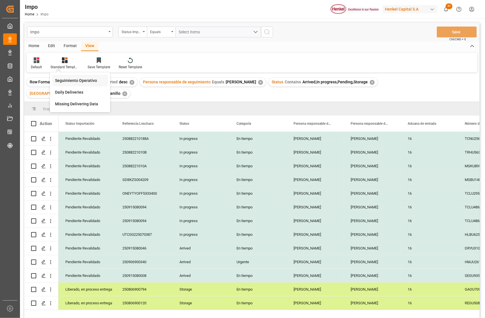
click at [70, 78] on div "Seguimiento Operativo" at bounding box center [80, 81] width 50 height 6
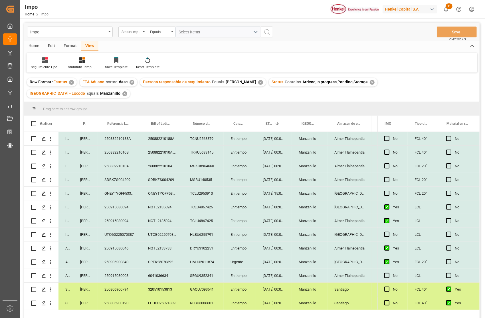
click at [266, 173] on div "[DATE] 00:00:00" at bounding box center [274, 179] width 36 height 13
click at [182, 214] on div "NGTL2135024" at bounding box center [162, 220] width 42 height 13
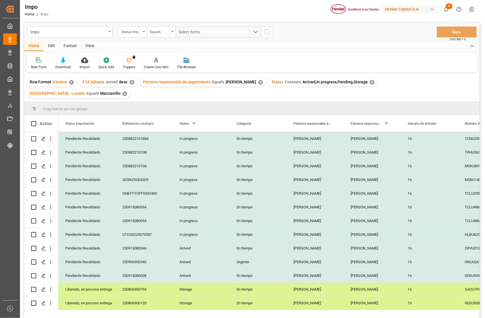
click at [92, 43] on div "View" at bounding box center [89, 46] width 17 height 10
click at [69, 63] on div at bounding box center [65, 60] width 29 height 6
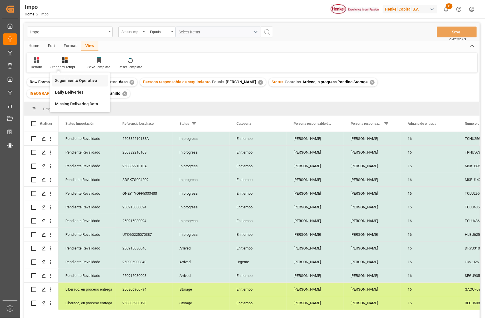
click at [73, 80] on div "Seguimiento Operativo" at bounding box center [80, 81] width 50 height 6
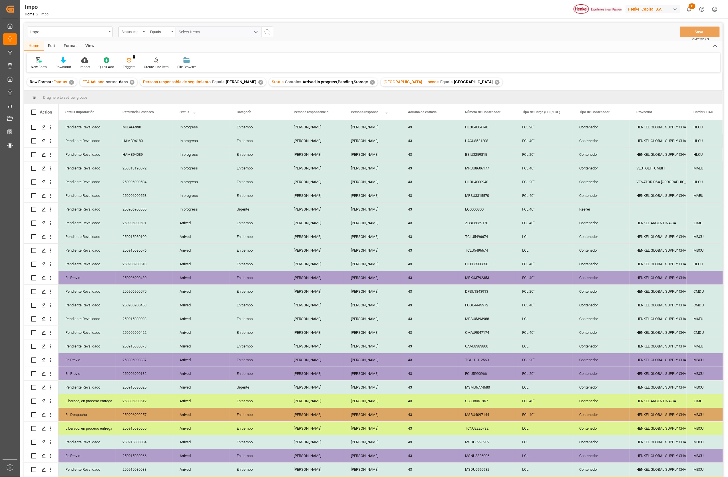
click at [88, 46] on div "View" at bounding box center [89, 46] width 17 height 10
click at [62, 63] on div at bounding box center [65, 60] width 29 height 6
click at [70, 82] on div "Seguimiento Operativo" at bounding box center [80, 81] width 50 height 6
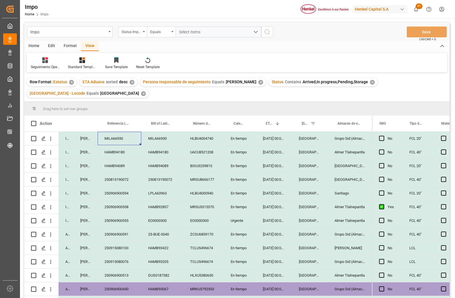
click at [117, 141] on div "MILA66930" at bounding box center [120, 138] width 44 height 13
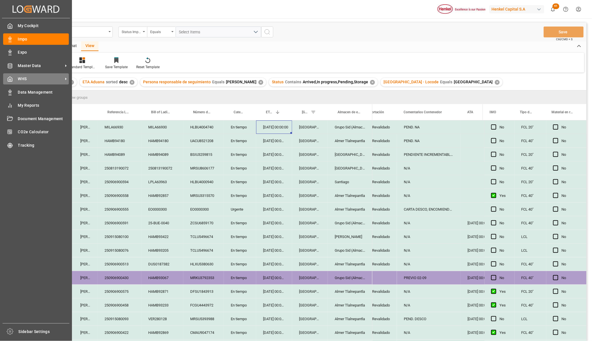
scroll to position [129, 0]
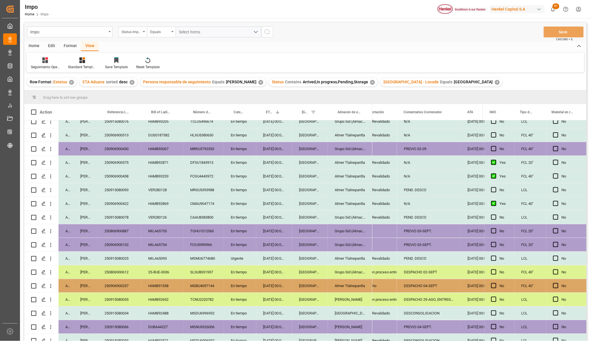
click at [323, 229] on div "[GEOGRAPHIC_DATA]" at bounding box center [310, 230] width 36 height 13
click at [360, 230] on div "Grupo Sid (Almacenaje y Distribucion AVIOR)" at bounding box center [350, 230] width 45 height 13
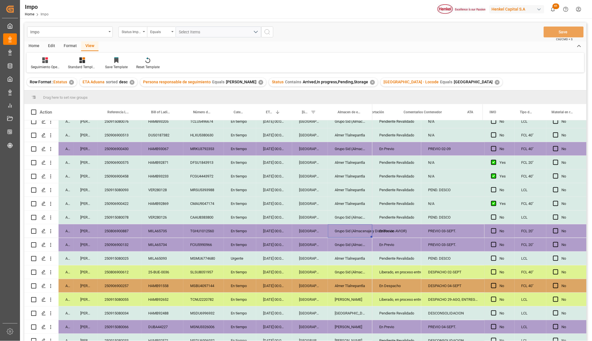
scroll to position [0, 0]
click at [411, 232] on icon "open menu" at bounding box center [410, 234] width 7 height 7
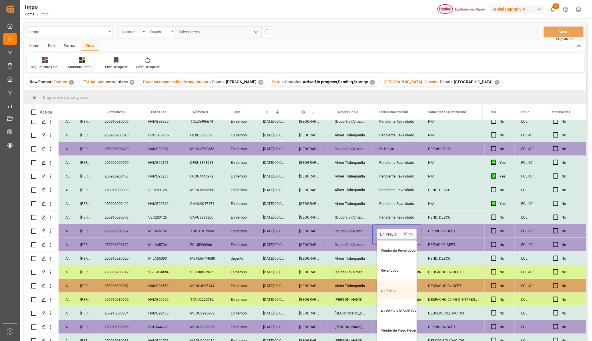
scroll to position [36, 0]
click at [400, 297] on div "Pendiente Pago Pedimento" at bounding box center [404, 295] width 54 height 20
type input "Pendiente Pago Pedimento"
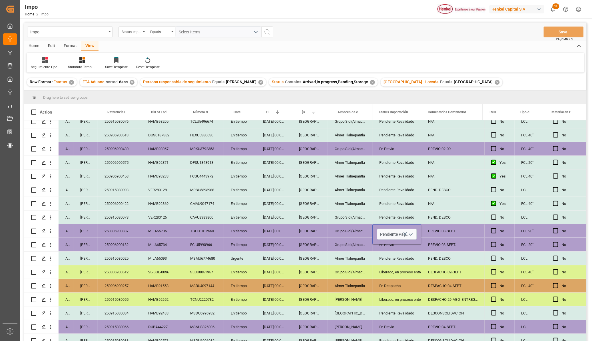
click at [325, 292] on div "[GEOGRAPHIC_DATA]" at bounding box center [310, 285] width 36 height 13
click at [550, 31] on button "Save" at bounding box center [564, 32] width 40 height 11
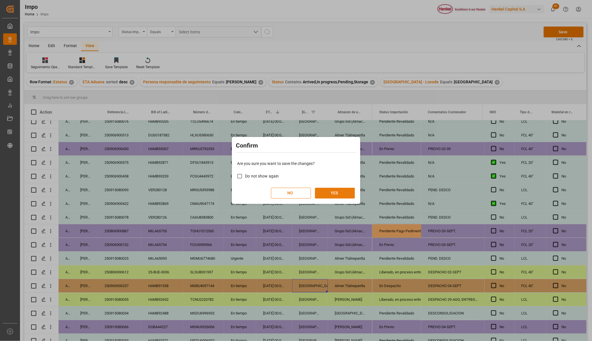
click at [324, 192] on button "YES" at bounding box center [335, 193] width 40 height 11
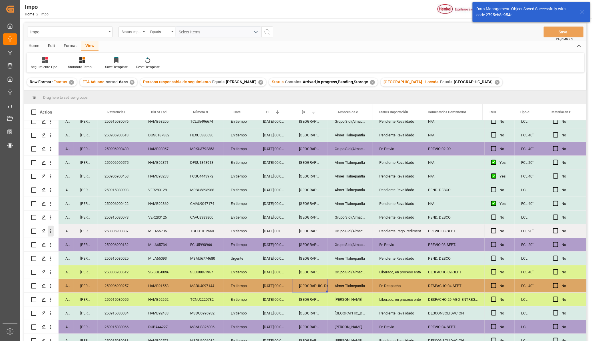
click at [50, 229] on icon "open menu" at bounding box center [51, 231] width 6 height 6
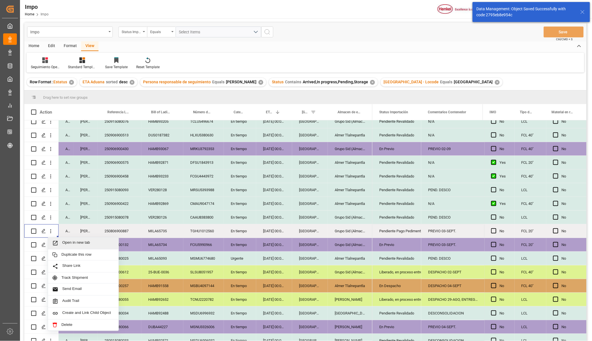
click at [56, 239] on div "Open in new tab" at bounding box center [83, 244] width 71 height 12
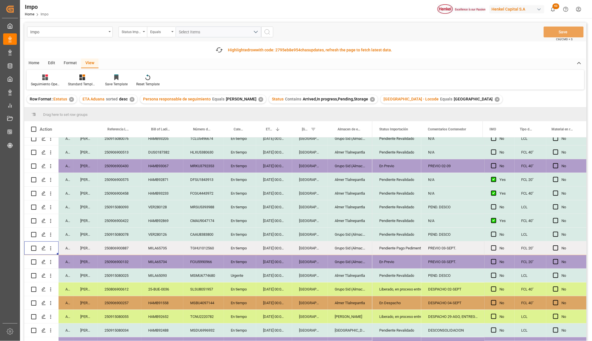
click at [347, 248] on div "Grupo Sid (Almacenaje y Distribucion AVIOR)" at bounding box center [350, 248] width 45 height 13
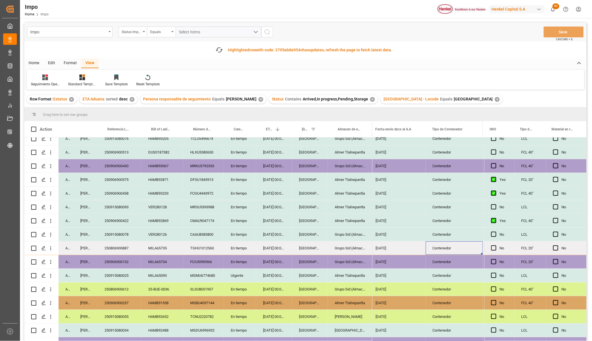
scroll to position [0, 1006]
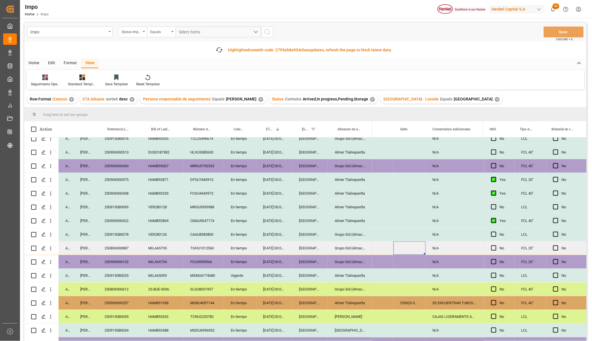
click at [400, 246] on div "Press SPACE to select this row." at bounding box center [409, 248] width 32 height 13
click at [407, 248] on input "Press SPACE to select this row." at bounding box center [409, 251] width 23 height 11
paste input "CEM23-3583193"
type input "CEM23-3583193"
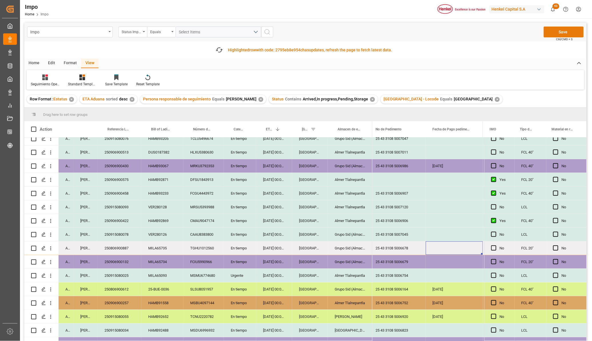
click at [565, 36] on button "Save" at bounding box center [564, 32] width 40 height 11
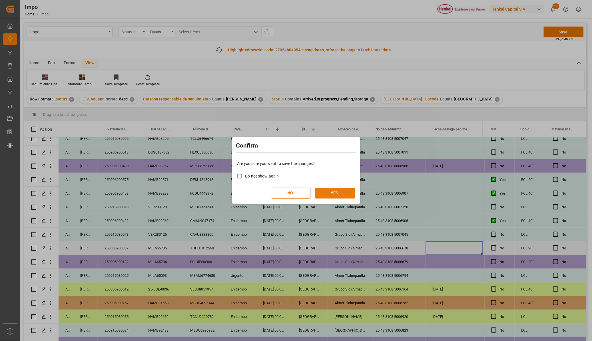
click at [334, 192] on button "YES" at bounding box center [335, 193] width 40 height 11
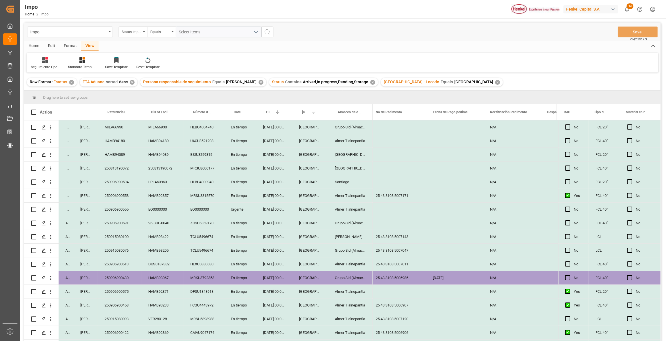
click at [341, 190] on div "Almer Tlalnepantla" at bounding box center [350, 195] width 45 height 13
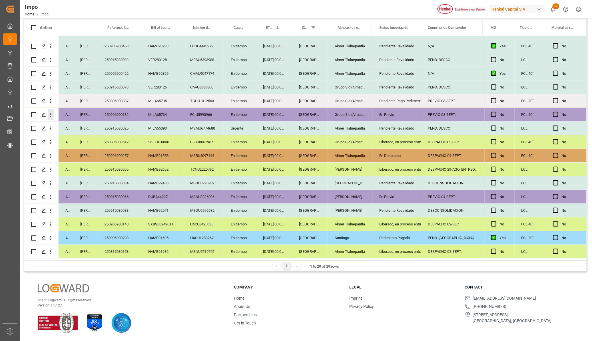
click at [51, 114] on icon "open menu" at bounding box center [51, 115] width 6 height 6
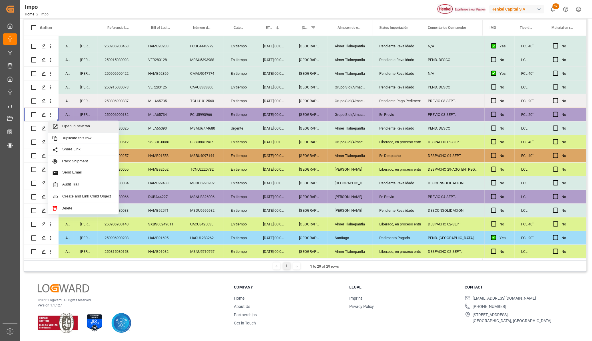
click at [56, 125] on icon "Press SPACE to select this row." at bounding box center [55, 127] width 5 height 5
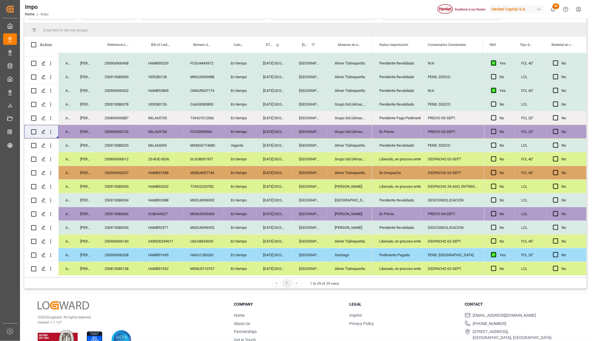
scroll to position [102, 0]
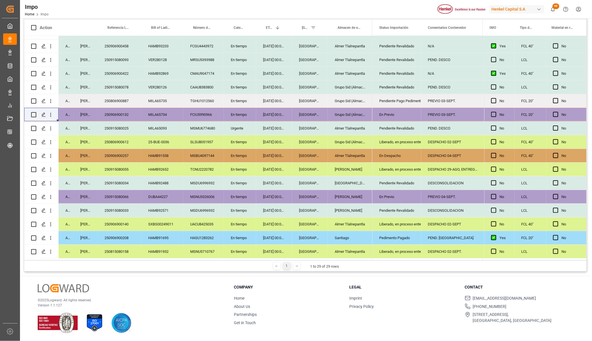
click at [339, 74] on div "Almer Tlalnepantla" at bounding box center [350, 73] width 45 height 13
click at [381, 76] on div "Pendiente Revalidado" at bounding box center [396, 73] width 35 height 13
click at [410, 74] on icon "open menu" at bounding box center [410, 77] width 7 height 7
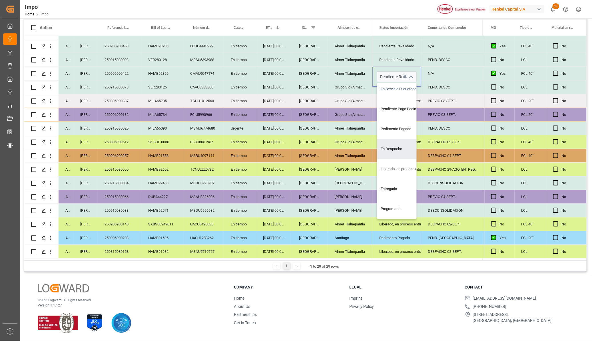
scroll to position [0, 0]
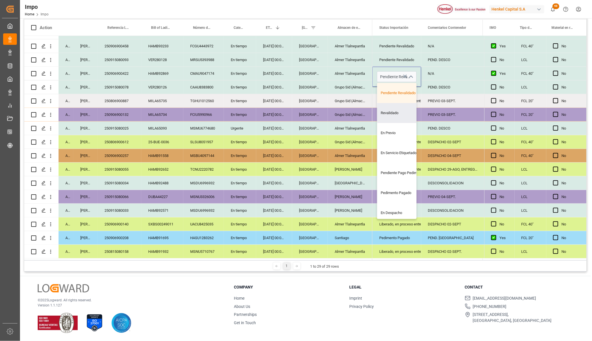
click at [391, 108] on div "Revalidado" at bounding box center [404, 113] width 54 height 20
type input "Revalidado"
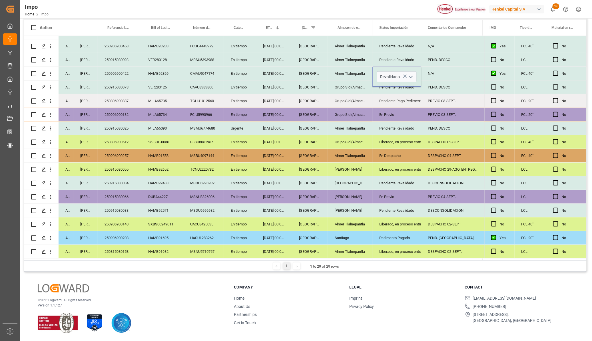
click at [426, 124] on div "PEND. DESCO" at bounding box center [453, 128] width 64 height 13
click at [434, 67] on div "N/A" at bounding box center [453, 73] width 64 height 13
click at [435, 72] on div "N/A" at bounding box center [453, 73] width 64 height 13
click at [435, 72] on input "N/A" at bounding box center [453, 76] width 55 height 11
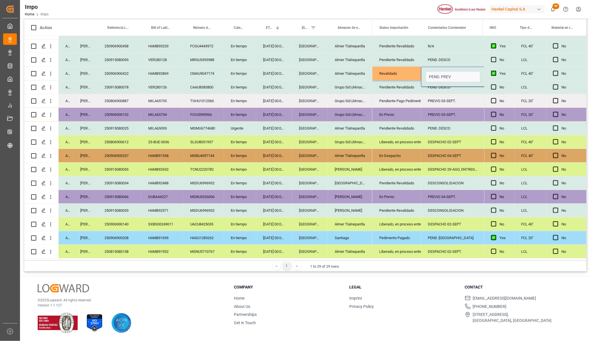
type input "PEND. PREVI"
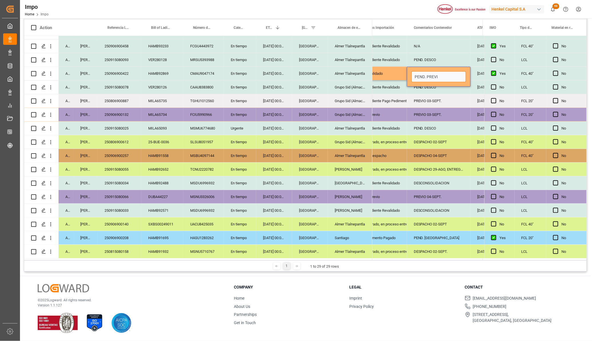
click at [439, 74] on input "PEND. PREVI" at bounding box center [438, 76] width 55 height 11
type input "PEND. PREVIO"
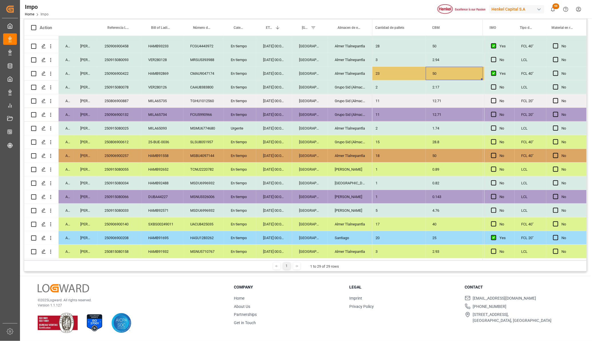
scroll to position [0, 835]
click at [452, 71] on div "Press SPACE to select this row." at bounding box center [454, 73] width 57 height 13
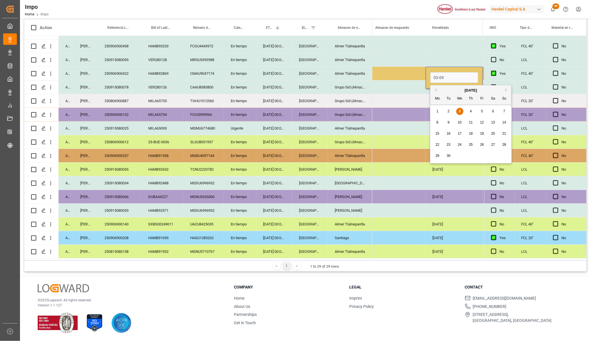
type input "03-09-2025"
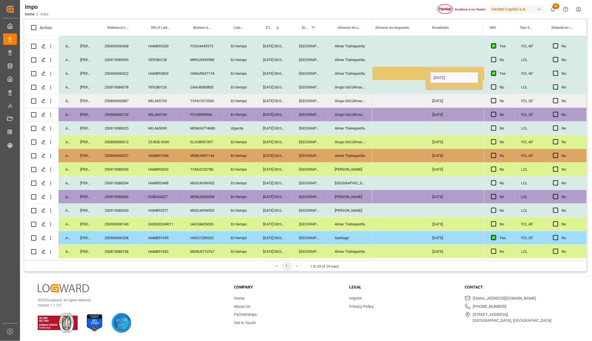
click at [439, 94] on div "02-09-2025" at bounding box center [454, 100] width 57 height 13
click at [439, 73] on div "03-09-2025" at bounding box center [454, 73] width 57 height 13
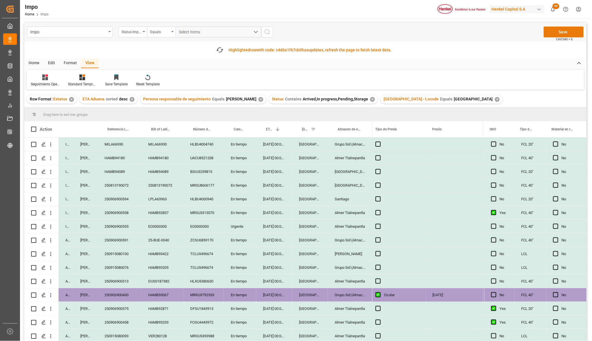
click at [556, 34] on button "Save" at bounding box center [564, 32] width 40 height 11
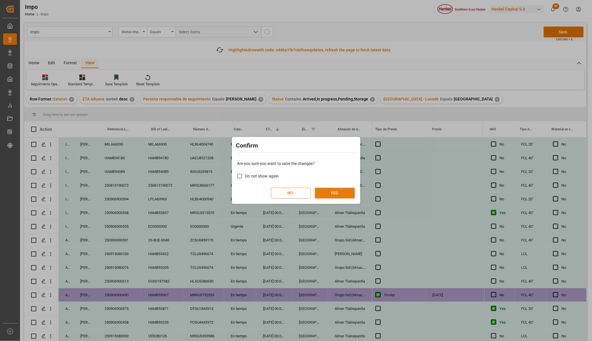
click at [330, 193] on button "YES" at bounding box center [335, 193] width 40 height 11
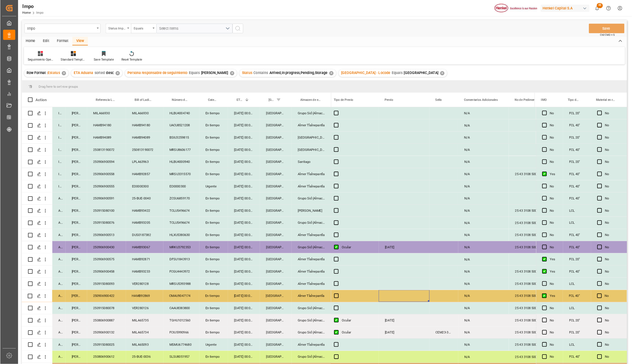
scroll to position [0, 1178]
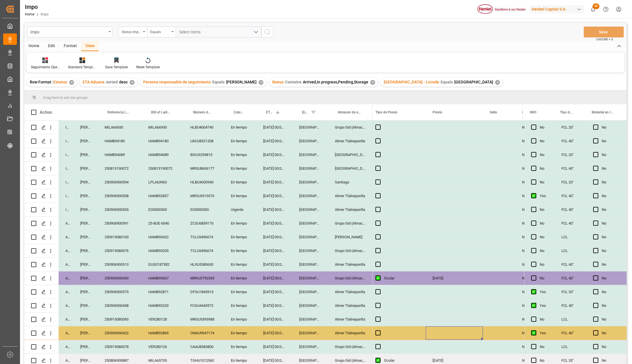
click at [226, 175] on div "En tiempo" at bounding box center [240, 181] width 32 height 13
click at [202, 302] on div "FCGU4443972" at bounding box center [203, 305] width 41 height 13
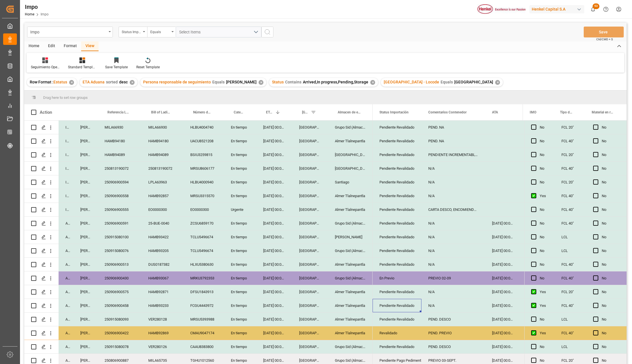
scroll to position [154, 0]
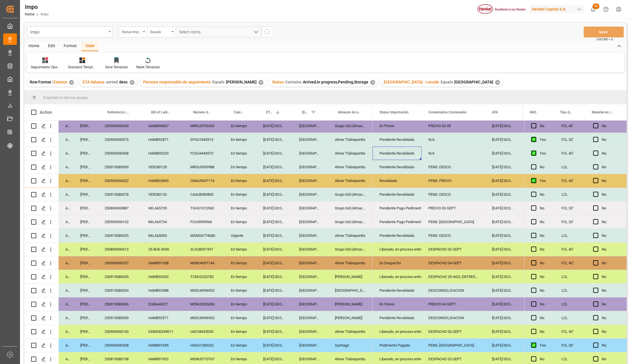
click at [349, 314] on div "[PERSON_NAME]" at bounding box center [350, 317] width 45 height 13
click at [388, 316] on div "Pendiente Revalidado" at bounding box center [396, 317] width 35 height 13
click at [398, 315] on div "Pendiente Revalidado" at bounding box center [396, 317] width 35 height 13
click at [411, 318] on icon "open menu" at bounding box center [410, 321] width 7 height 7
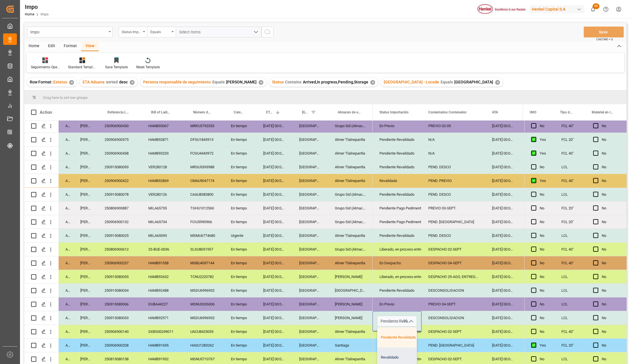
click at [390, 354] on div "Revalidado" at bounding box center [404, 357] width 54 height 20
type input "Revalidado"
click at [441, 352] on div "DESPACHO 02-SEPT." at bounding box center [453, 358] width 64 height 13
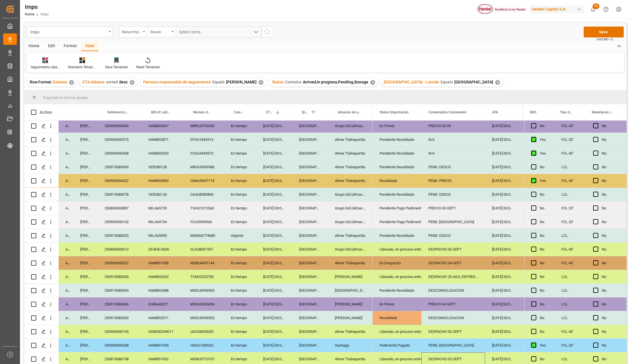
click at [443, 319] on div "DESCONSOLIDACION" at bounding box center [453, 317] width 64 height 13
click at [443, 319] on input "DESCONSOLIDACION" at bounding box center [453, 321] width 55 height 11
type input "PEND. PREVIO"
click at [439, 317] on div "PEND. PREVIO" at bounding box center [453, 317] width 64 height 13
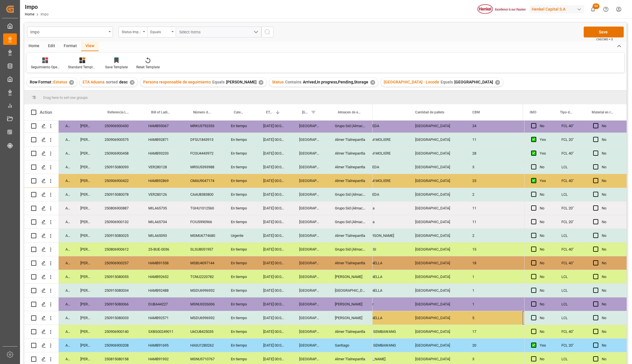
scroll to position [0, 738]
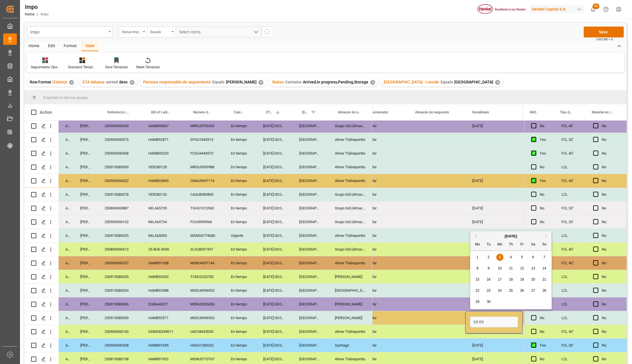
type input "03-09-2025"
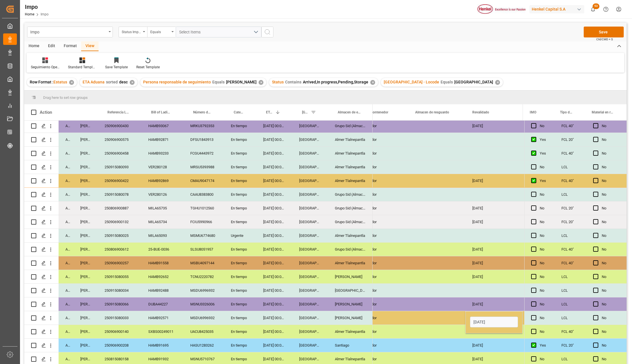
click at [432, 315] on div "Press SPACE to select this row." at bounding box center [436, 317] width 57 height 13
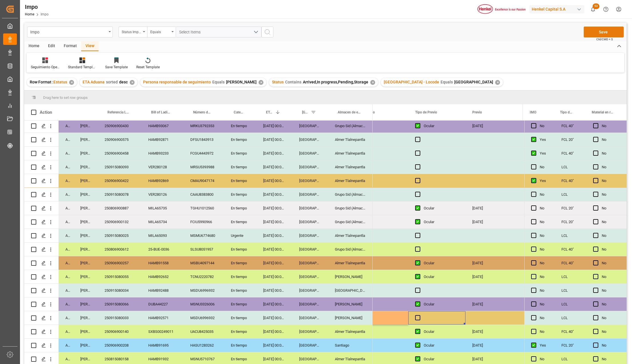
click at [601, 32] on button "Save" at bounding box center [603, 32] width 40 height 11
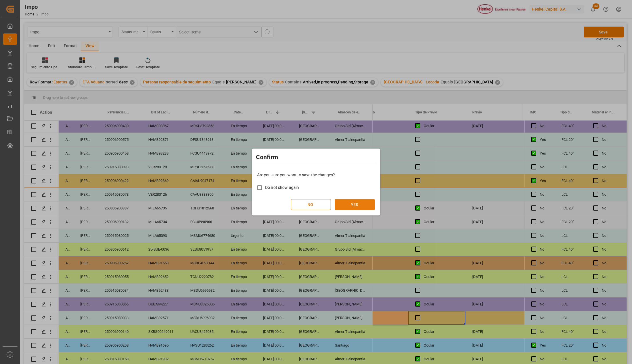
click at [349, 208] on button "YES" at bounding box center [355, 204] width 40 height 11
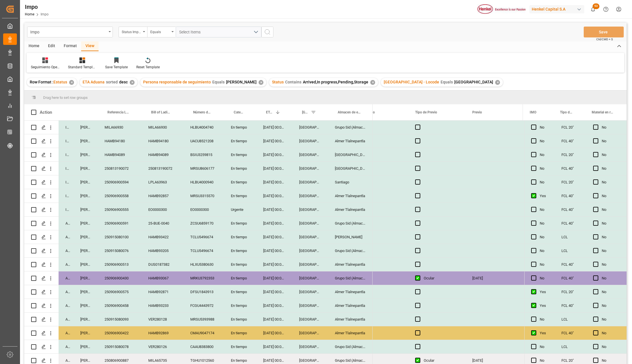
click at [308, 209] on div "Veracruz" at bounding box center [310, 209] width 36 height 13
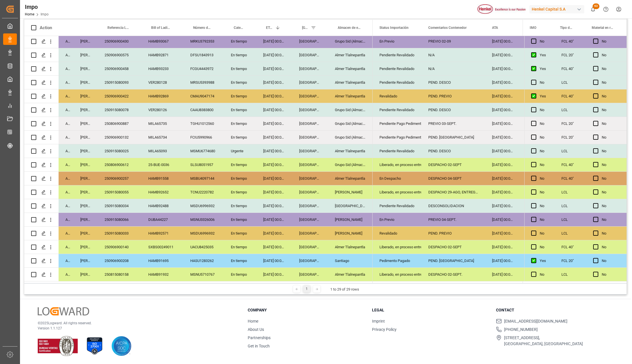
scroll to position [0, 0]
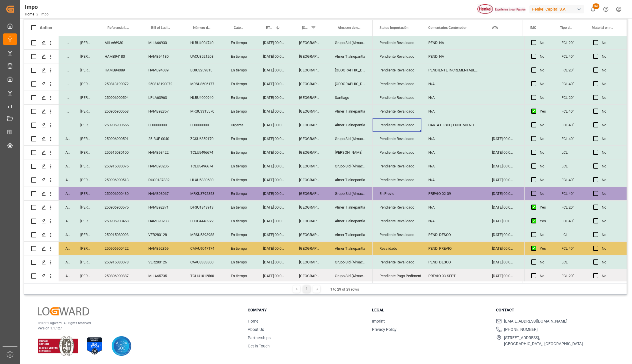
click at [128, 70] on div "HAMB94089" at bounding box center [120, 69] width 44 height 13
click at [128, 70] on input "HAMB94089" at bounding box center [119, 73] width 35 height 11
type input "250906900621"
click at [221, 138] on div "ZCSU6859170" at bounding box center [203, 138] width 41 height 13
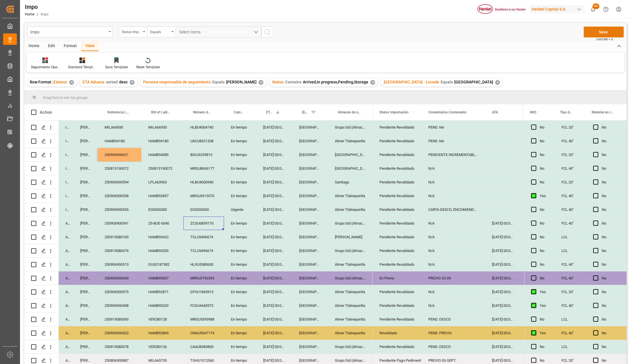
click at [596, 34] on button "Save" at bounding box center [603, 32] width 40 height 11
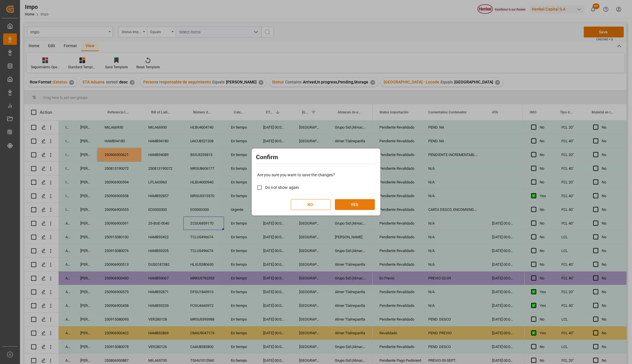
click at [344, 204] on button "YES" at bounding box center [355, 204] width 40 height 11
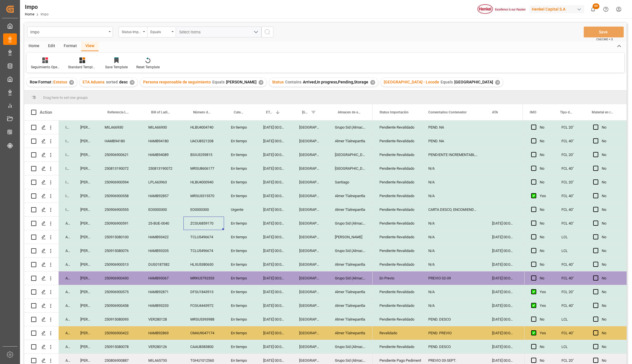
click at [195, 149] on div "BSIU3259815" at bounding box center [203, 154] width 41 height 13
click at [126, 170] on div "250813190072" at bounding box center [120, 168] width 44 height 13
click at [126, 170] on input "250813190072" at bounding box center [119, 171] width 35 height 11
type input "250906900623"
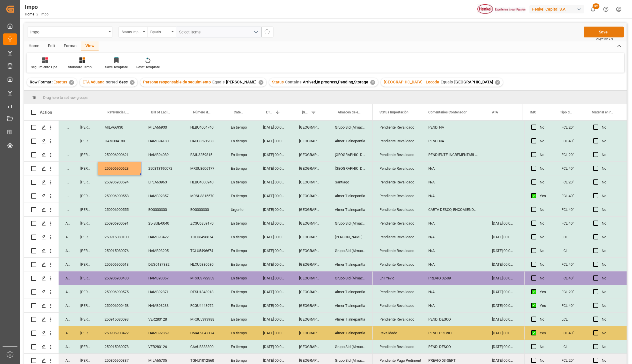
click at [609, 32] on button "Save" at bounding box center [603, 32] width 40 height 11
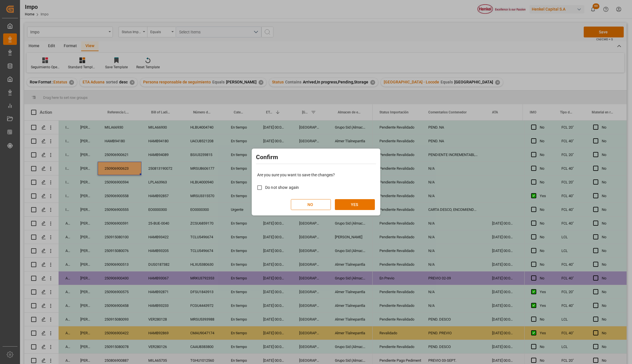
click at [366, 212] on div "Are you sure you want to save the changes? Do not show again NO YES" at bounding box center [316, 191] width 126 height 46
click at [364, 207] on button "YES" at bounding box center [355, 204] width 40 height 11
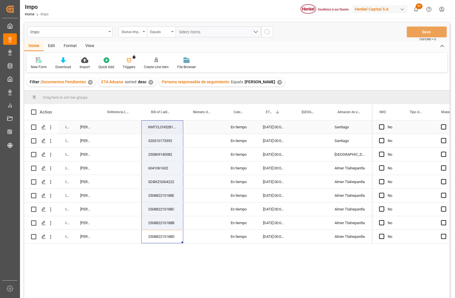
drag, startPoint x: 162, startPoint y: 237, endPoint x: 166, endPoint y: 124, distance: 113.4
click at [166, 124] on div "In progress [PERSON_NAME] KMTCLCH5281875 En tiempo [DATE] 00:00:00 [GEOGRAPHIC_…" at bounding box center [198, 181] width 348 height 123
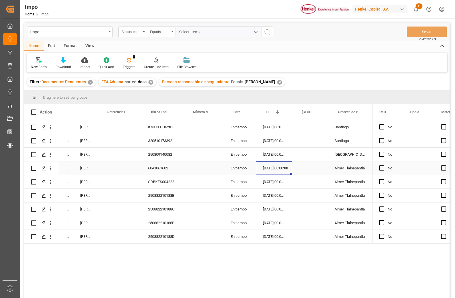
click at [280, 167] on div "[DATE] 00:00:00" at bounding box center [274, 168] width 36 height 13
click at [149, 251] on div "In progress [PERSON_NAME] KMTCLCH5281875 En tiempo [DATE] 00:00:00 [GEOGRAPHIC_…" at bounding box center [236, 210] width 425 height 180
click at [154, 239] on div "250882210188D" at bounding box center [162, 236] width 42 height 13
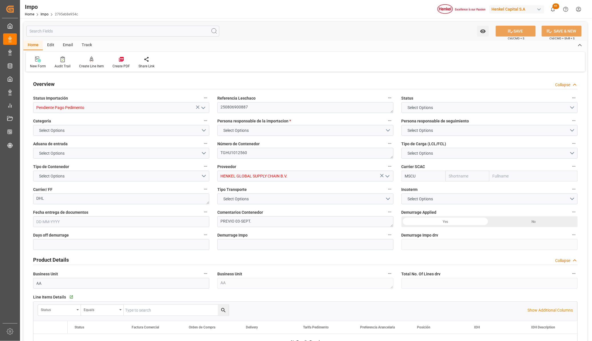
type input "MSC"
type input "Mediterranean Shipping Company"
type input "1"
type input "12.71"
type input "11"
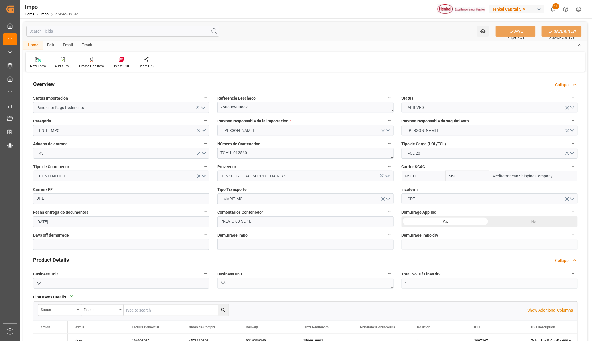
type input "[DATE]"
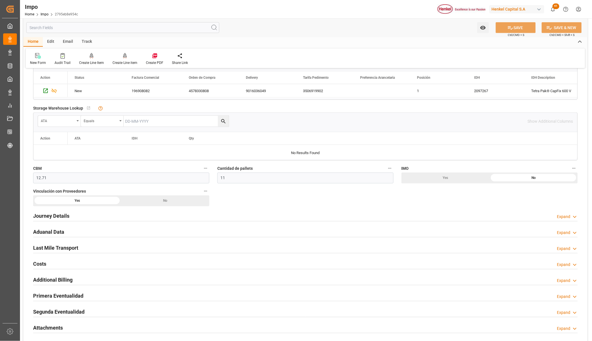
scroll to position [286, 0]
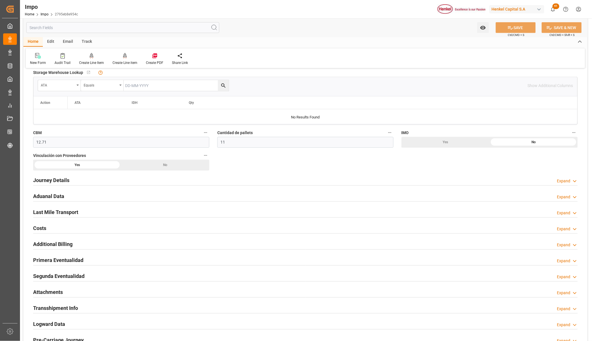
click at [49, 260] on h2 "Primera Eventualidad" at bounding box center [58, 261] width 50 height 8
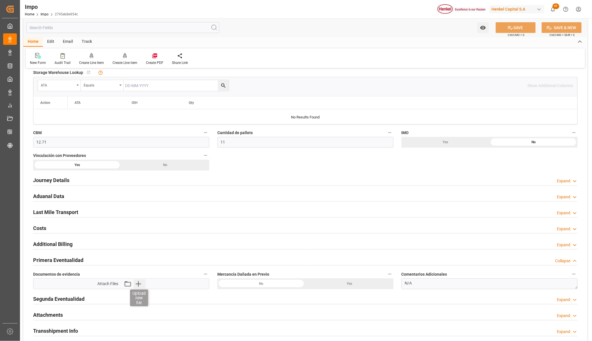
click at [142, 286] on icon "button" at bounding box center [138, 284] width 9 height 9
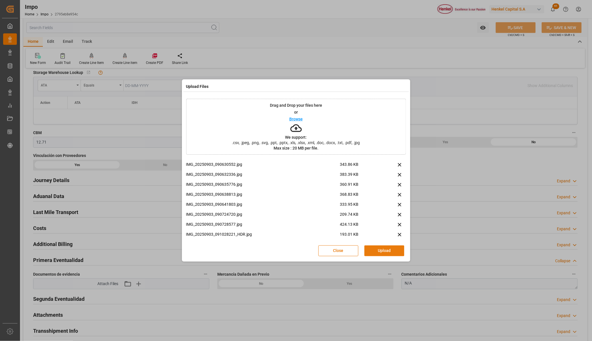
click at [376, 249] on button "Upload" at bounding box center [384, 251] width 40 height 11
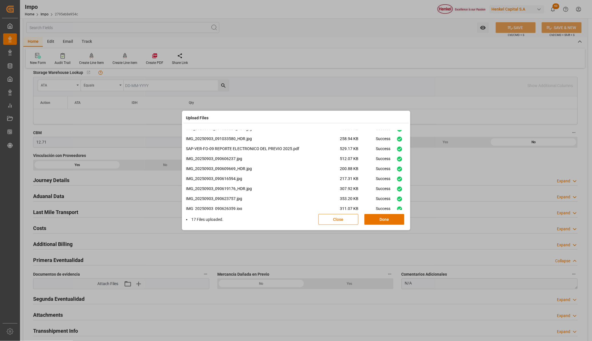
scroll to position [94, 0]
click at [380, 221] on button "Done" at bounding box center [384, 219] width 40 height 11
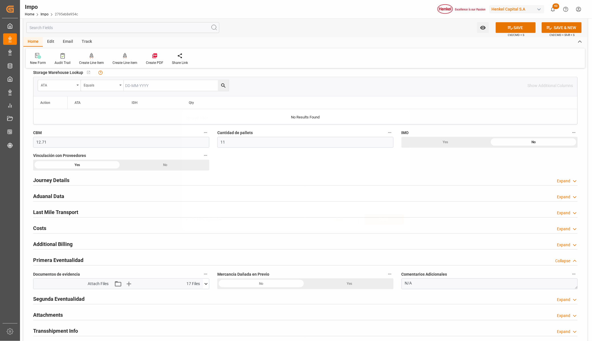
scroll to position [0, 0]
click at [511, 22] on button "SAVE" at bounding box center [516, 27] width 40 height 11
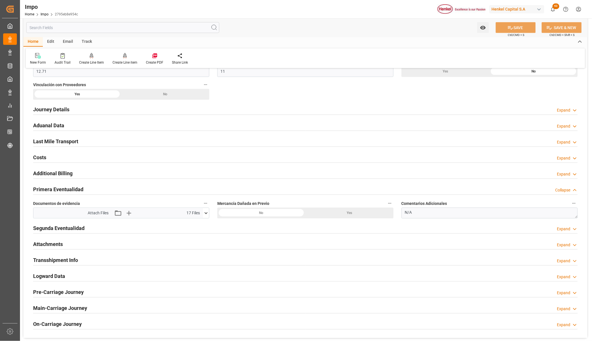
scroll to position [357, 0]
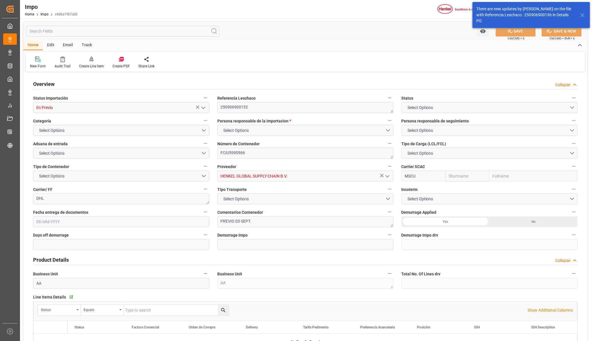
type input "MSC"
type input "Mediterranean Shipping Company"
type input "1"
type input "12.71"
type input "11"
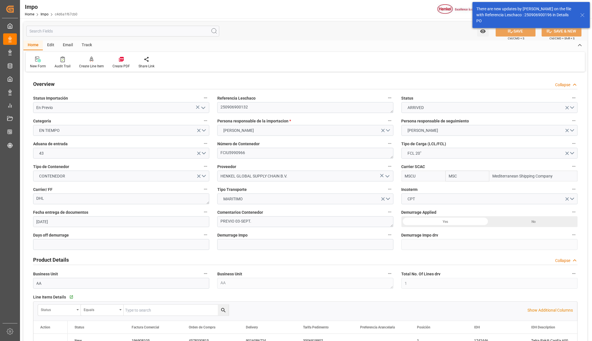
type input "07-08-2025"
click at [202, 103] on button "open menu" at bounding box center [202, 107] width 9 height 9
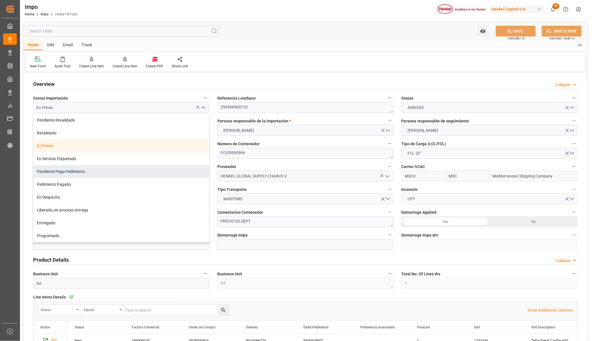
click at [59, 172] on div "Pendiente Pago Pedimento" at bounding box center [121, 171] width 176 height 13
type input "Pendiente Pago Pedimento"
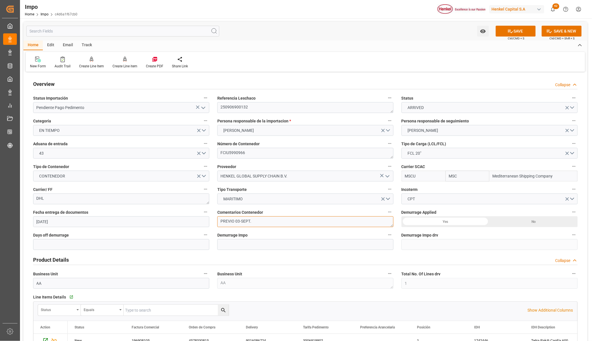
drag, startPoint x: 268, startPoint y: 221, endPoint x: 212, endPoint y: 213, distance: 56.6
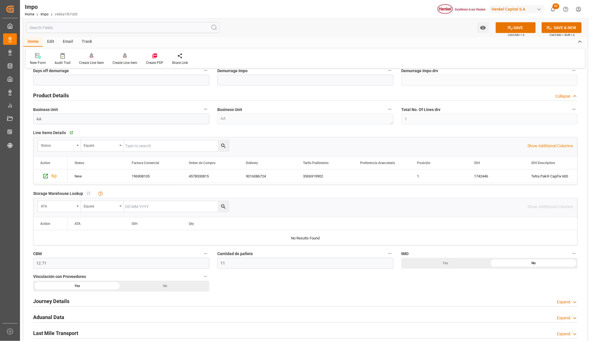
scroll to position [214, 0]
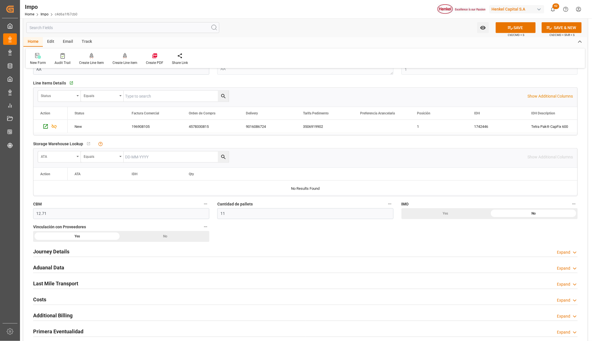
type textarea "PEND. DESPACHO"
click at [66, 266] on div "Aduanal Data Expand" at bounding box center [305, 267] width 545 height 11
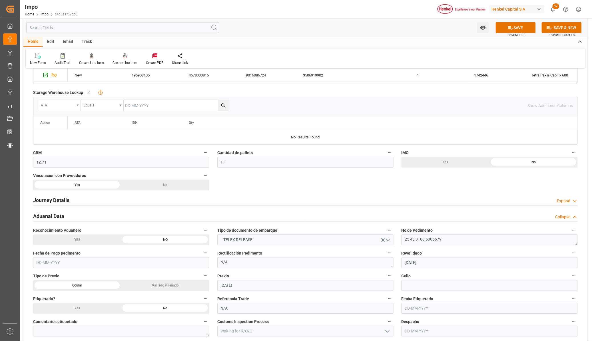
scroll to position [286, 0]
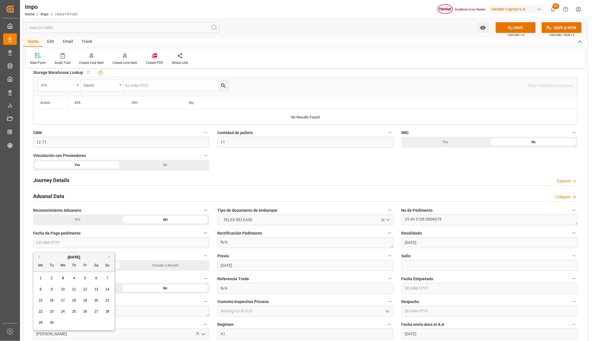
click at [83, 244] on input "text" at bounding box center [121, 243] width 176 height 11
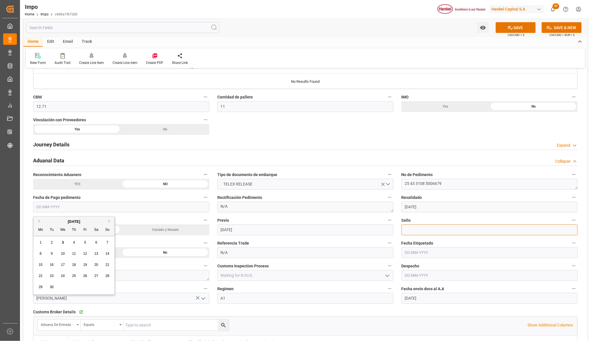
drag, startPoint x: 425, startPoint y: 233, endPoint x: 371, endPoint y: 233, distance: 54.8
click at [425, 233] on input at bounding box center [489, 230] width 176 height 11
click at [417, 250] on input "text" at bounding box center [489, 253] width 176 height 11
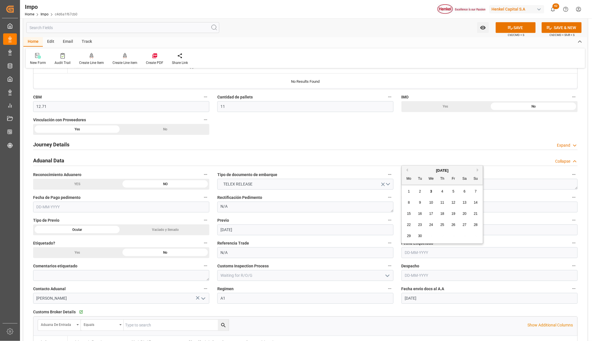
click at [395, 250] on div "Referencia Trade N/A" at bounding box center [305, 249] width 184 height 23
click at [411, 236] on input at bounding box center [489, 230] width 176 height 11
paste input "CEM23-3583194"
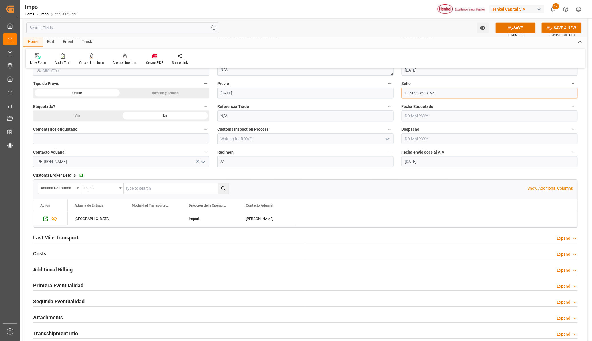
scroll to position [464, 0]
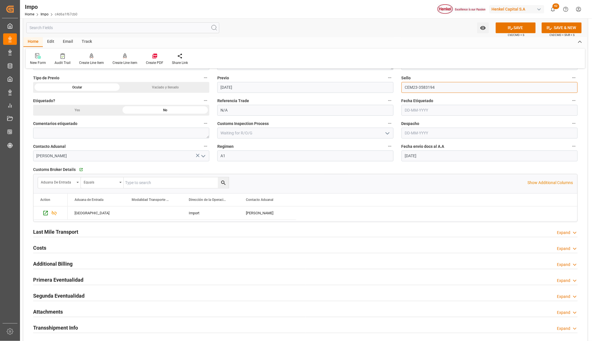
type input "CEM23-3583194"
click at [70, 280] on h2 "Primera Eventualidad" at bounding box center [58, 280] width 50 height 8
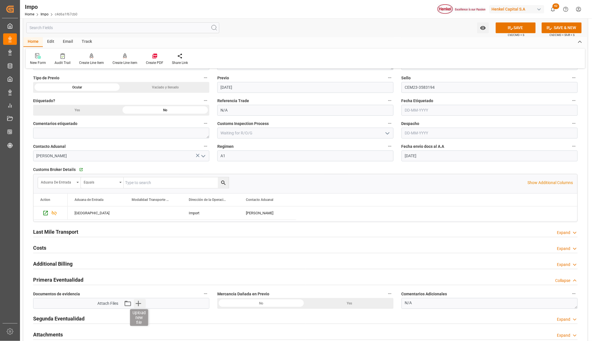
click at [138, 302] on icon "button" at bounding box center [138, 303] width 9 height 9
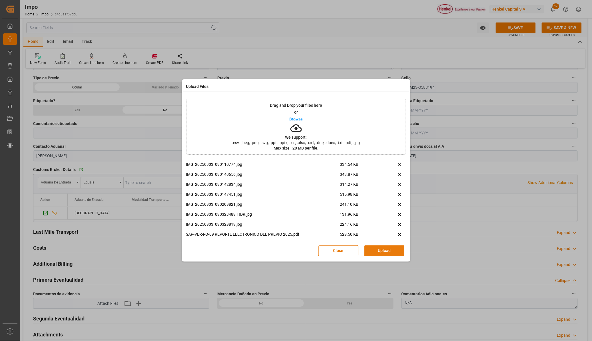
click at [392, 250] on button "Upload" at bounding box center [384, 251] width 40 height 11
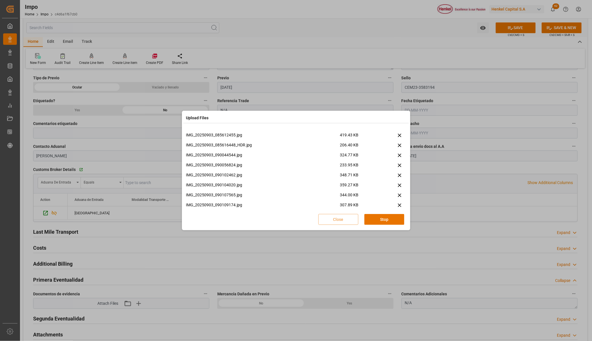
scroll to position [84, 0]
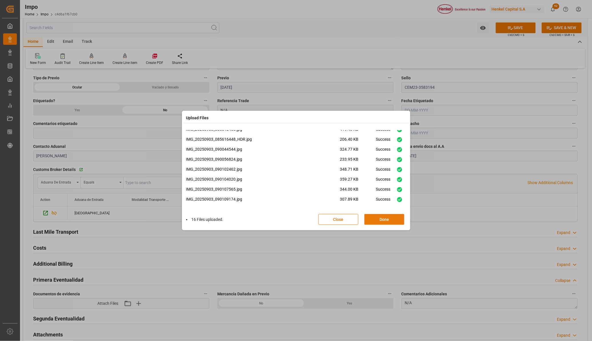
click at [373, 216] on button "Done" at bounding box center [384, 219] width 40 height 11
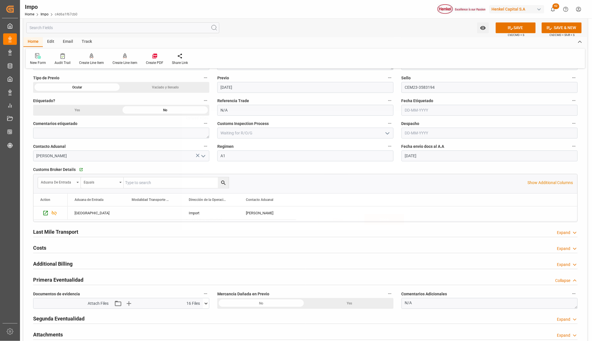
scroll to position [0, 0]
click at [516, 29] on button "SAVE" at bounding box center [516, 27] width 40 height 11
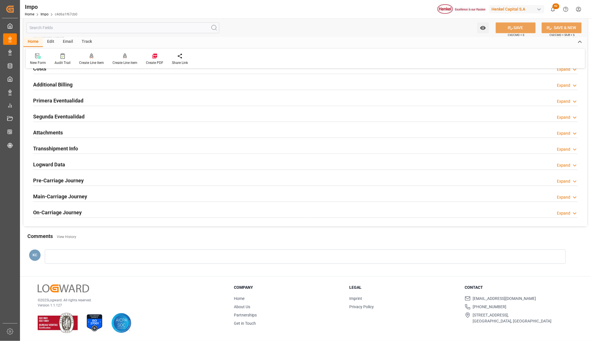
scroll to position [447, 0]
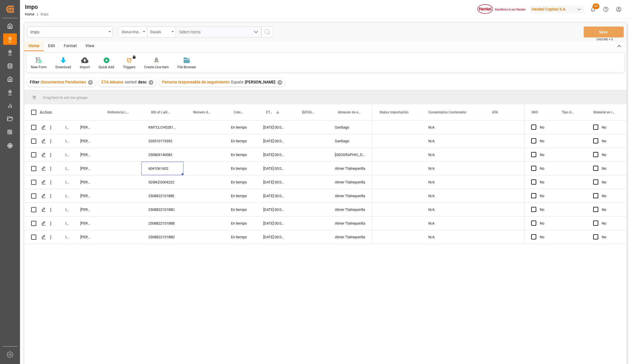
click at [191, 296] on div "In progress [PERSON_NAME] KMTCLCH5281875 En tiempo [DATE] 00:00:00 [GEOGRAPHIC_…" at bounding box center [325, 242] width 602 height 245
click at [162, 225] on div "250882210188B" at bounding box center [162, 222] width 42 height 13
click at [168, 225] on div "250882210188B" at bounding box center [162, 222] width 42 height 13
click at [160, 239] on div "250882210188D" at bounding box center [162, 236] width 42 height 13
click at [49, 169] on icon "open menu" at bounding box center [51, 169] width 6 height 6
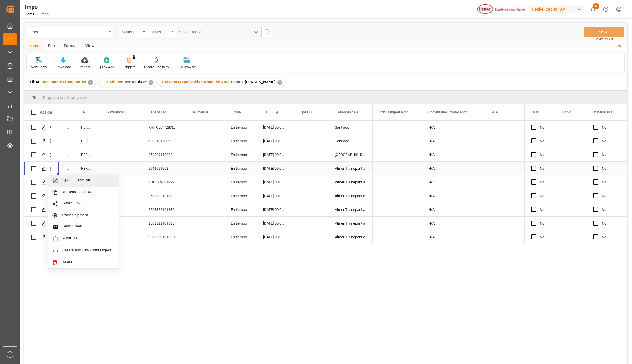
click at [58, 178] on icon "Press SPACE to select this row." at bounding box center [55, 181] width 6 height 6
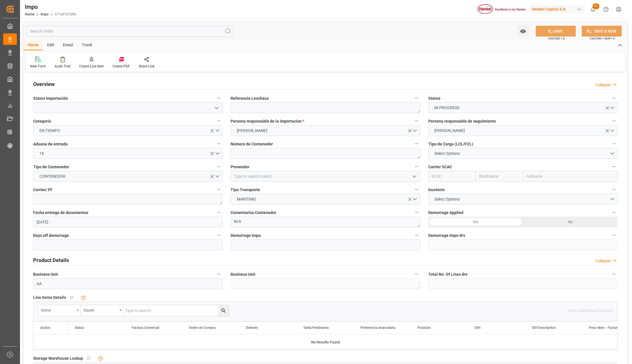
type input "[DATE]"
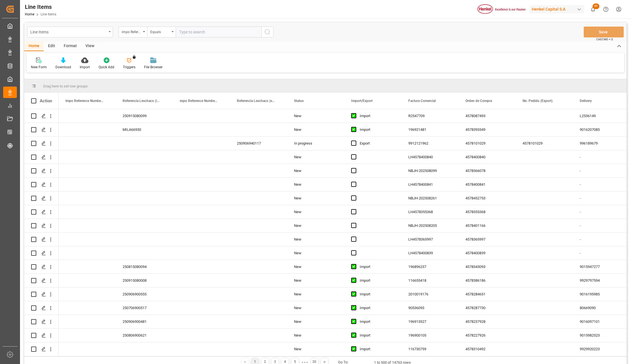
click at [110, 31] on icon "open menu" at bounding box center [110, 31] width 2 height 1
click at [71, 71] on div "Impo" at bounding box center [69, 70] width 85 height 12
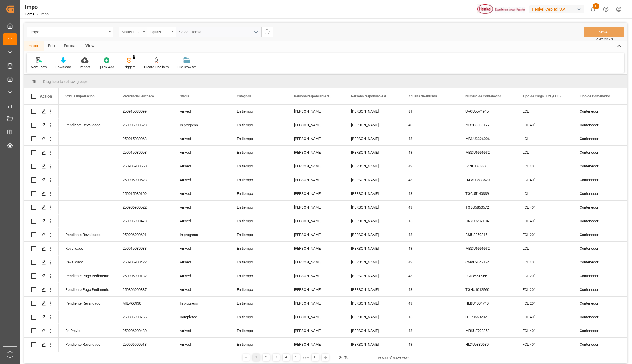
click at [144, 30] on div "Status Importación" at bounding box center [132, 32] width 29 height 11
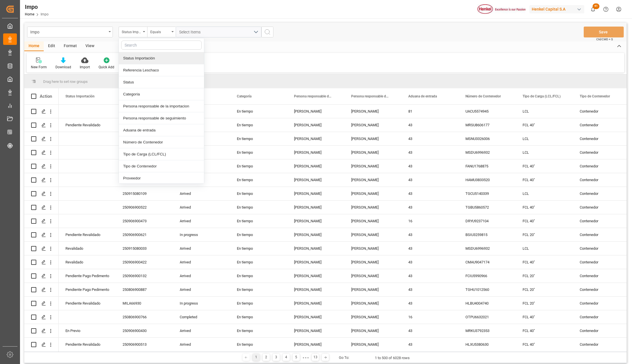
click at [127, 43] on input "text" at bounding box center [161, 45] width 81 height 9
type input "bi"
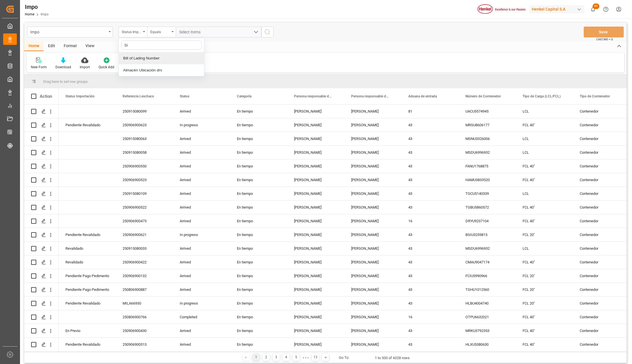
click at [131, 56] on div "Bill of Lading Number" at bounding box center [161, 58] width 85 height 12
click at [184, 36] on input "text" at bounding box center [219, 32] width 86 height 11
type input "24"
click at [174, 29] on div "Equals" at bounding box center [161, 32] width 29 height 11
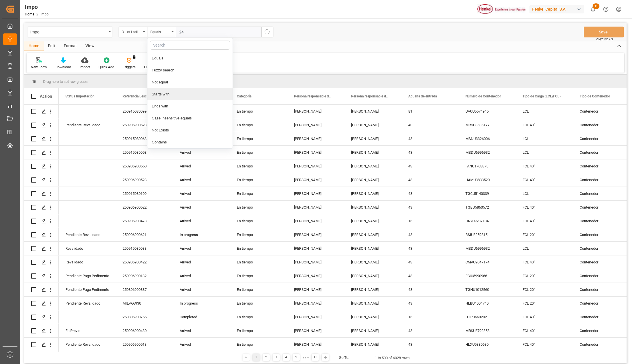
click at [171, 94] on div "Starts with" at bounding box center [189, 94] width 85 height 12
click at [200, 33] on input "text" at bounding box center [219, 32] width 86 height 11
type input "2"
type input "25"
click at [269, 30] on circle "search button" at bounding box center [267, 31] width 5 height 5
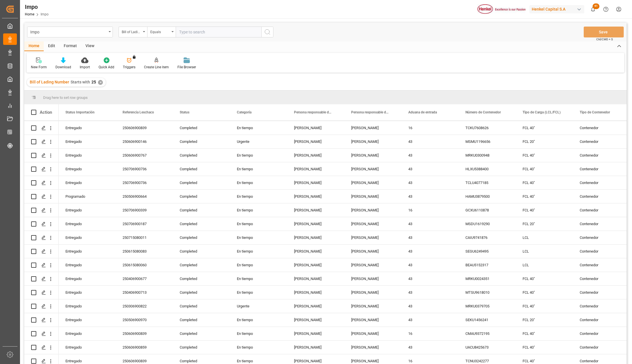
scroll to position [799, 0]
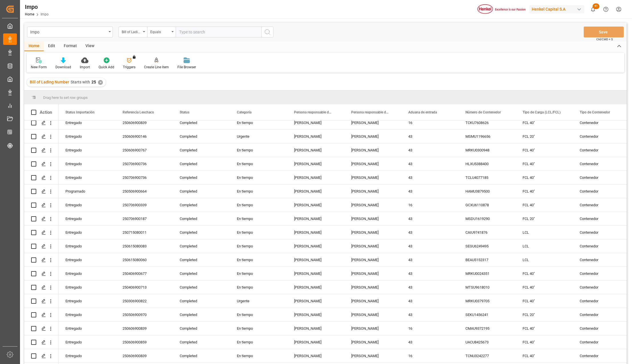
click at [91, 45] on div "View" at bounding box center [89, 46] width 17 height 10
click at [70, 56] on div "Default Standard Templates Save Template Reset Template" at bounding box center [325, 63] width 597 height 20
click at [69, 64] on div "Standard Templates" at bounding box center [64, 63] width 37 height 13
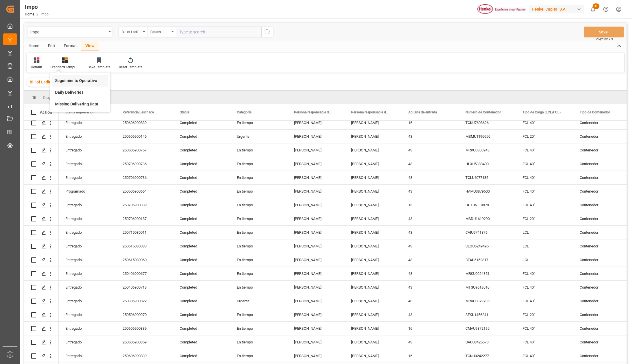
click at [70, 76] on div "Seguimiento Operativo" at bounding box center [80, 81] width 56 height 12
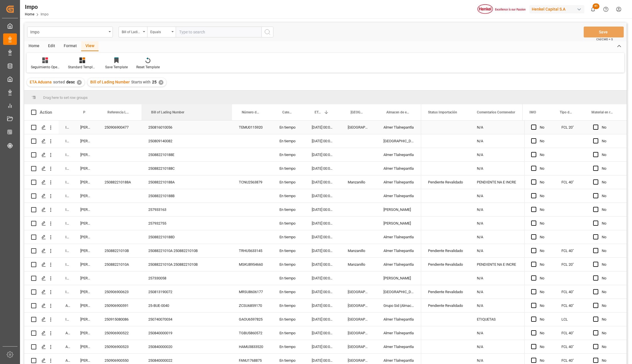
drag, startPoint x: 183, startPoint y: 107, endPoint x: 231, endPoint y: 125, distance: 51.8
click at [231, 125] on div "Action Status Persona responsable de seguimiento Referencia Leschaco" at bounding box center [325, 235] width 602 height 263
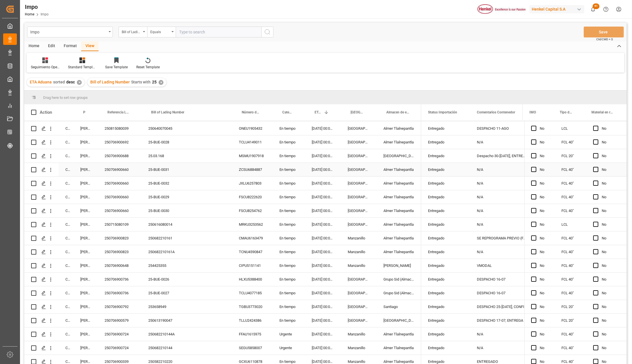
scroll to position [343, 0]
click at [156, 239] on div "250682210161" at bounding box center [186, 236] width 91 height 13
click at [49, 238] on icon "open menu" at bounding box center [51, 237] width 6 height 6
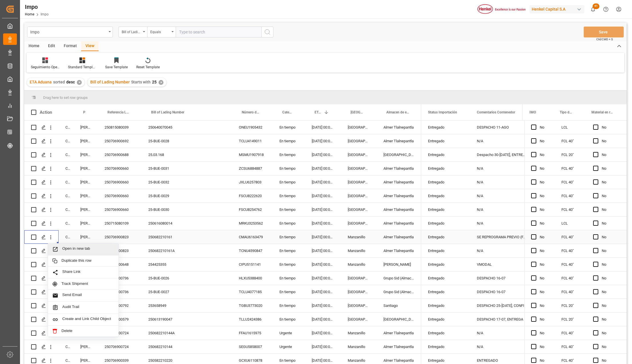
click at [59, 247] on span "Press SPACE to select this row." at bounding box center [57, 249] width 10 height 6
click at [53, 252] on icon "open menu" at bounding box center [51, 251] width 6 height 6
click at [57, 260] on icon "Press SPACE to select this row." at bounding box center [55, 263] width 6 height 6
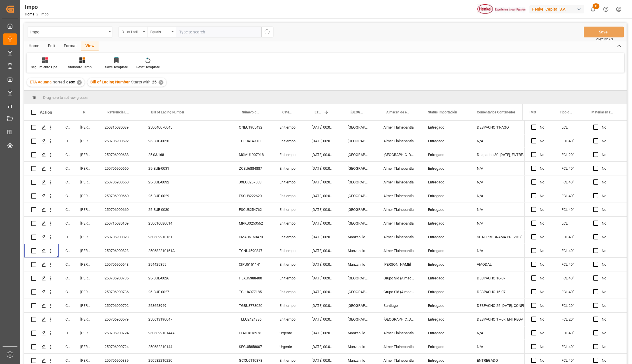
click at [144, 29] on div "Bill of Lading Number" at bounding box center [132, 32] width 29 height 11
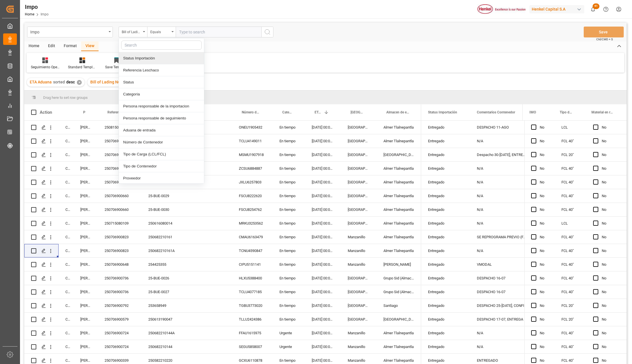
click at [139, 45] on input "text" at bounding box center [161, 45] width 81 height 9
type input "idh"
click at [135, 60] on div "IDH drv" at bounding box center [161, 58] width 85 height 12
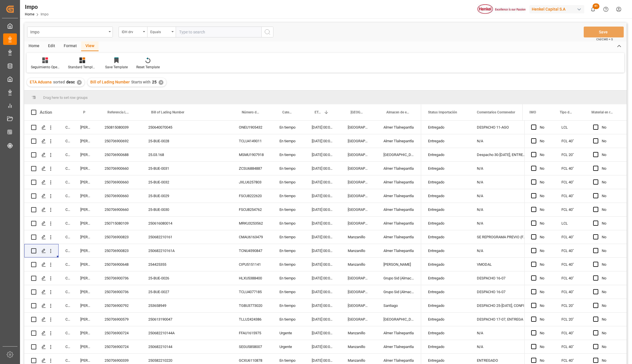
click at [190, 31] on input "text" at bounding box center [219, 32] width 86 height 11
paste input "2496488"
type input "2496488"
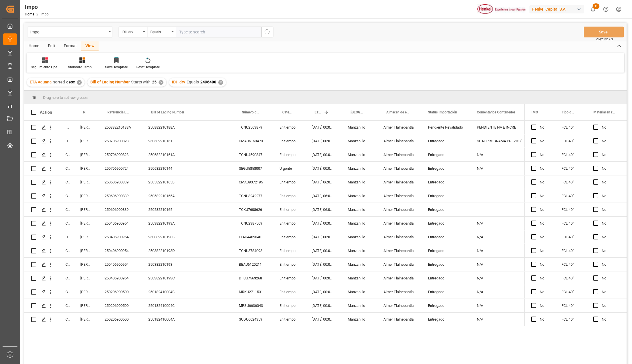
click at [86, 45] on div "View" at bounding box center [89, 46] width 17 height 10
click at [81, 62] on icon at bounding box center [82, 60] width 6 height 6
click at [97, 79] on div "Seguimiento Operativo" at bounding box center [98, 81] width 50 height 6
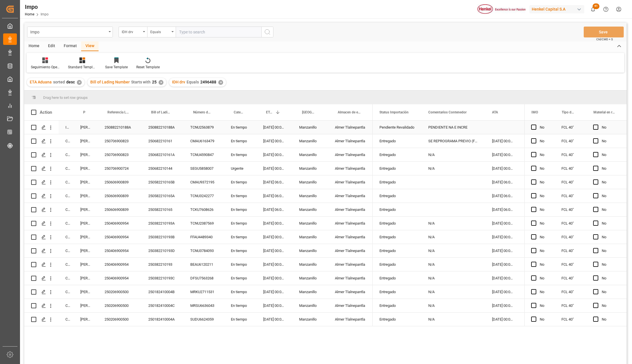
click at [196, 127] on div "TCNU2563879" at bounding box center [203, 126] width 41 height 13
click at [51, 126] on icon "open menu" at bounding box center [51, 127] width 6 height 6
click at [57, 139] on icon "Press SPACE to select this row." at bounding box center [55, 139] width 6 height 6
click at [52, 141] on icon "open menu" at bounding box center [51, 141] width 6 height 6
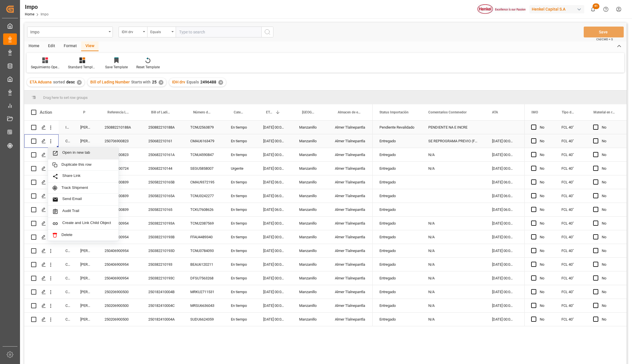
click at [58, 150] on icon "Press SPACE to select this row." at bounding box center [55, 153] width 6 height 6
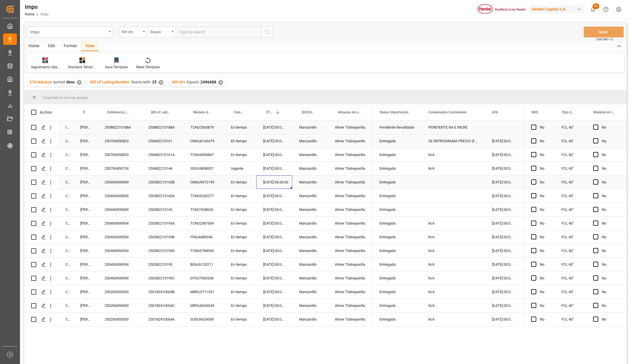
click at [291, 188] on div "14-06-2025 06:00:00" at bounding box center [274, 181] width 36 height 13
click at [51, 292] on icon "open menu" at bounding box center [50, 292] width 1 height 4
drag, startPoint x: 54, startPoint y: 297, endPoint x: 56, endPoint y: 300, distance: 3.7
click at [56, 300] on div "Open in new tab" at bounding box center [83, 304] width 71 height 12
click at [122, 111] on span "Referencia Leschaco" at bounding box center [118, 112] width 22 height 4
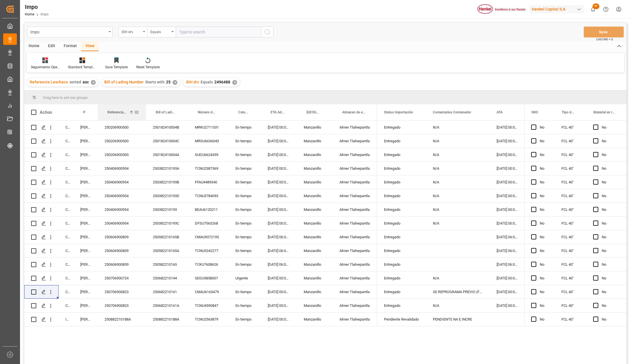
drag, startPoint x: 140, startPoint y: 105, endPoint x: 143, endPoint y: 107, distance: 2.9
click at [145, 106] on div at bounding box center [146, 112] width 2 height 16
click at [50, 194] on icon "open menu" at bounding box center [51, 196] width 6 height 6
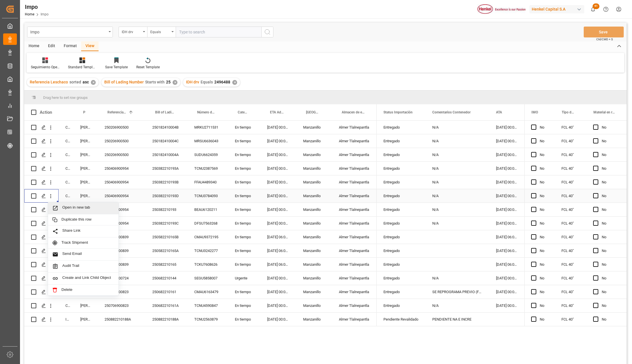
click at [54, 204] on div "Open in new tab" at bounding box center [83, 208] width 71 height 12
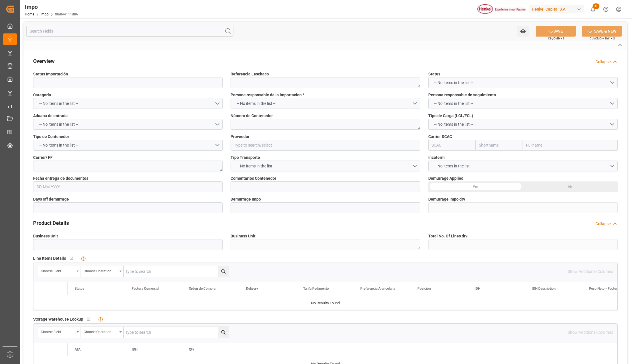
type input "Entregado"
type textarea "250706900823"
type textarea "CMAU6163479"
type input "ANHUI WANWEI UPDATED HIGH-TECH MATERIAL INDUSTRY CO.,LTD."
type input "CMDU"
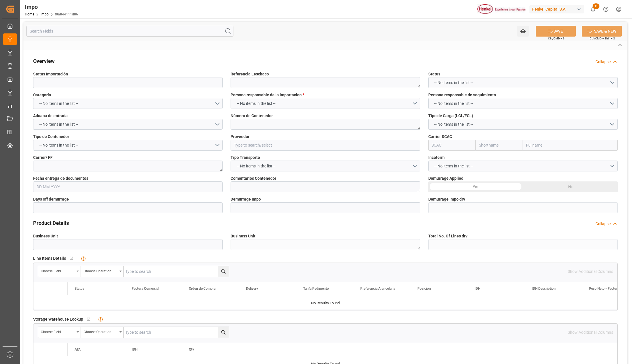
type textarea "AC CONTAINER LINE"
type textarea "SE REPROGRAMA PREVIO (FECHA INICIAL 16.07)"
type input "AA"
type textarea "AA"
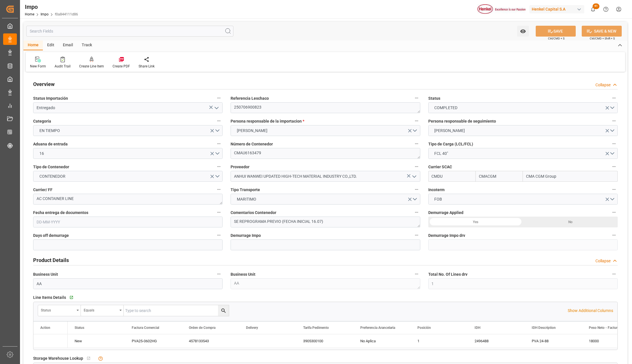
type input "CMACGM"
type input "CMA CGM Group"
type input "1"
type input "46.08"
type input "20"
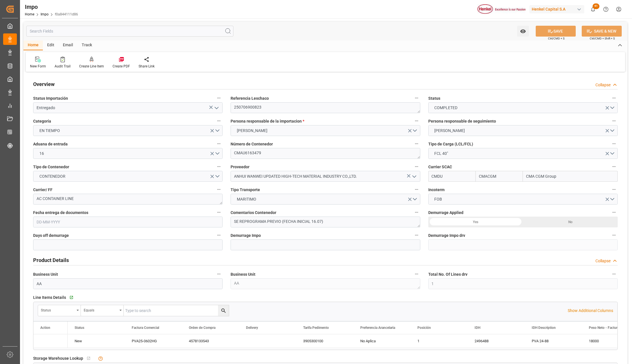
type input "[DATE]"
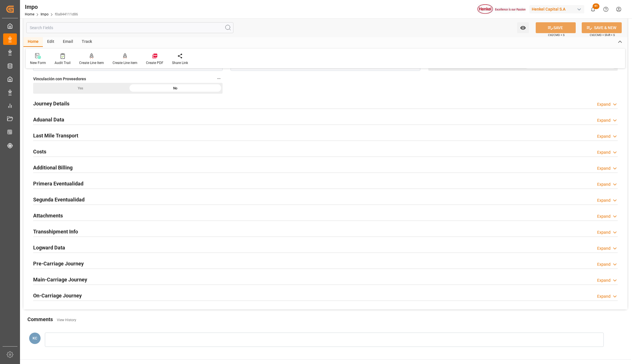
scroll to position [381, 0]
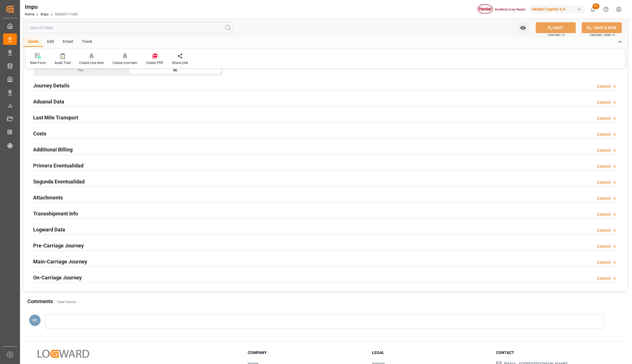
click at [52, 200] on h2 "Attachments" at bounding box center [48, 198] width 30 height 8
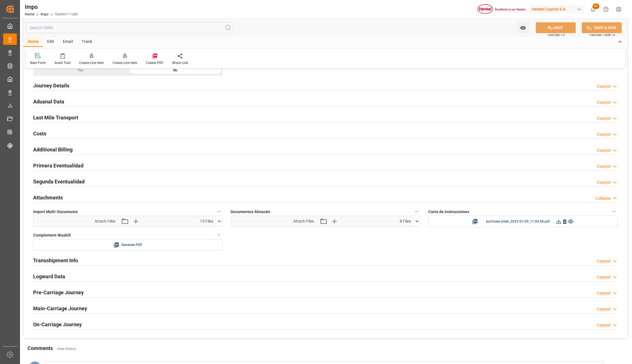
click at [220, 224] on icon at bounding box center [219, 221] width 6 height 6
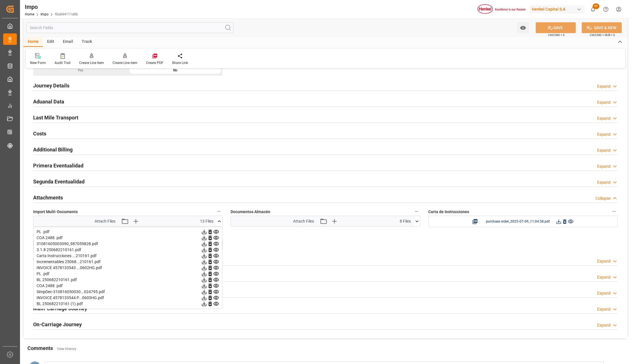
click at [207, 251] on icon at bounding box center [204, 250] width 6 height 6
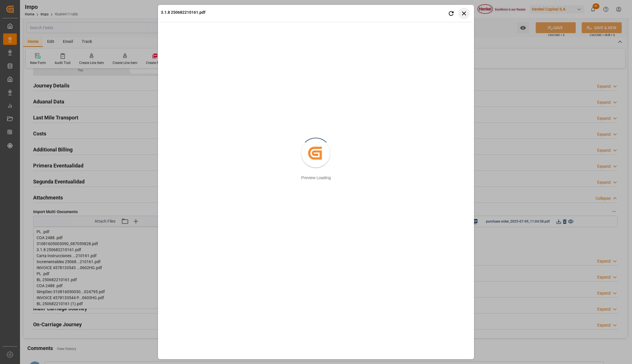
click at [459, 14] on button "Close preview" at bounding box center [463, 13] width 11 height 11
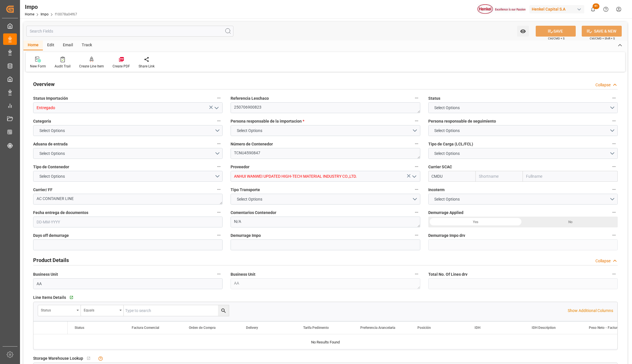
type input "CMACGM"
type input "CMA CGM Group"
type input "1"
type input "46.08"
type input "20"
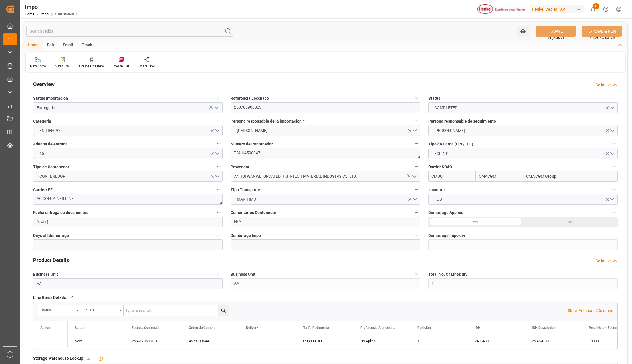
type input "03-07-2025"
type input "21"
type input "1"
type input "46.08"
type input "20"
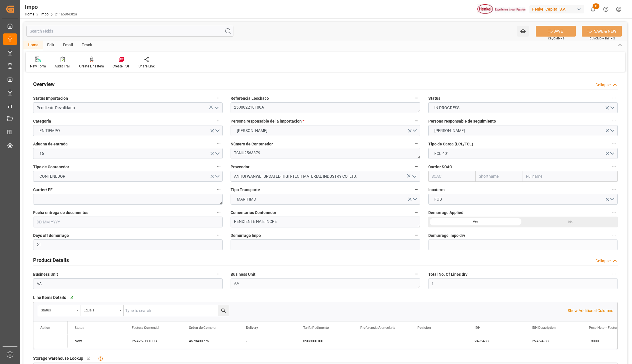
type input "[DATE]"
click at [243, 107] on textarea "250882210188A" at bounding box center [324, 107] width 189 height 11
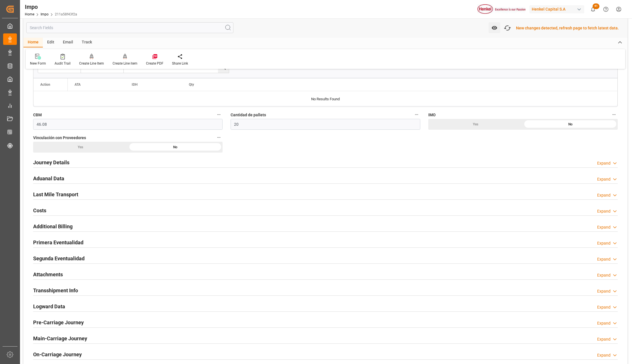
scroll to position [305, 0]
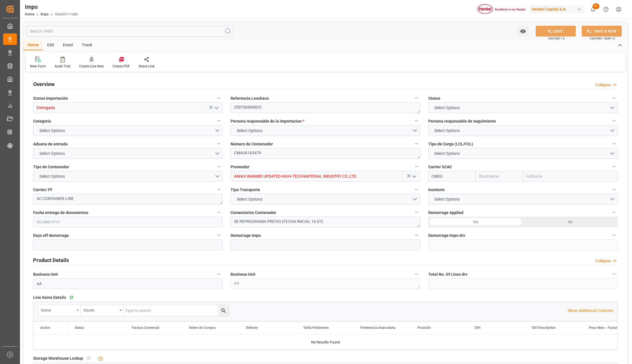
type input "CMACGM"
type input "CMA CGM Group"
type input "1"
type input "46.08"
type input "20"
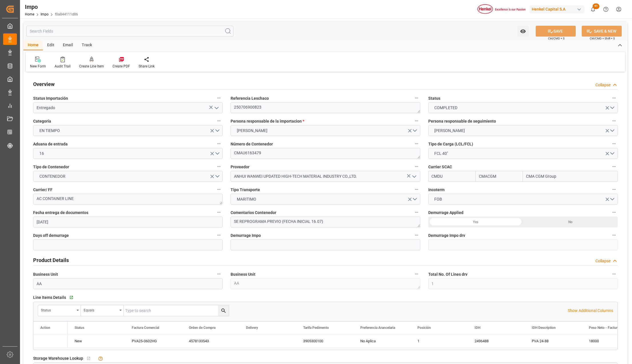
type input "03-07-2025"
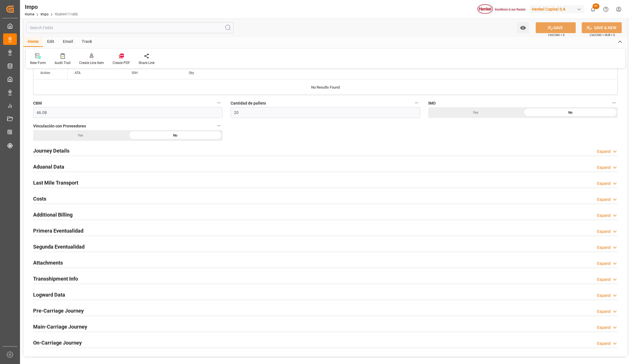
click at [46, 261] on h2 "Attachments" at bounding box center [48, 263] width 30 height 8
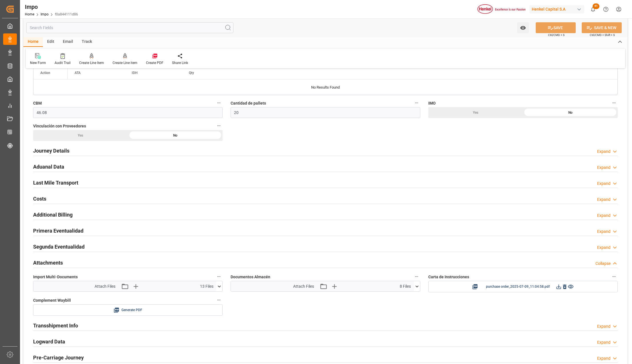
click at [218, 285] on icon at bounding box center [219, 286] width 6 height 6
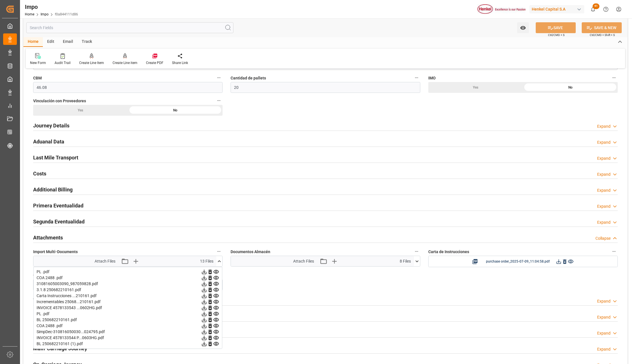
scroll to position [353, 0]
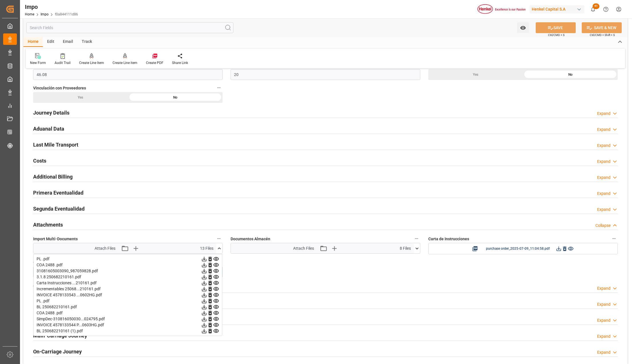
click at [54, 278] on div "3.1.8 250682210161.pdf" at bounding box center [128, 277] width 182 height 6
click at [204, 278] on icon at bounding box center [204, 277] width 5 height 5
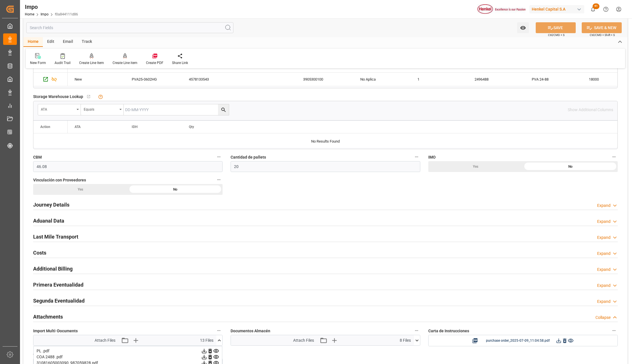
scroll to position [239, 0]
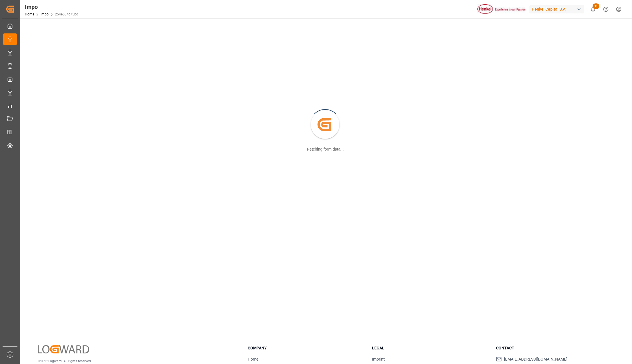
scroll to position [62, 0]
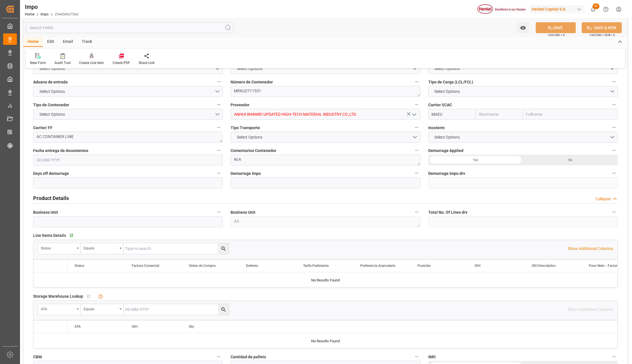
type input "Maersk"
type input "Maersk Line AS"
type input "1"
type input "46.08"
type input "20"
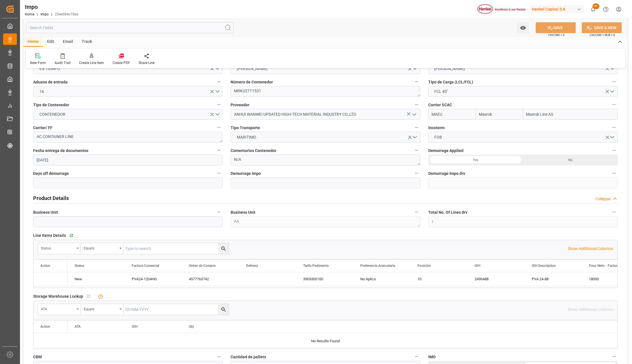
type input "22-01-2025"
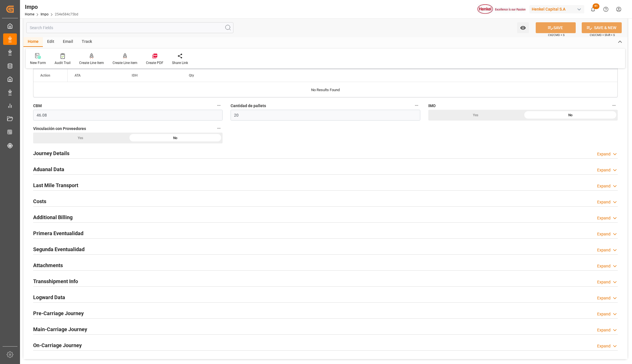
scroll to position [328, 0]
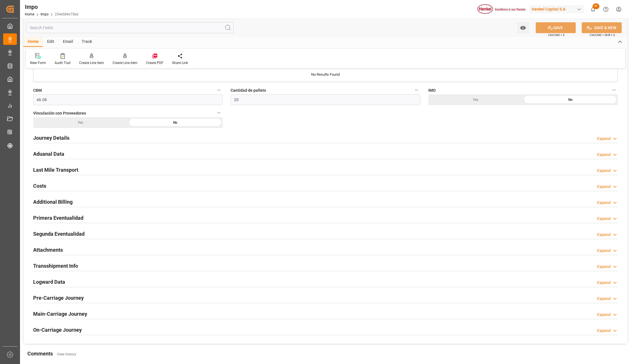
click at [38, 248] on h2 "Attachments" at bounding box center [48, 250] width 30 height 8
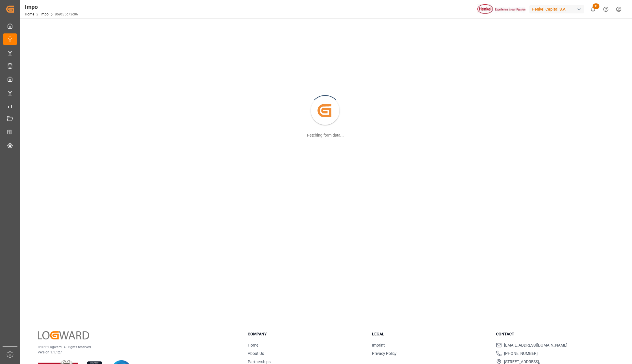
scroll to position [62, 0]
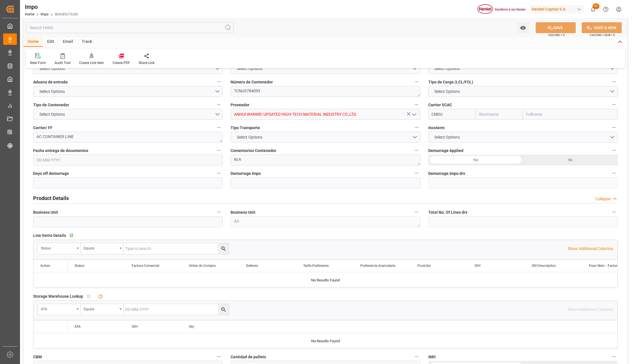
type input "CMACGM"
type input "CMA CGM Group"
type input "1"
type input "46.08"
type input "20"
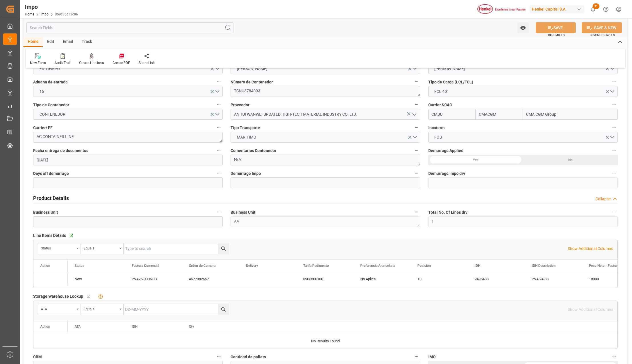
type input "08-04-2025"
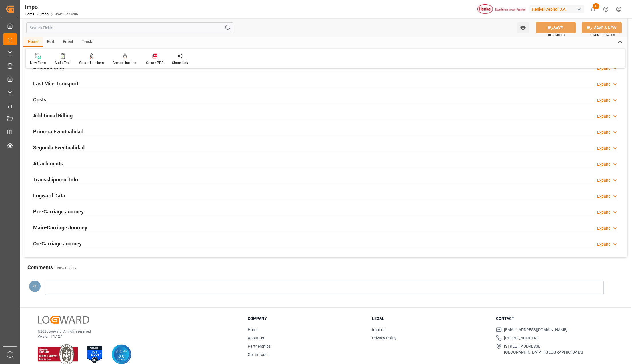
scroll to position [361, 0]
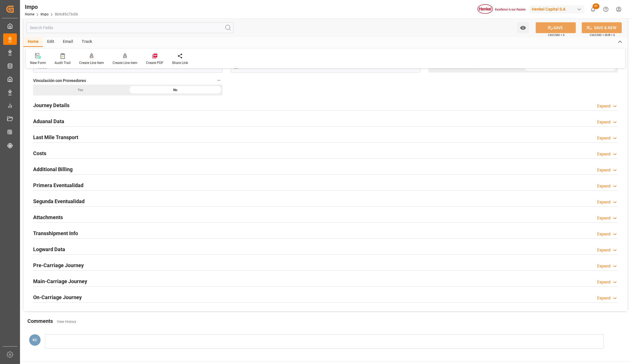
click at [55, 216] on h2 "Attachments" at bounding box center [48, 217] width 30 height 8
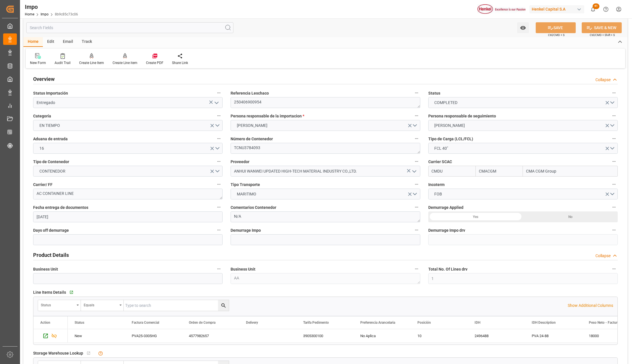
scroll to position [0, 0]
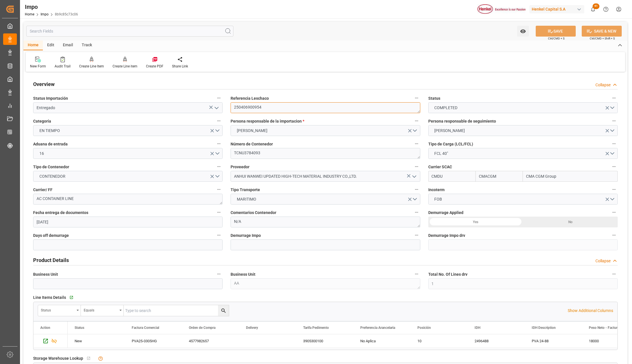
click at [246, 108] on textarea "250406900954" at bounding box center [324, 107] width 189 height 11
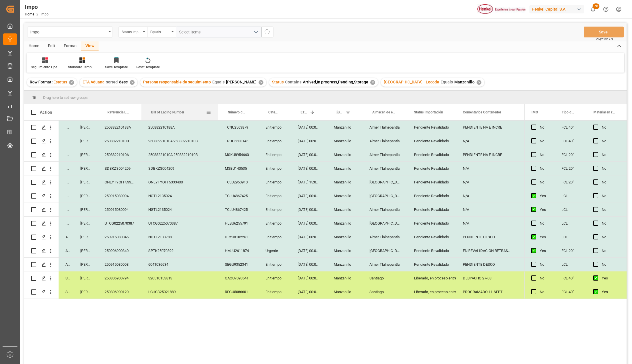
drag, startPoint x: 183, startPoint y: 107, endPoint x: 218, endPoint y: 115, distance: 35.5
click at [218, 115] on div at bounding box center [218, 112] width 2 height 16
click at [188, 141] on div "25088221010A 25088221010B" at bounding box center [179, 140] width 77 height 13
click at [53, 156] on icon "open menu" at bounding box center [51, 155] width 6 height 6
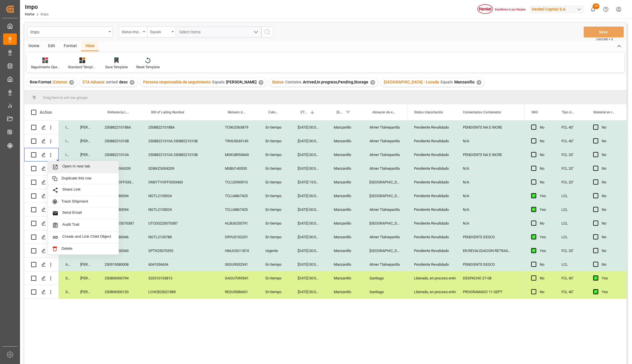
click at [57, 167] on icon "Press SPACE to select this row." at bounding box center [55, 167] width 5 height 5
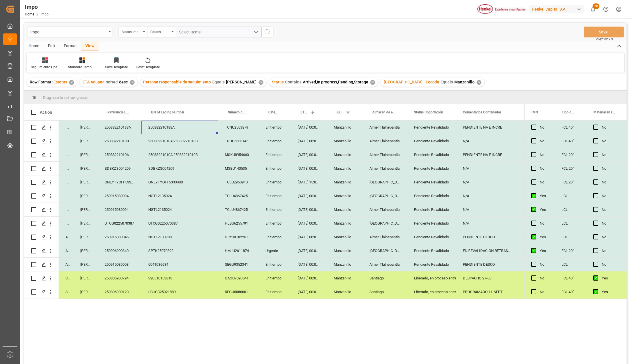
click at [171, 128] on div "250882210188A" at bounding box center [179, 126] width 77 height 13
click at [54, 125] on icon "open menu" at bounding box center [51, 127] width 6 height 6
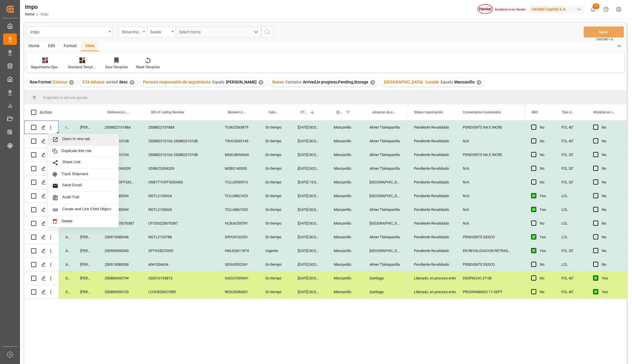
click at [56, 137] on icon "Press SPACE to select this row." at bounding box center [55, 139] width 6 height 6
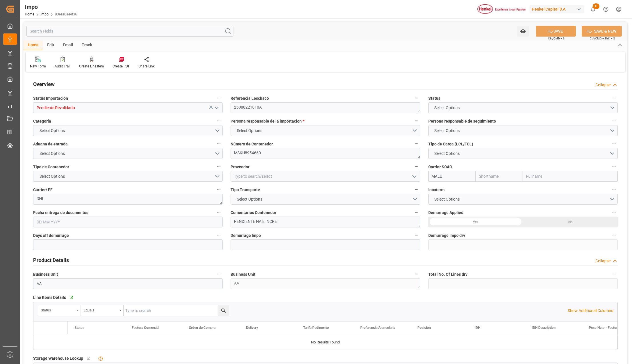
type input "Maersk"
type input "Maersk Line AS"
type input "21"
type input "1"
type input "92.16"
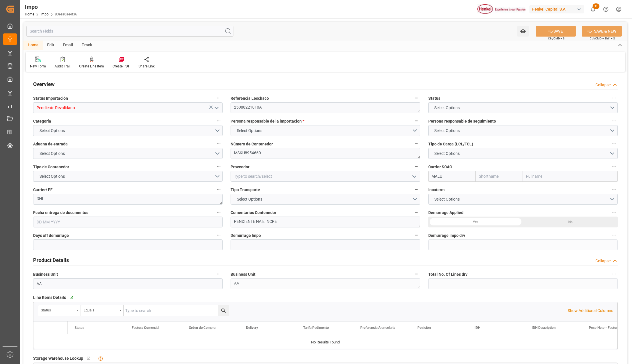
type input "20"
type input "[DATE]"
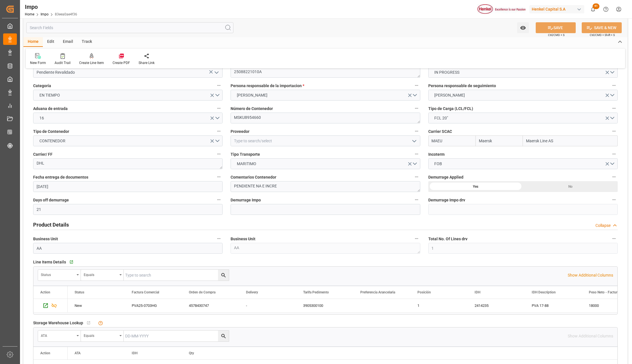
scroll to position [48, 0]
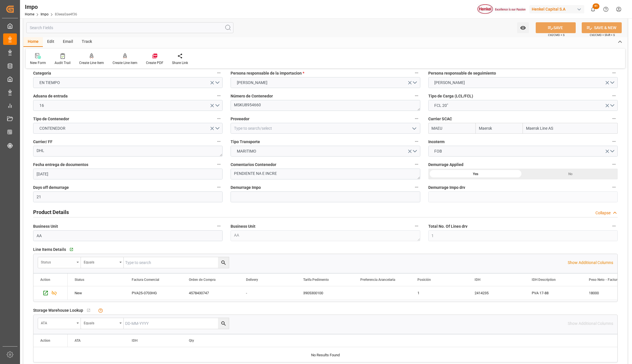
click at [77, 261] on div "Status" at bounding box center [59, 262] width 43 height 11
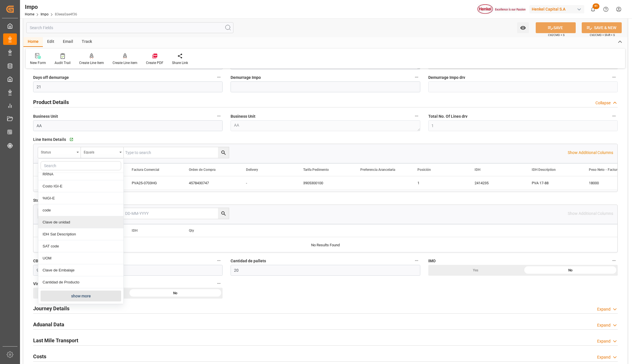
scroll to position [162, 0]
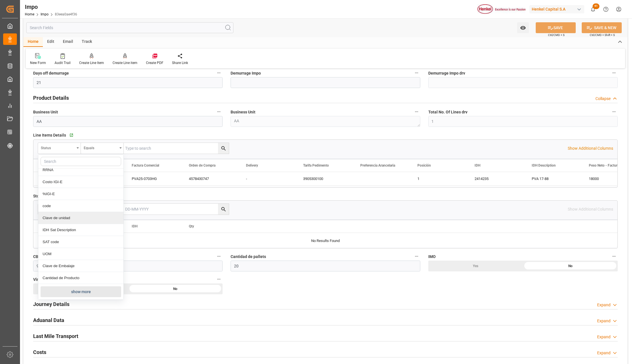
click at [51, 292] on button "show more" at bounding box center [81, 291] width 81 height 11
click at [54, 280] on div "Comentarios" at bounding box center [80, 280] width 85 height 12
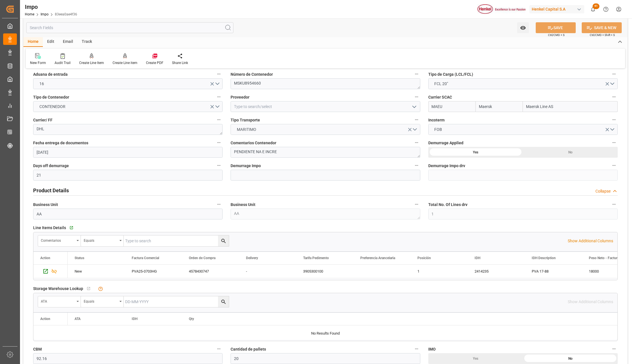
scroll to position [0, 0]
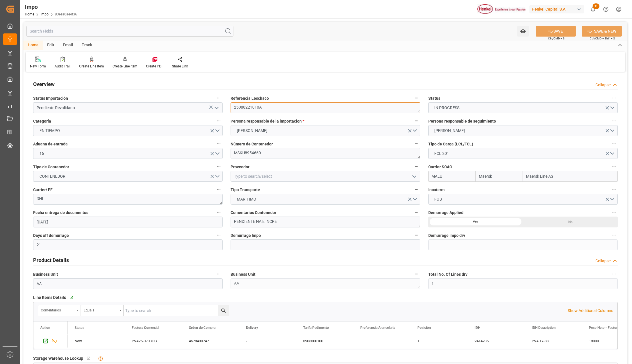
click at [256, 110] on textarea "25088221010A" at bounding box center [324, 107] width 189 height 11
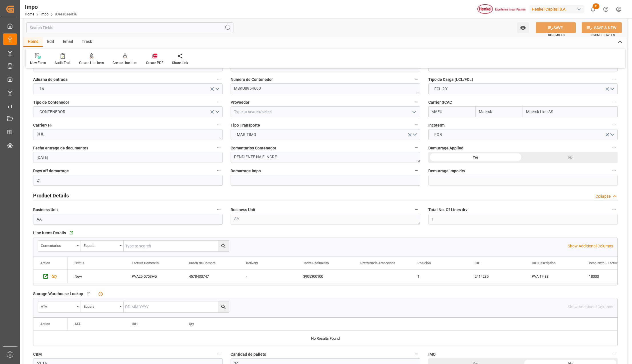
scroll to position [76, 0]
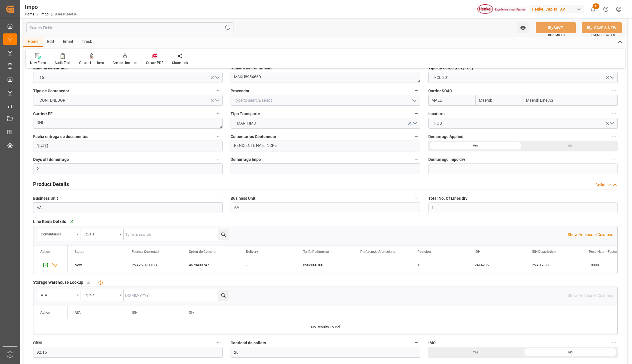
click at [164, 239] on input "text" at bounding box center [176, 234] width 105 height 11
paste input "25088221010A"
click at [222, 234] on icon "search button" at bounding box center [223, 235] width 6 height 6
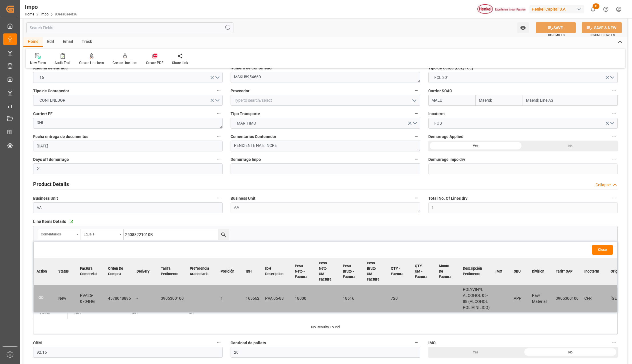
scroll to position [114, 0]
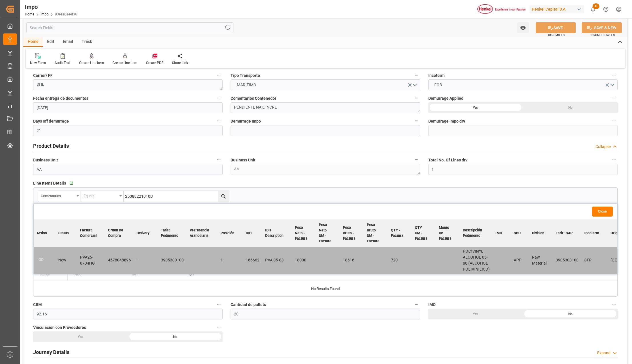
click at [179, 199] on input "25088221010B" at bounding box center [176, 196] width 105 height 11
click at [224, 194] on icon "search button" at bounding box center [223, 196] width 6 height 6
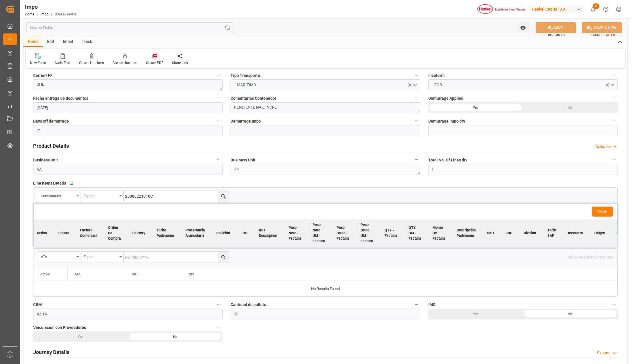
click at [171, 196] on input "25088221010C" at bounding box center [176, 196] width 105 height 11
click at [222, 193] on icon "search button" at bounding box center [223, 196] width 6 height 6
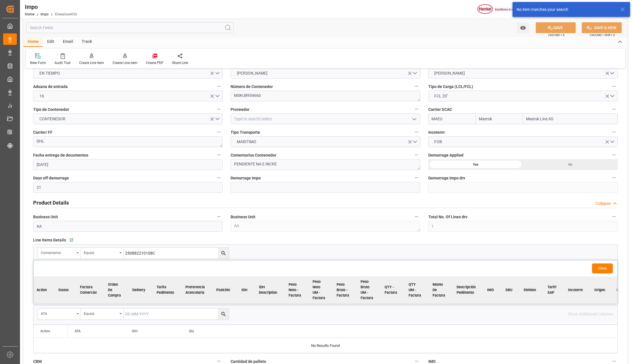
scroll to position [0, 0]
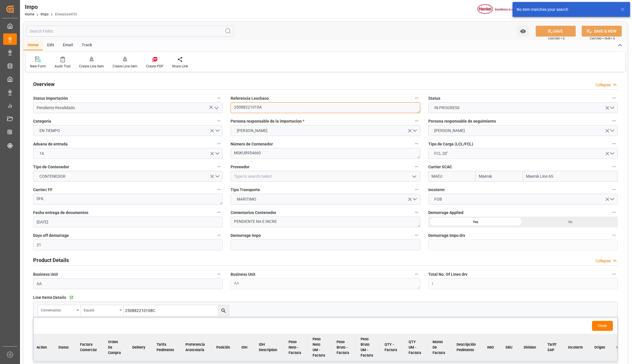
click at [255, 105] on textarea "25088221010A" at bounding box center [324, 107] width 189 height 11
click at [152, 306] on input "250882210108C" at bounding box center [176, 310] width 105 height 11
click at [152, 307] on input "250882210108C" at bounding box center [176, 310] width 105 height 11
click at [152, 308] on input "250882210108C" at bounding box center [176, 310] width 105 height 11
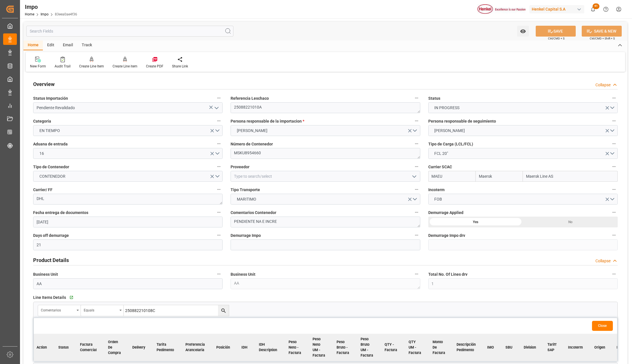
click at [152, 308] on input "250882210108C" at bounding box center [176, 310] width 105 height 11
paste input "A"
type input "25088221010C"
click at [227, 309] on button "search button" at bounding box center [223, 310] width 11 height 11
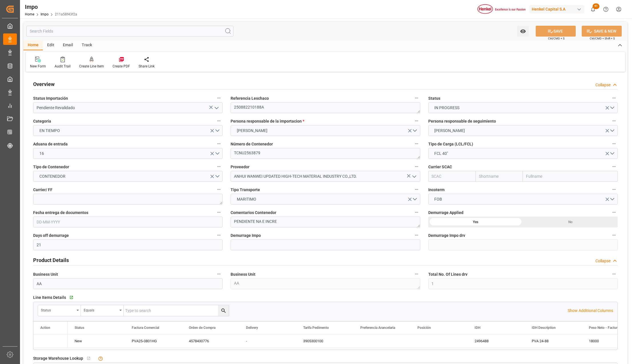
type input "21"
type input "1"
type input "46.08"
type input "20"
type input "[DATE]"
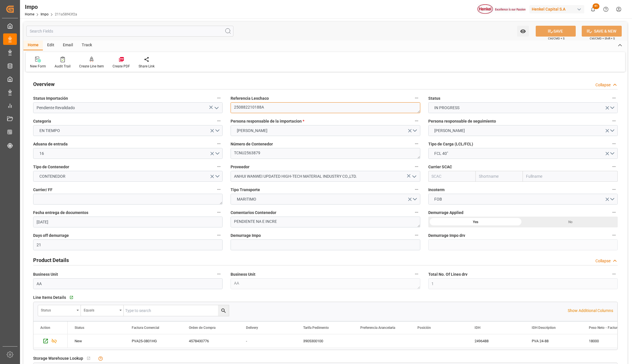
click at [247, 110] on textarea "250882210188A" at bounding box center [324, 107] width 189 height 11
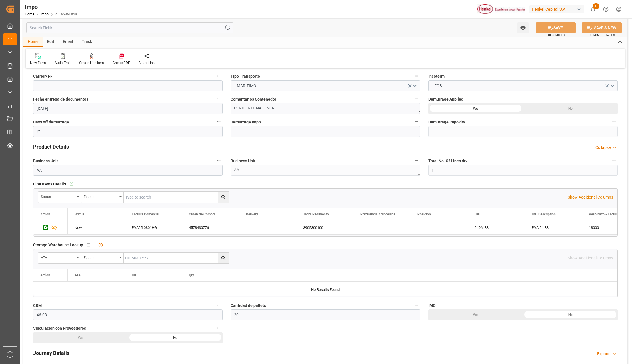
scroll to position [152, 0]
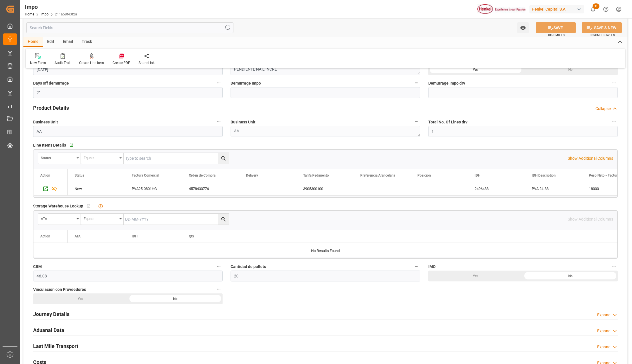
click at [129, 160] on input "text" at bounding box center [176, 158] width 105 height 11
paste input "250882210188A"
type input "250882210188A"
click at [80, 157] on div "Status" at bounding box center [59, 158] width 43 height 11
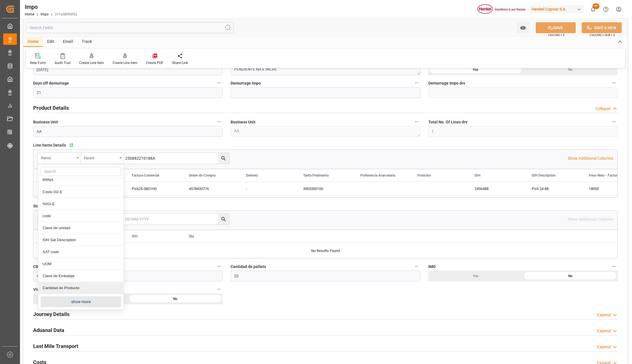
click at [67, 298] on button "show more" at bounding box center [81, 301] width 81 height 11
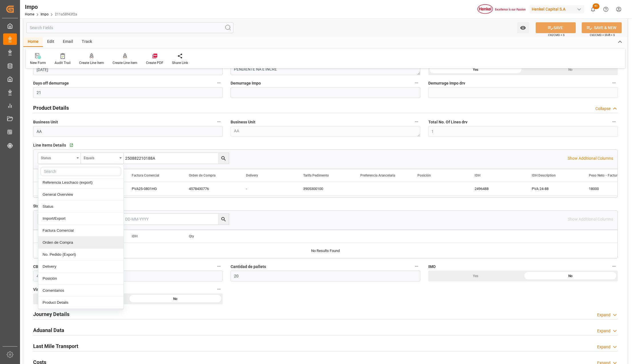
scroll to position [76, 0]
click at [49, 253] on div "Comentarios" at bounding box center [80, 252] width 85 height 12
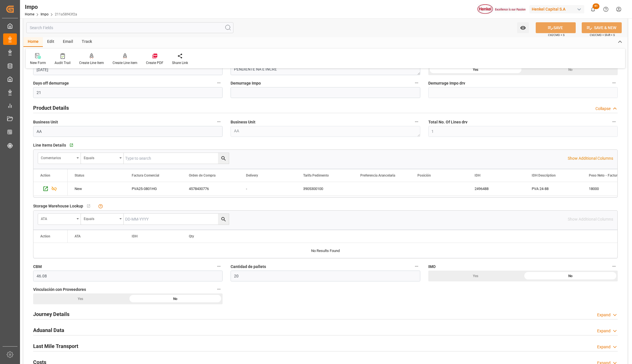
click at [138, 161] on input "text" at bounding box center [176, 158] width 105 height 11
paste input "250882210188A"
click at [226, 157] on icon "search button" at bounding box center [223, 158] width 6 height 6
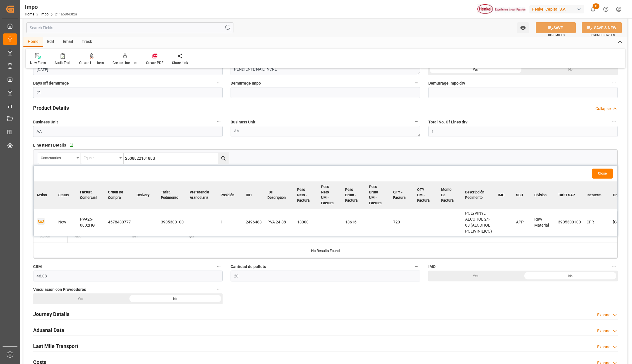
click at [41, 222] on icon "button" at bounding box center [41, 221] width 6 height 3
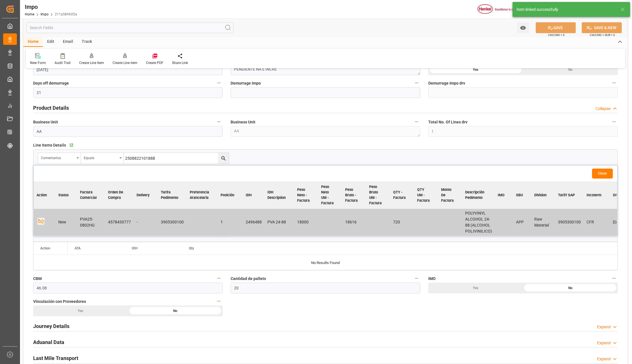
click at [170, 160] on input "250882210188B" at bounding box center [176, 158] width 105 height 11
click at [222, 159] on icon "search button" at bounding box center [223, 158] width 6 height 6
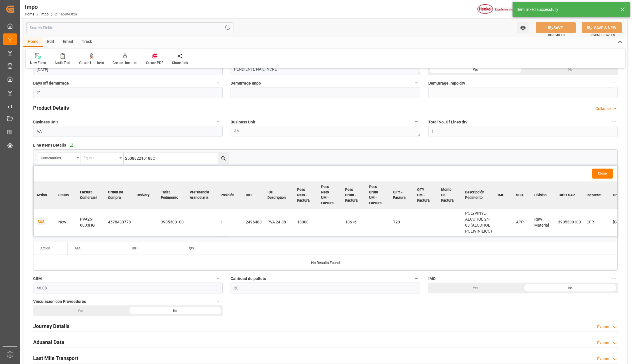
click at [40, 223] on icon "button" at bounding box center [40, 221] width 7 height 7
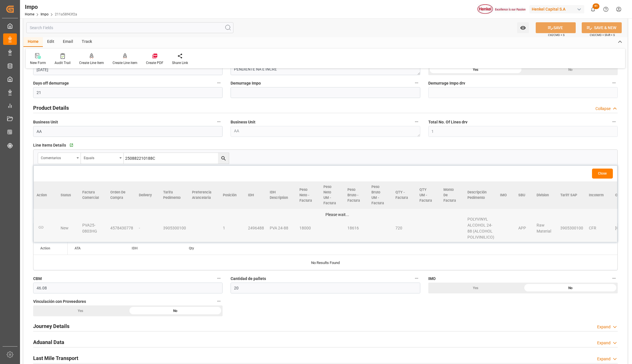
click at [168, 160] on input "250882210188C" at bounding box center [176, 158] width 105 height 11
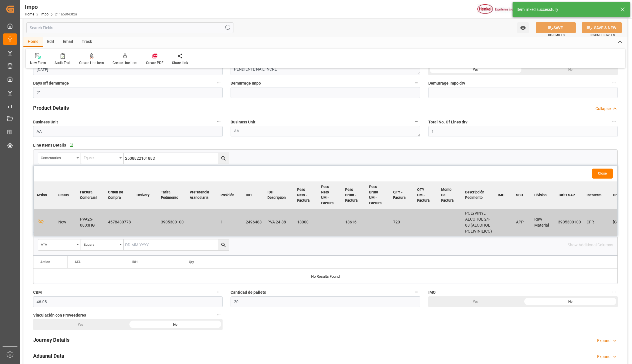
type input "250882210188D"
click at [224, 156] on icon "search button" at bounding box center [223, 158] width 6 height 6
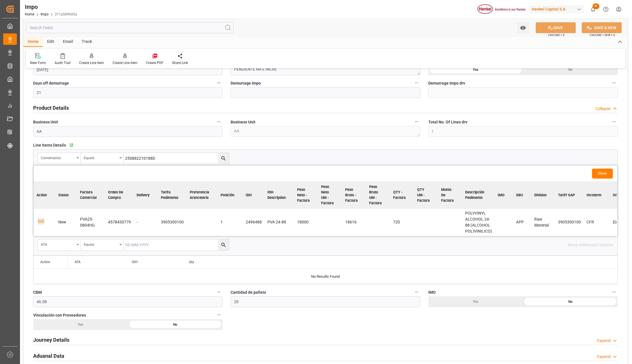
click at [40, 220] on icon "button" at bounding box center [41, 221] width 6 height 3
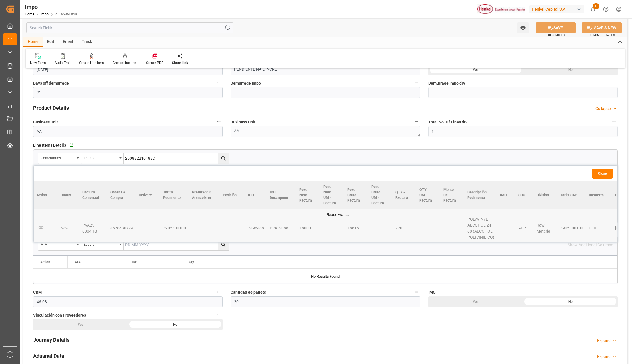
click at [595, 174] on button "Close" at bounding box center [602, 173] width 21 height 10
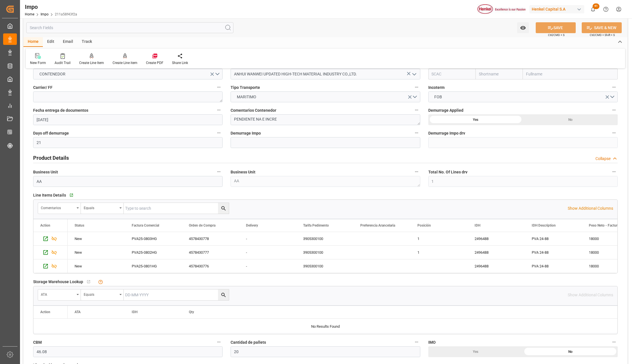
scroll to position [152, 0]
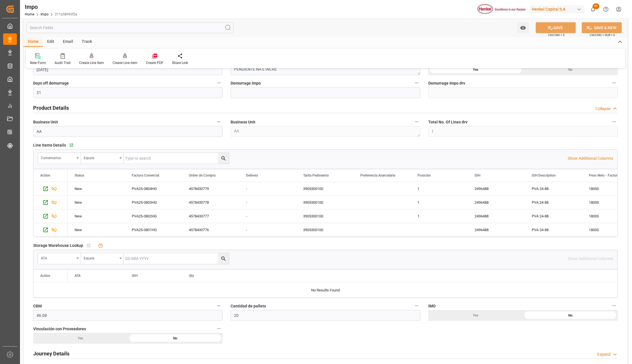
click at [153, 160] on input "text" at bounding box center [176, 158] width 105 height 11
paste input "250882210188A"
type input "250882210188E"
click at [221, 156] on icon "search button" at bounding box center [223, 158] width 6 height 6
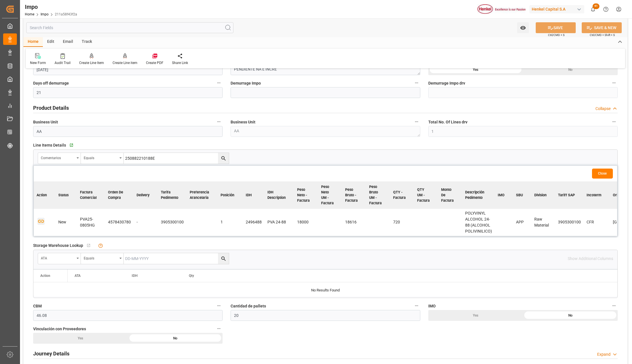
click at [41, 221] on icon "button" at bounding box center [40, 221] width 7 height 7
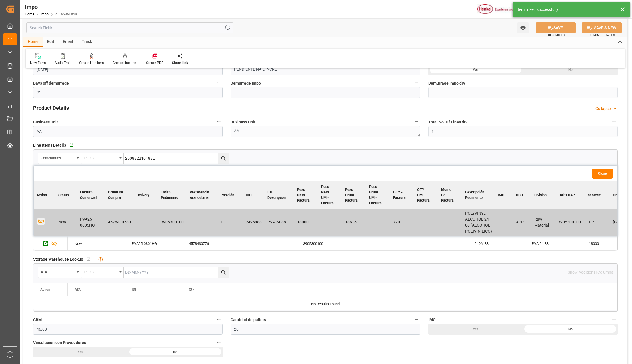
click at [600, 172] on button "Close" at bounding box center [602, 173] width 21 height 10
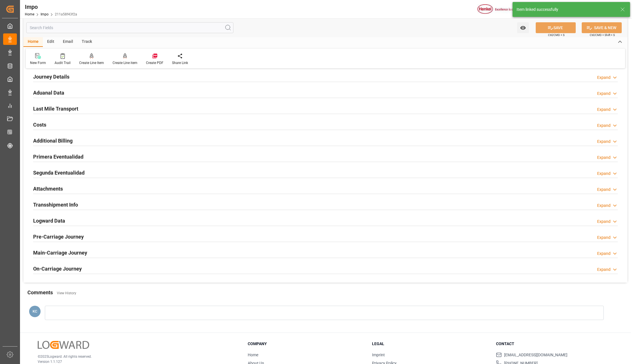
scroll to position [457, 0]
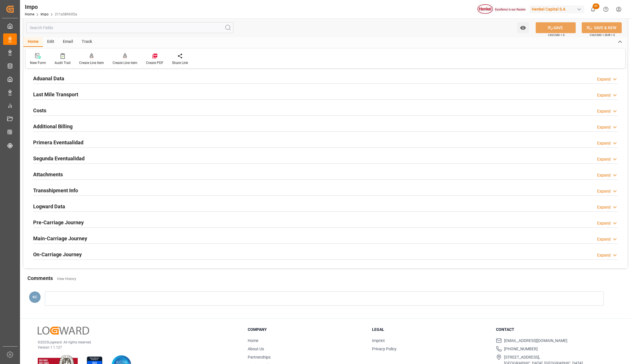
click at [42, 168] on div "Attachments Expand" at bounding box center [325, 174] width 592 height 16
click at [41, 170] on div "Attachments" at bounding box center [48, 173] width 30 height 11
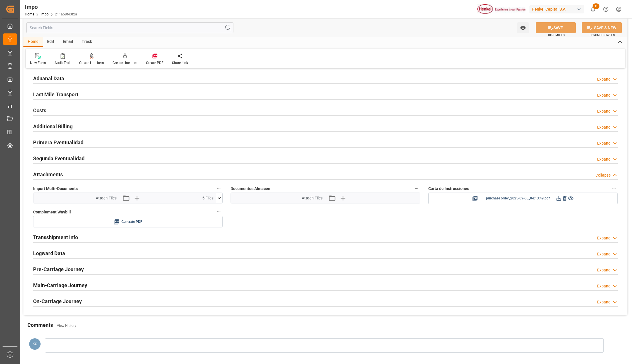
click at [563, 200] on icon at bounding box center [564, 198] width 6 height 6
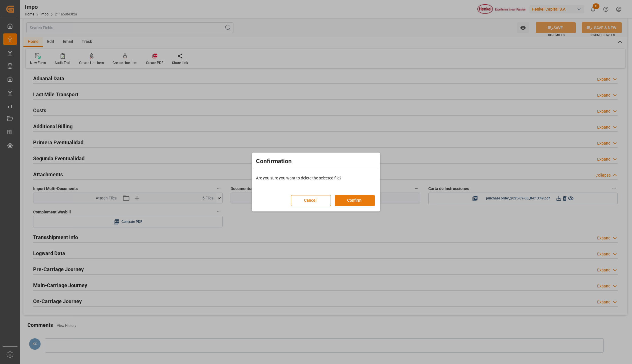
click at [356, 200] on button "Confirm" at bounding box center [355, 200] width 40 height 11
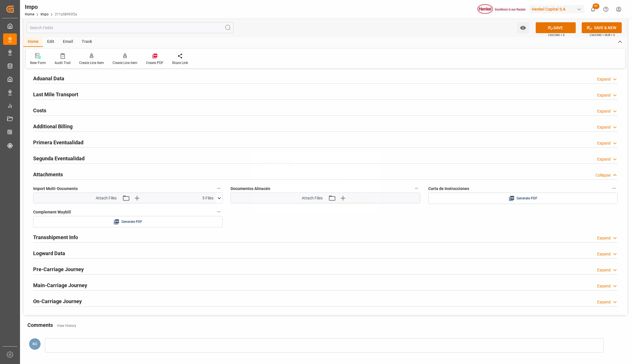
click at [532, 200] on span "Generate PDF" at bounding box center [526, 198] width 21 height 7
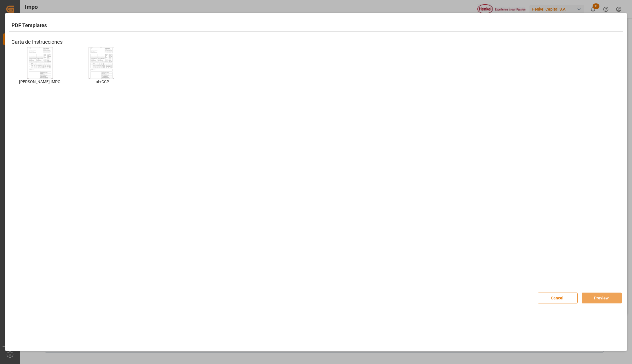
click at [32, 68] on img at bounding box center [40, 63] width 23 height 32
click at [597, 302] on button "Preview" at bounding box center [601, 297] width 40 height 11
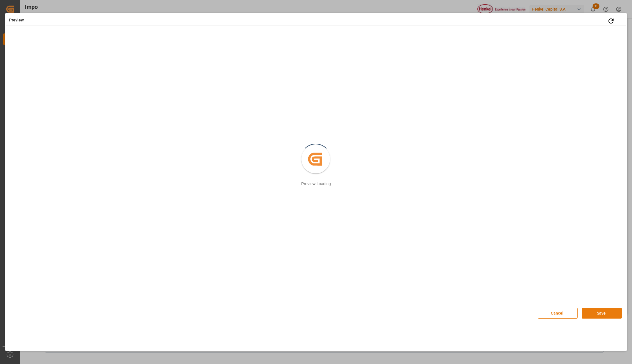
click at [599, 314] on button "Save" at bounding box center [601, 313] width 40 height 11
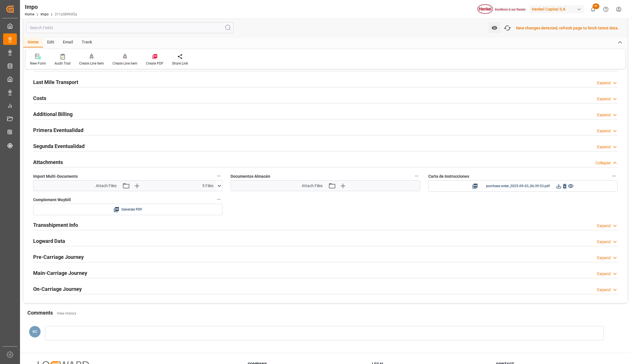
scroll to position [526, 0]
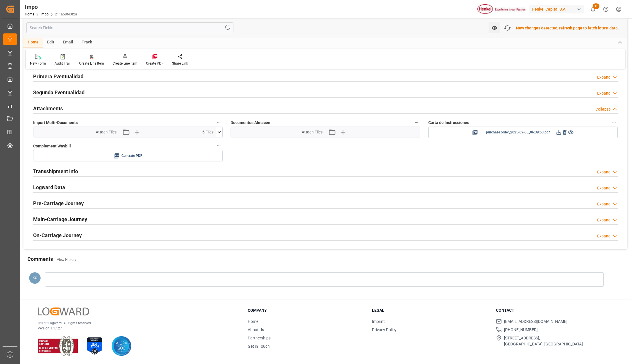
click at [559, 131] on icon at bounding box center [558, 132] width 5 height 5
